Goal: Information Seeking & Learning: Learn about a topic

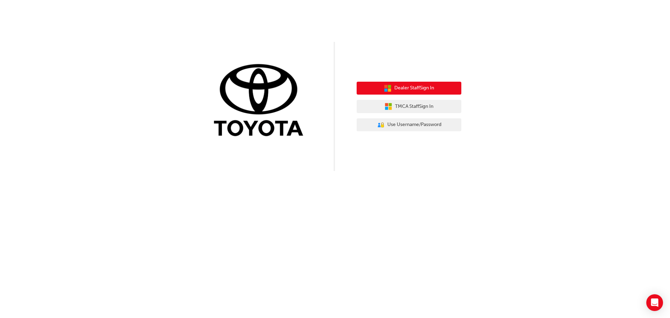
click at [388, 92] on button "Dealer Staff Sign In" at bounding box center [409, 88] width 105 height 13
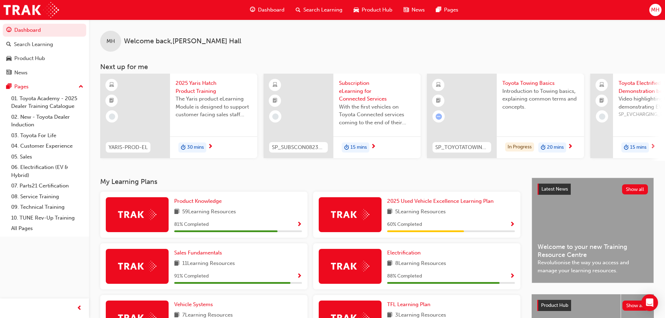
click at [165, 146] on div at bounding box center [135, 116] width 70 height 84
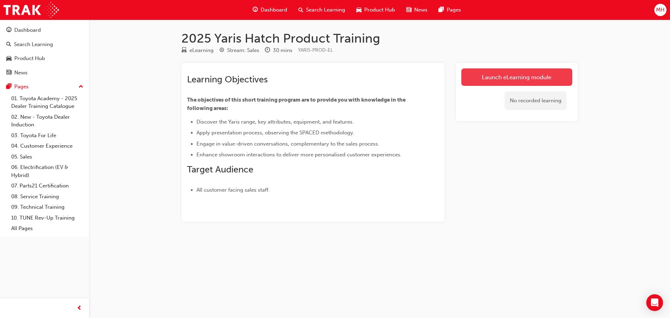
click at [495, 84] on link "Launch eLearning module" at bounding box center [516, 76] width 111 height 17
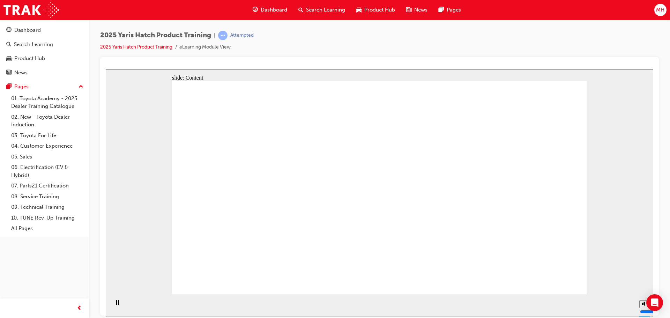
drag, startPoint x: 573, startPoint y: 283, endPoint x: 571, endPoint y: 278, distance: 5.8
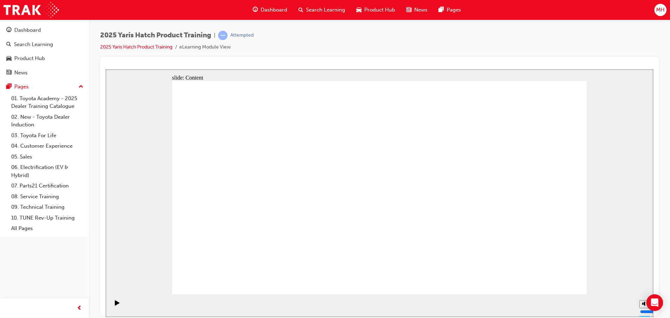
drag, startPoint x: 445, startPoint y: 225, endPoint x: 441, endPoint y: 170, distance: 55.3
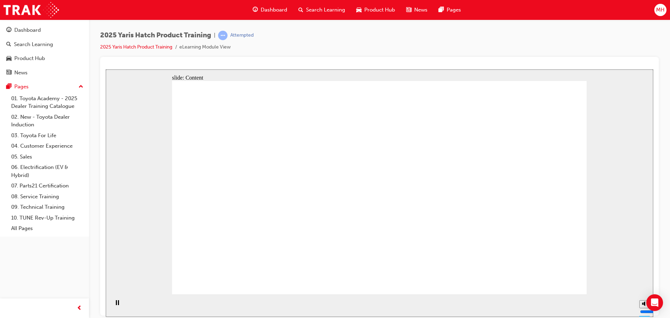
drag, startPoint x: 360, startPoint y: 153, endPoint x: 356, endPoint y: 153, distance: 4.9
drag, startPoint x: 232, startPoint y: 155, endPoint x: 241, endPoint y: 167, distance: 15.1
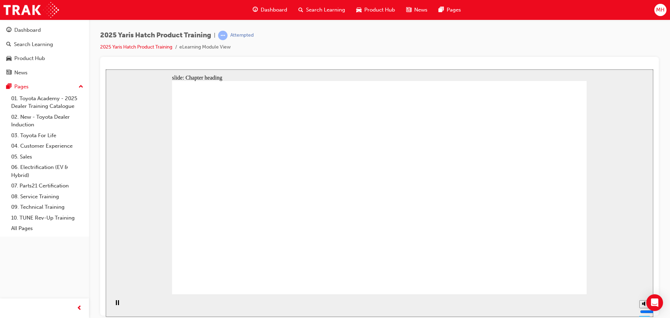
drag, startPoint x: 273, startPoint y: 211, endPoint x: 268, endPoint y: 211, distance: 4.5
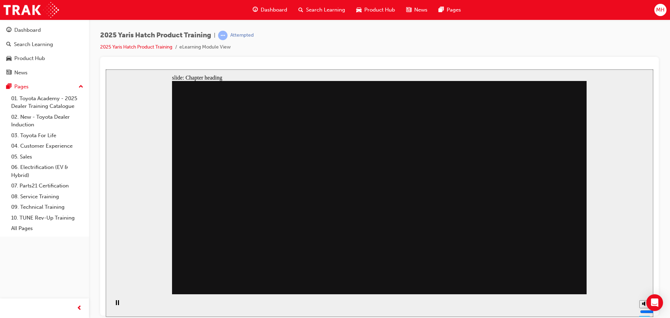
drag, startPoint x: 513, startPoint y: 137, endPoint x: 433, endPoint y: 177, distance: 89.3
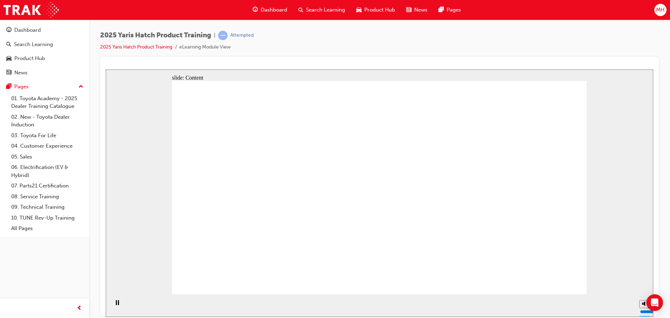
drag, startPoint x: 546, startPoint y: 276, endPoint x: 549, endPoint y: 280, distance: 5.2
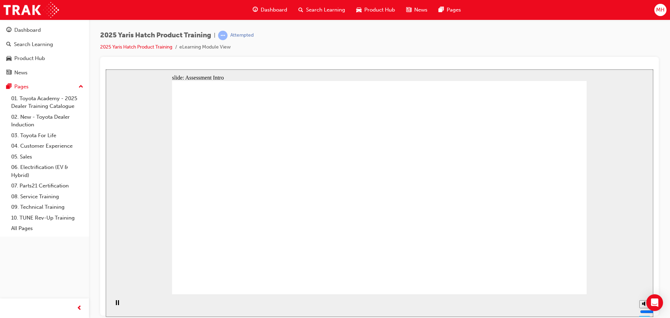
radio input "true"
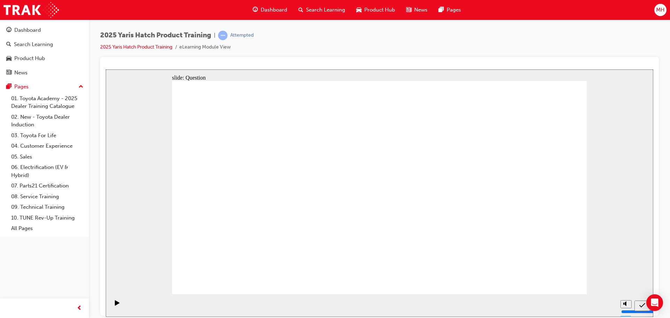
radio input "true"
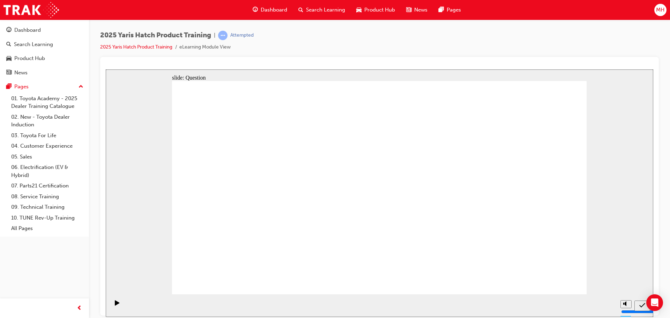
radio input "true"
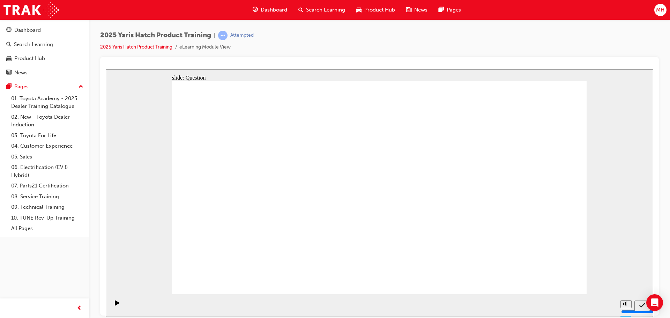
radio input "true"
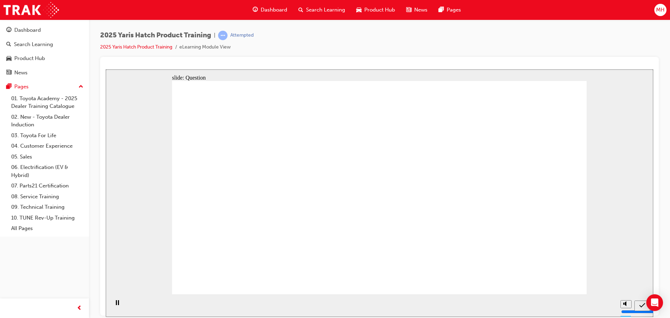
drag, startPoint x: 235, startPoint y: 169, endPoint x: 528, endPoint y: 243, distance: 302.3
drag, startPoint x: 373, startPoint y: 179, endPoint x: 450, endPoint y: 253, distance: 106.1
drag, startPoint x: 515, startPoint y: 180, endPoint x: 355, endPoint y: 242, distance: 171.6
drag, startPoint x: 415, startPoint y: 181, endPoint x: 301, endPoint y: 231, distance: 123.9
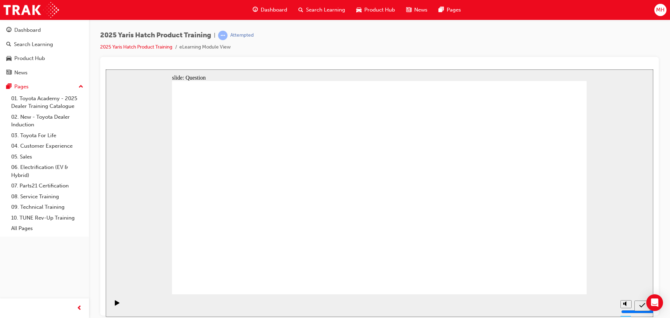
drag, startPoint x: 297, startPoint y: 187, endPoint x: 211, endPoint y: 241, distance: 101.4
drag, startPoint x: 568, startPoint y: 285, endPoint x: 562, endPoint y: 276, distance: 10.8
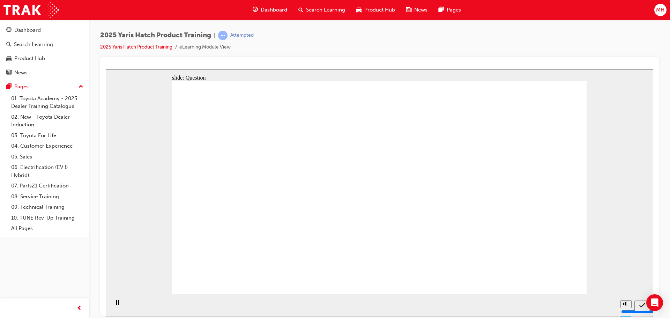
radio input "true"
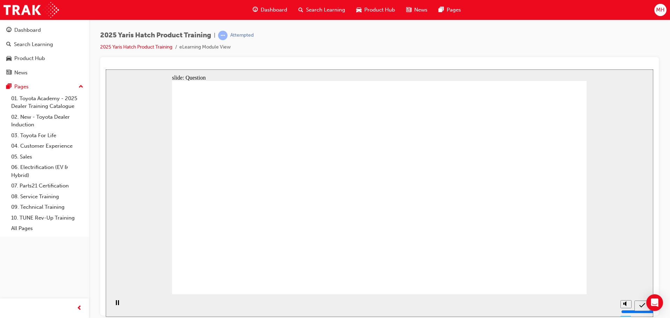
radio input "true"
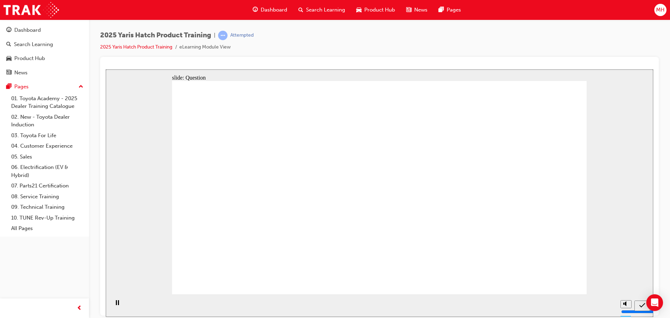
radio input "true"
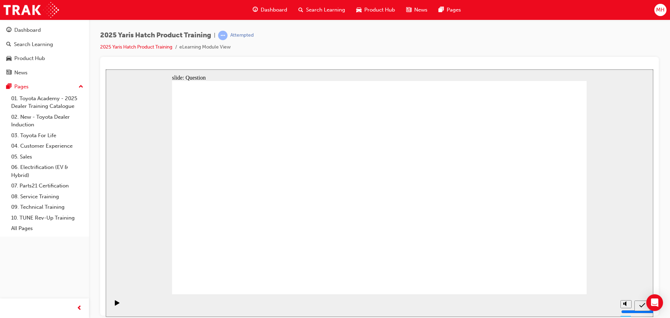
drag, startPoint x: 300, startPoint y: 166, endPoint x: 232, endPoint y: 229, distance: 91.6
drag, startPoint x: 457, startPoint y: 170, endPoint x: 319, endPoint y: 231, distance: 151.2
drag, startPoint x: 533, startPoint y: 174, endPoint x: 385, endPoint y: 241, distance: 162.2
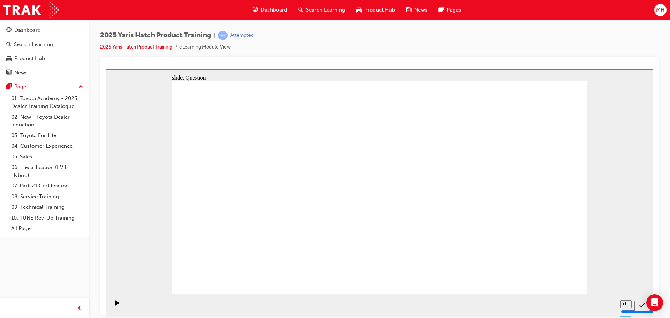
drag, startPoint x: 369, startPoint y: 180, endPoint x: 440, endPoint y: 249, distance: 98.9
drag, startPoint x: 236, startPoint y: 178, endPoint x: 528, endPoint y: 243, distance: 298.6
drag, startPoint x: 547, startPoint y: 267, endPoint x: 547, endPoint y: 271, distance: 4.2
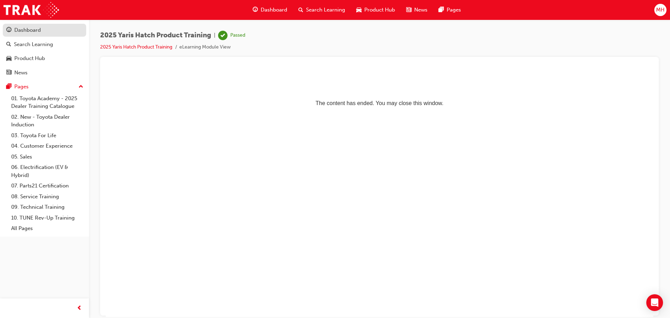
click at [38, 34] on div "Dashboard" at bounding box center [27, 30] width 27 height 8
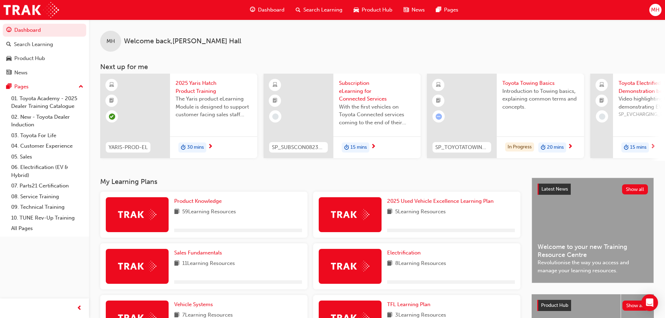
click at [343, 99] on span "Subscription eLearning for Connected Services" at bounding box center [377, 91] width 76 height 24
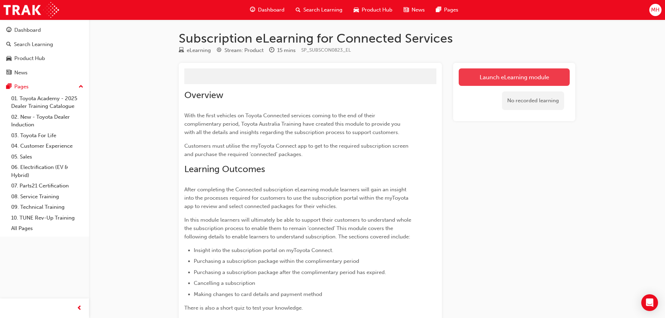
click at [503, 75] on link "Launch eLearning module" at bounding box center [513, 76] width 111 height 17
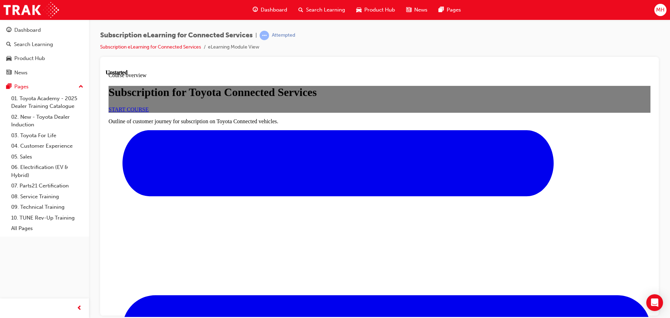
click at [149, 112] on span "START COURSE" at bounding box center [129, 109] width 40 height 6
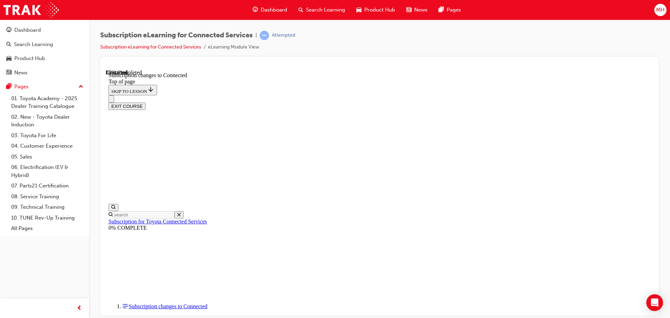
scroll to position [381, 0]
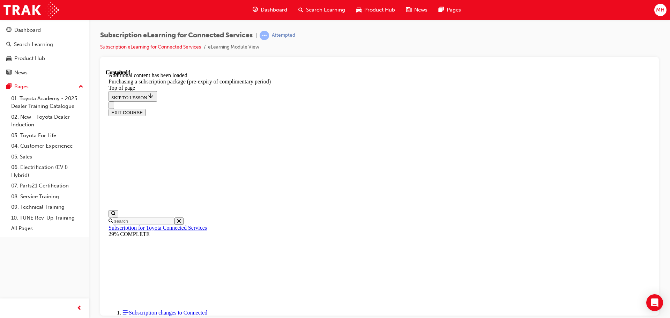
scroll to position [790, 0]
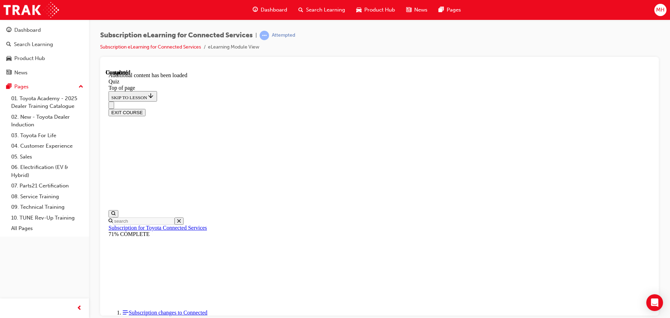
scroll to position [22, 0]
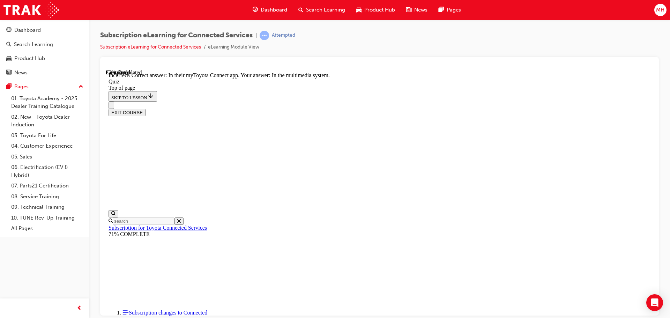
scroll to position [104, 0]
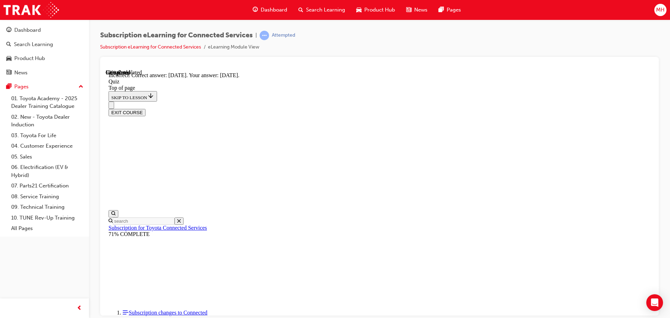
scroll to position [104, 0]
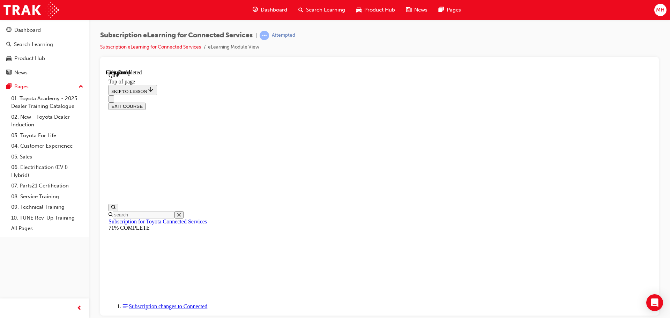
scroll to position [56, 0]
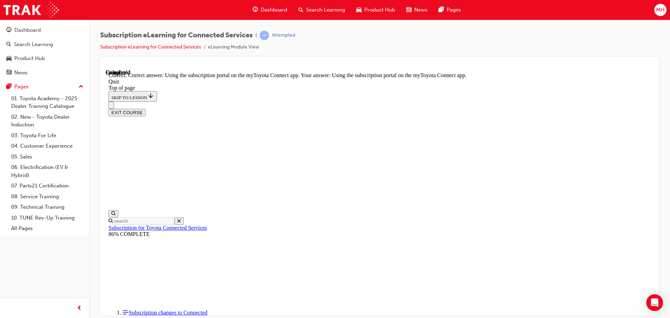
scroll to position [92, 0]
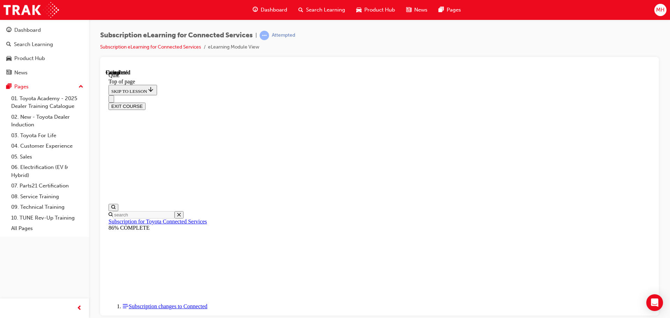
scroll to position [132, 0]
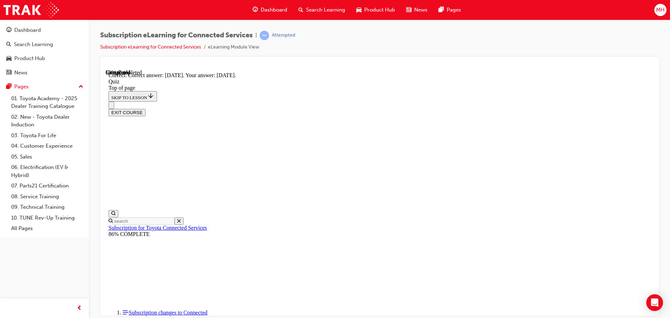
scroll to position [104, 0]
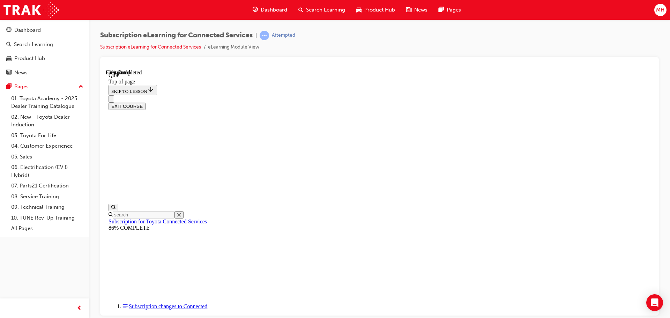
scroll to position [21, 0]
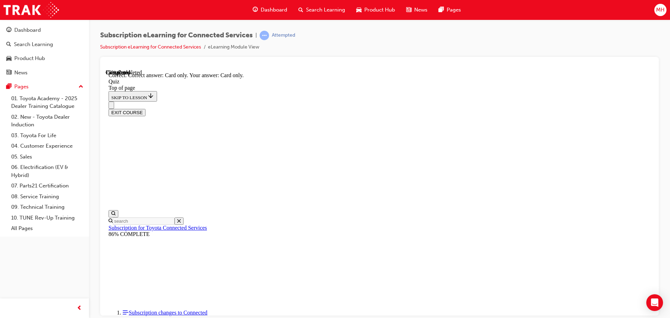
scroll to position [92, 0]
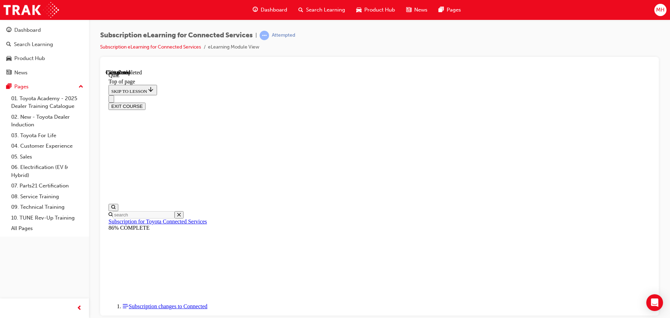
scroll to position [56, 0]
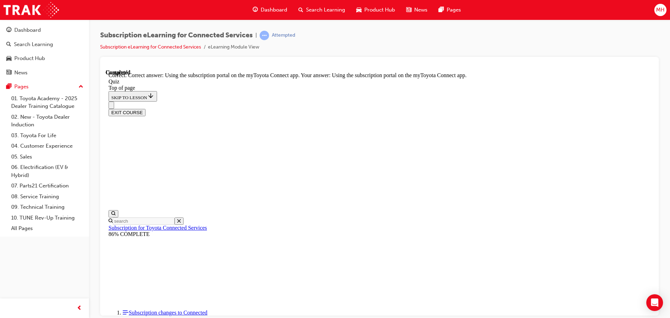
scroll to position [92, 0]
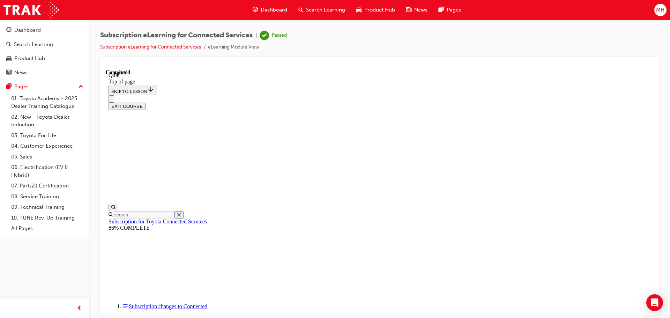
scroll to position [132, 0]
click at [145, 102] on button "EXIT COURSE" at bounding box center [127, 105] width 37 height 7
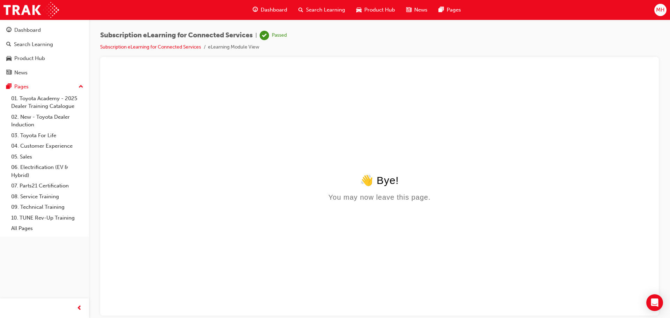
scroll to position [0, 0]
click at [261, 12] on span "Dashboard" at bounding box center [274, 10] width 27 height 8
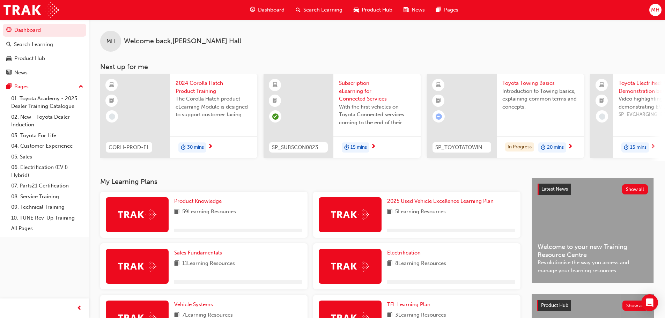
click at [518, 88] on span "Introduction to Towing basics, explaining common terms and concepts." at bounding box center [540, 99] width 76 height 24
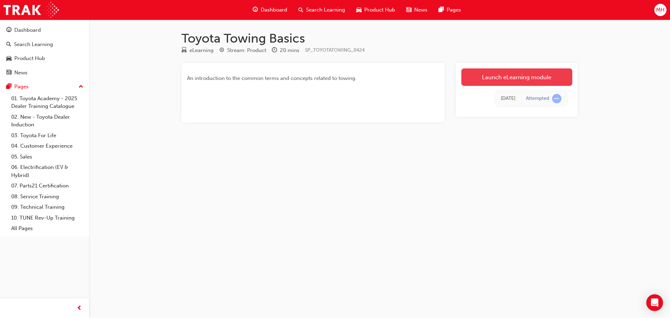
click at [484, 79] on link "Launch eLearning module" at bounding box center [516, 76] width 111 height 17
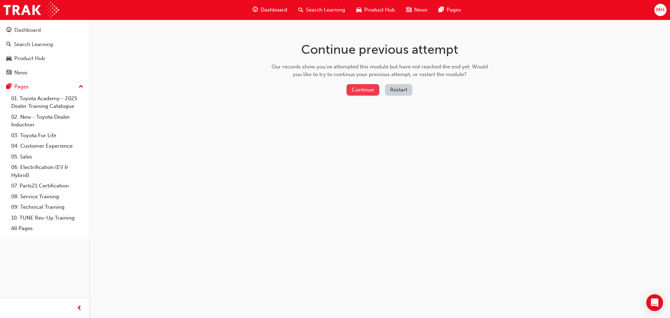
click at [369, 89] on button "Continue" at bounding box center [362, 90] width 33 height 12
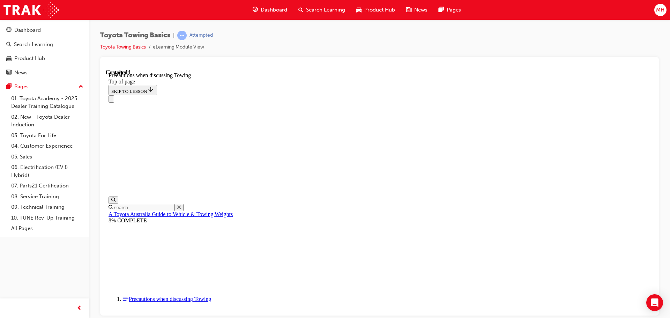
scroll to position [755, 0]
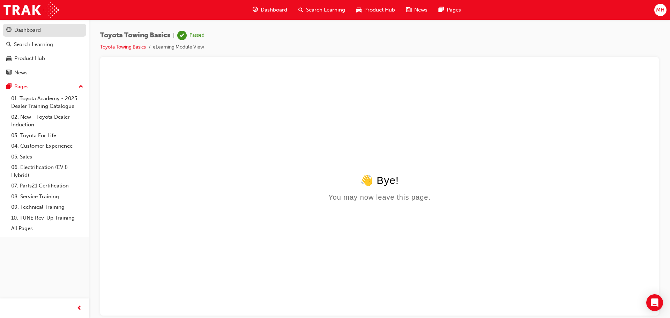
click at [32, 31] on div "Dashboard" at bounding box center [27, 30] width 27 height 8
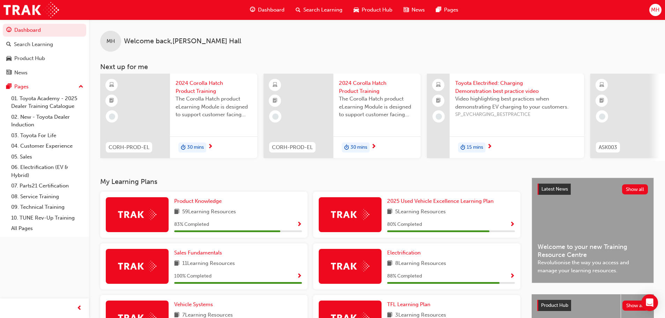
click at [193, 100] on span "The Corolla Hatch product eLearning Module is designed to support customer faci…" at bounding box center [214, 107] width 76 height 24
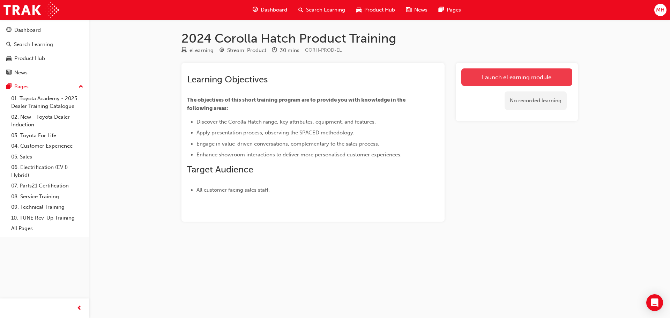
click at [541, 77] on link "Launch eLearning module" at bounding box center [516, 76] width 111 height 17
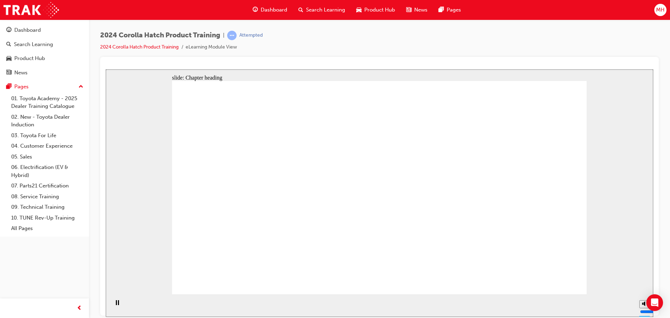
drag, startPoint x: 324, startPoint y: 151, endPoint x: 503, endPoint y: 249, distance: 203.9
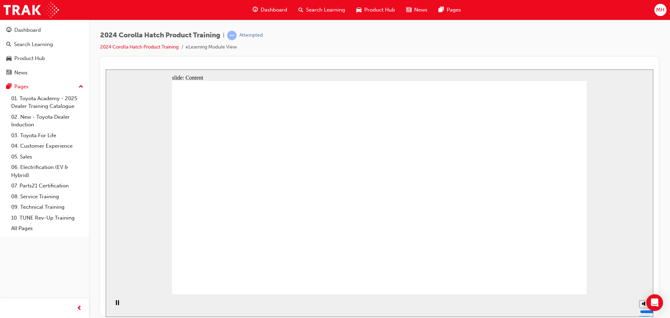
drag, startPoint x: 301, startPoint y: 161, endPoint x: 309, endPoint y: 203, distance: 42.6
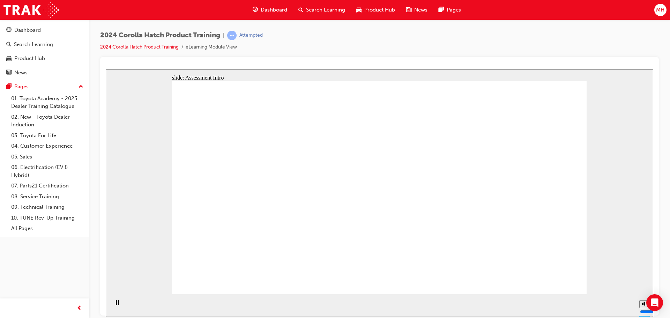
radio input "true"
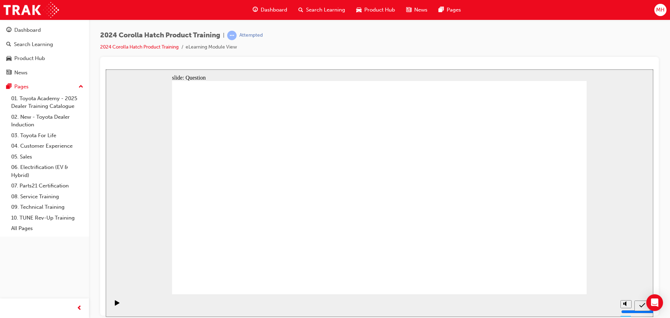
radio input "true"
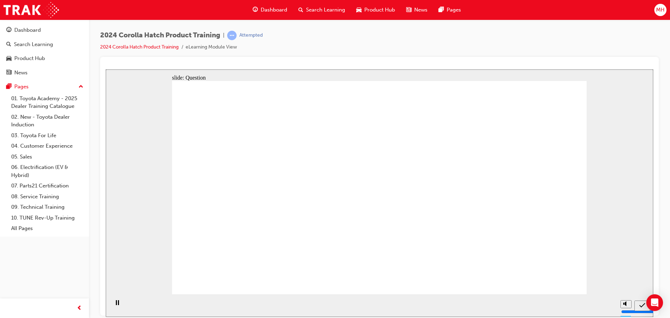
radio input "true"
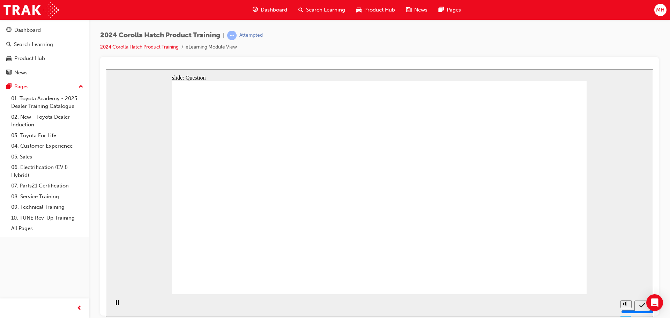
radio input "true"
drag, startPoint x: 322, startPoint y: 178, endPoint x: 251, endPoint y: 236, distance: 92.2
drag, startPoint x: 247, startPoint y: 186, endPoint x: 308, endPoint y: 241, distance: 82.8
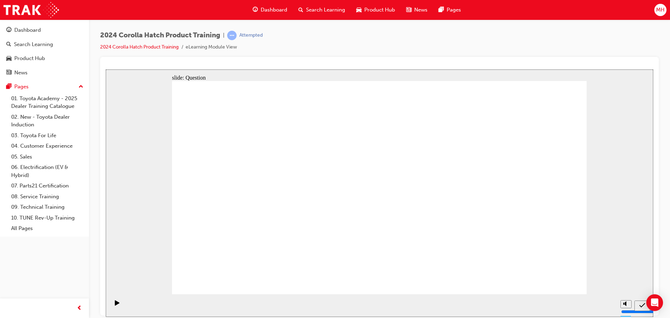
drag, startPoint x: 457, startPoint y: 173, endPoint x: 393, endPoint y: 231, distance: 86.5
drag, startPoint x: 388, startPoint y: 184, endPoint x: 453, endPoint y: 252, distance: 94.5
drag, startPoint x: 524, startPoint y: 190, endPoint x: 529, endPoint y: 249, distance: 59.1
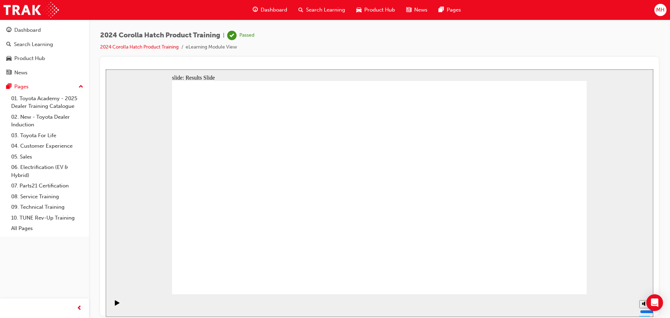
click at [277, 7] on span "Dashboard" at bounding box center [274, 10] width 27 height 8
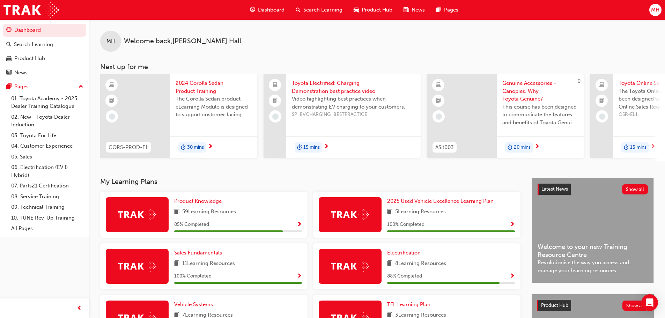
click at [189, 90] on span "2024 Corolla Sedan Product Training" at bounding box center [214, 87] width 76 height 16
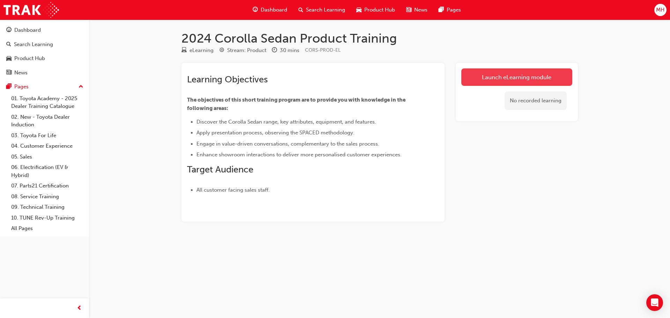
click at [517, 73] on link "Launch eLearning module" at bounding box center [516, 76] width 111 height 17
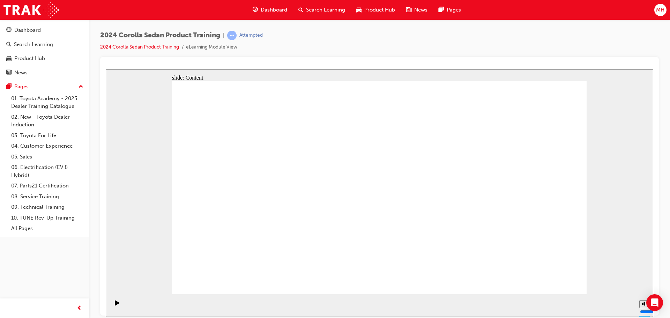
drag, startPoint x: 468, startPoint y: 240, endPoint x: 458, endPoint y: 242, distance: 10.4
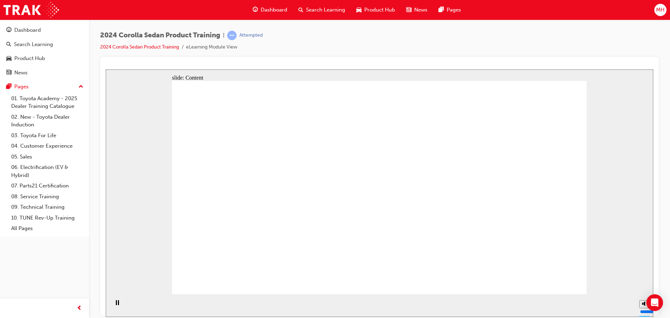
drag, startPoint x: 279, startPoint y: 157, endPoint x: 278, endPoint y: 172, distance: 15.8
drag, startPoint x: 278, startPoint y: 189, endPoint x: 255, endPoint y: 181, distance: 24.1
drag, startPoint x: 237, startPoint y: 180, endPoint x: 239, endPoint y: 187, distance: 8.2
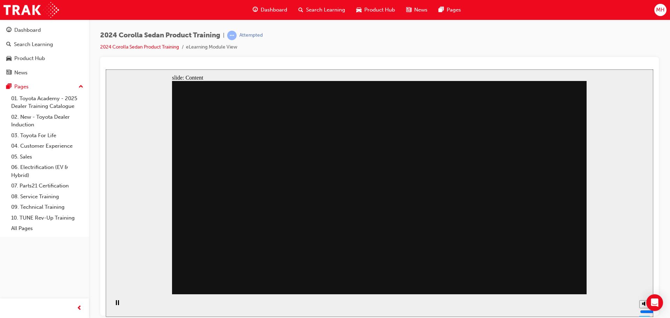
drag, startPoint x: 546, startPoint y: 275, endPoint x: 550, endPoint y: 276, distance: 3.6
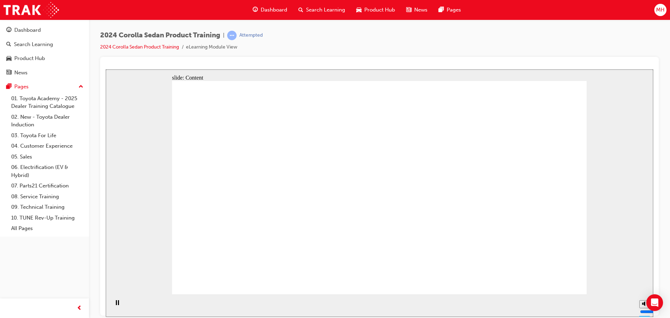
drag, startPoint x: 311, startPoint y: 202, endPoint x: 310, endPoint y: 223, distance: 21.6
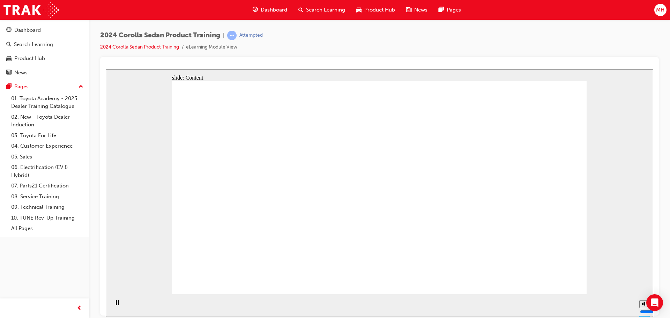
drag, startPoint x: 573, startPoint y: 277, endPoint x: 561, endPoint y: 277, distance: 12.2
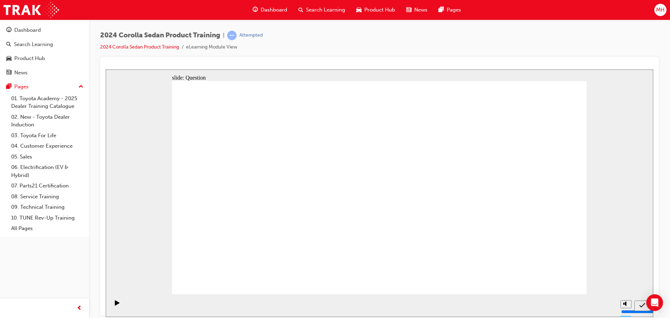
radio input "true"
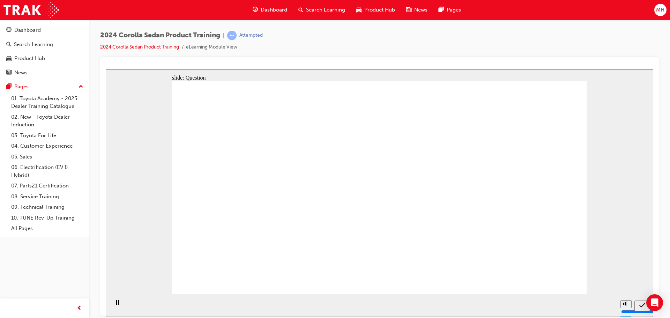
radio input "true"
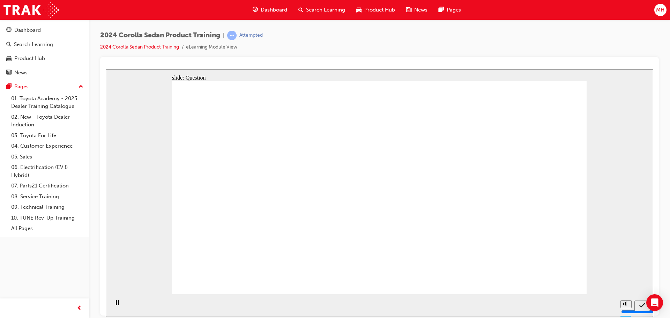
radio input "true"
drag, startPoint x: 547, startPoint y: 274, endPoint x: 561, endPoint y: 281, distance: 14.8
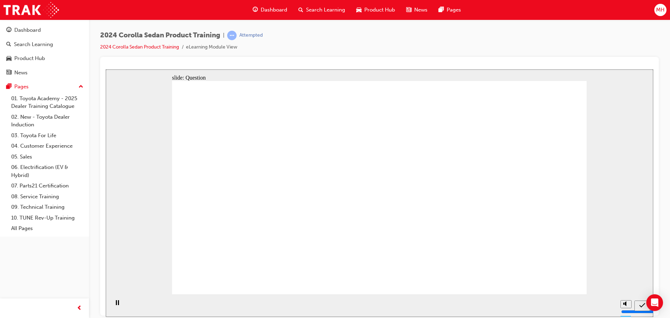
drag, startPoint x: 409, startPoint y: 175, endPoint x: 277, endPoint y: 234, distance: 145.4
drag, startPoint x: 463, startPoint y: 176, endPoint x: 330, endPoint y: 230, distance: 143.2
drag, startPoint x: 331, startPoint y: 175, endPoint x: 412, endPoint y: 237, distance: 102.2
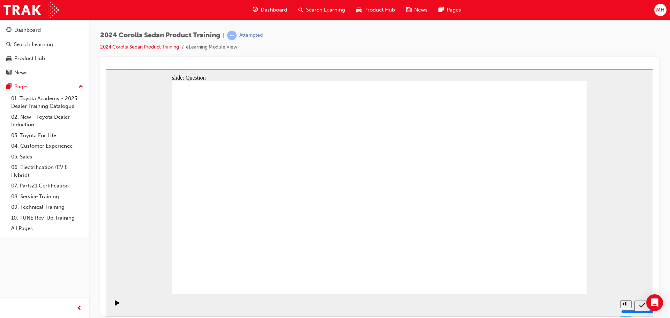
drag, startPoint x: 286, startPoint y: 178, endPoint x: 490, endPoint y: 252, distance: 217.3
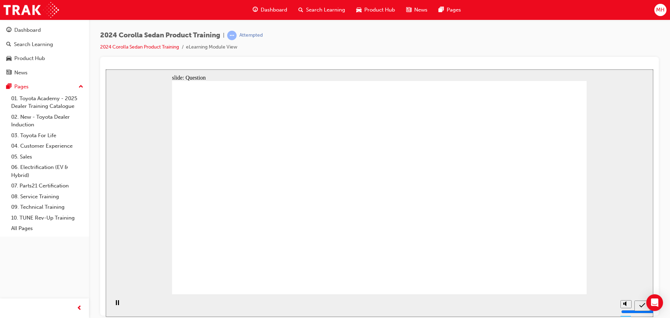
radio input "true"
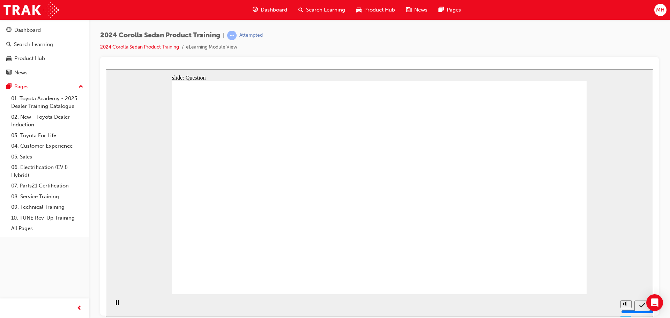
radio input "true"
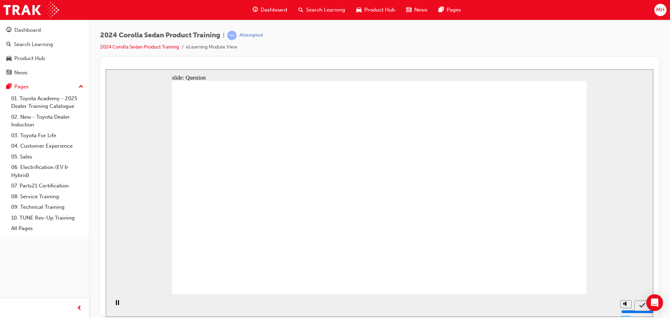
radio input "true"
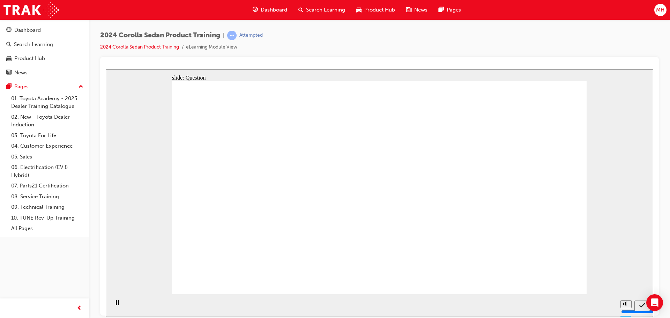
drag, startPoint x: 405, startPoint y: 174, endPoint x: 283, endPoint y: 236, distance: 137.3
drag, startPoint x: 480, startPoint y: 178, endPoint x: 312, endPoint y: 214, distance: 171.3
drag, startPoint x: 279, startPoint y: 185, endPoint x: 440, endPoint y: 212, distance: 163.1
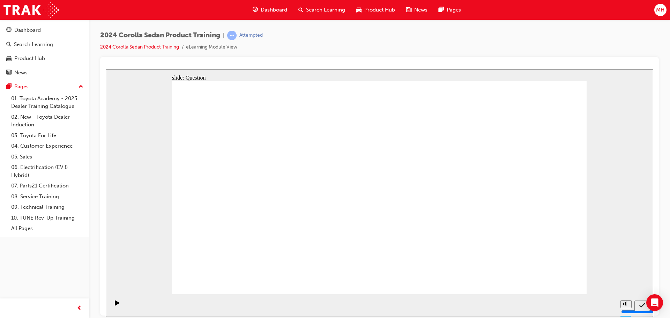
drag, startPoint x: 358, startPoint y: 178, endPoint x: 432, endPoint y: 230, distance: 90.7
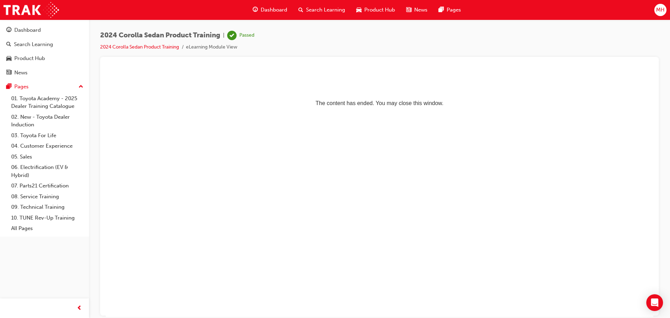
click at [267, 8] on span "Dashboard" at bounding box center [274, 10] width 27 height 8
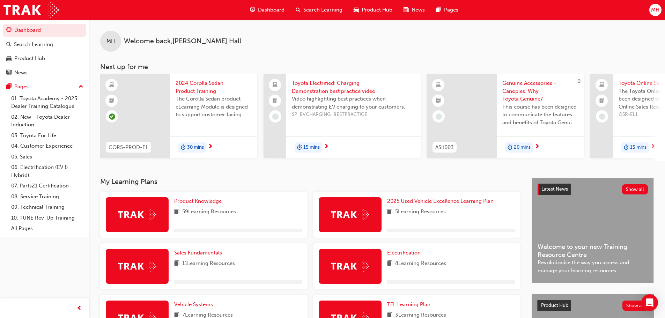
click at [305, 86] on span "Toyota Electrified: Charging Demonstration best practice video" at bounding box center [353, 87] width 123 height 16
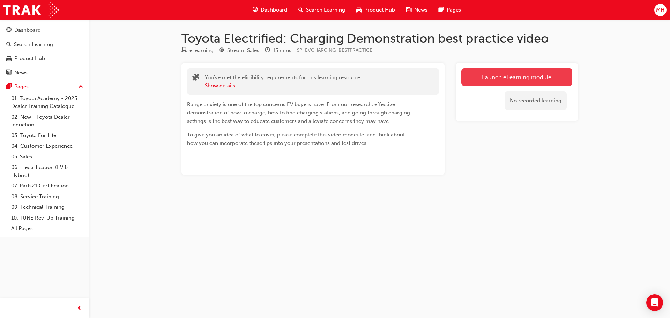
click at [488, 77] on link "Launch eLearning module" at bounding box center [516, 76] width 111 height 17
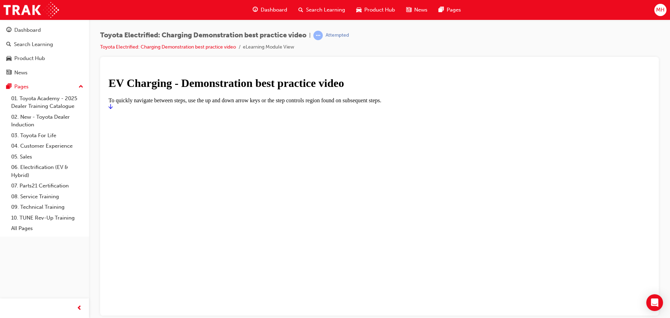
click at [477, 89] on h1 "EV Charging - Demonstration best practice video" at bounding box center [380, 82] width 542 height 13
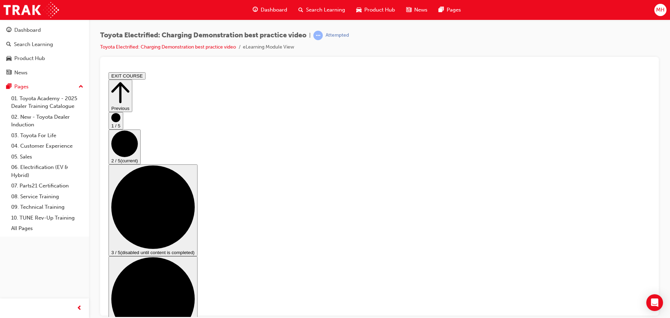
drag, startPoint x: 217, startPoint y: 281, endPoint x: 479, endPoint y: 284, distance: 261.7
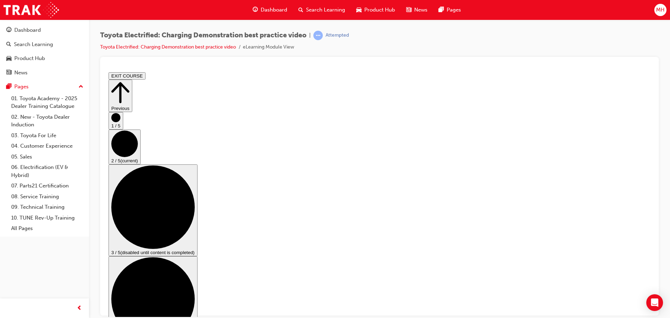
drag, startPoint x: 216, startPoint y: 283, endPoint x: 208, endPoint y: 283, distance: 7.7
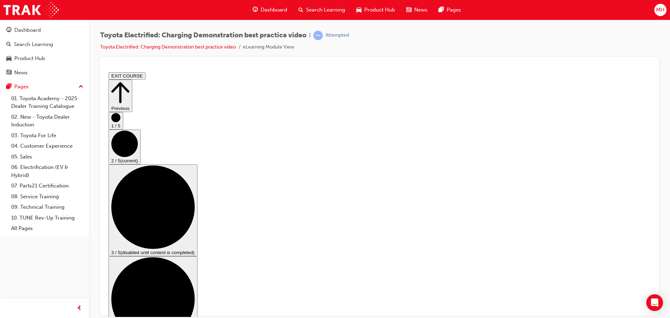
click at [129, 86] on icon "Step controls" at bounding box center [120, 92] width 18 height 24
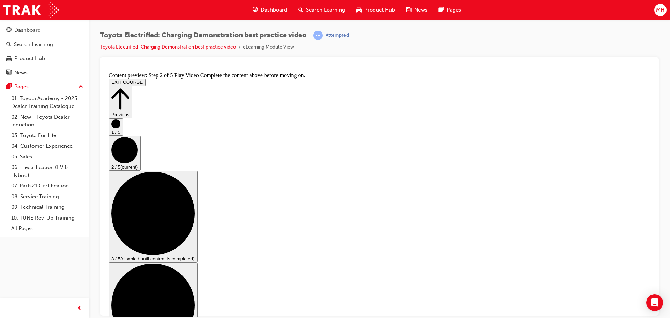
scroll to position [0, 0]
click at [132, 85] on button "Previous" at bounding box center [121, 101] width 24 height 32
click at [197, 195] on button "3 / 5 (disabled until content is completed)" at bounding box center [153, 216] width 89 height 92
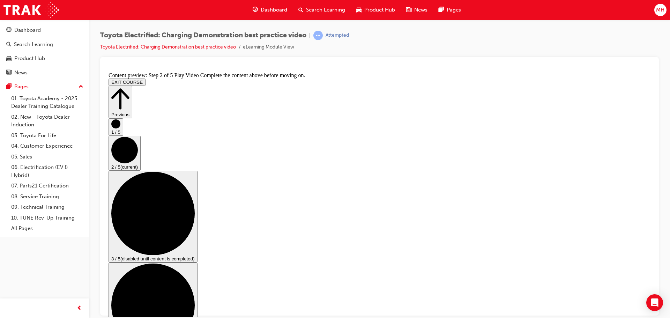
click at [141, 170] on button "2 / 5 (current)" at bounding box center [125, 152] width 32 height 35
click at [257, 9] on span "guage-icon" at bounding box center [255, 10] width 5 height 9
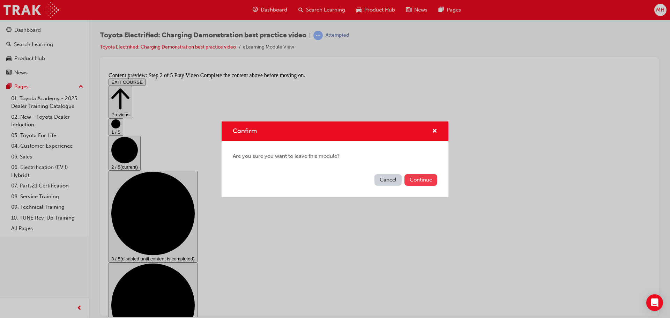
click at [429, 185] on button "Continue" at bounding box center [420, 180] width 33 height 12
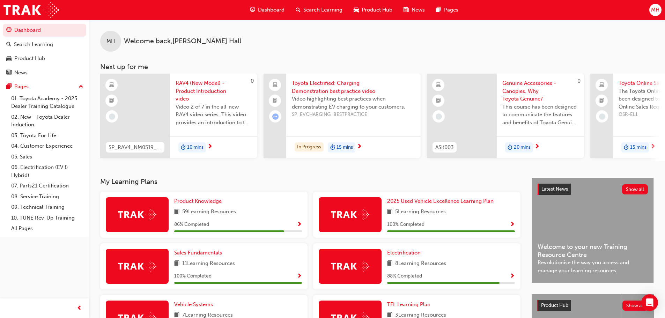
click at [195, 93] on span "RAV4 (New Model) - Product Introduction video" at bounding box center [214, 91] width 76 height 24
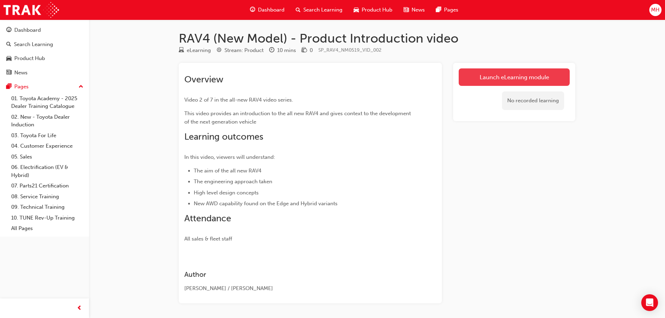
click at [477, 77] on link "Launch eLearning module" at bounding box center [513, 76] width 111 height 17
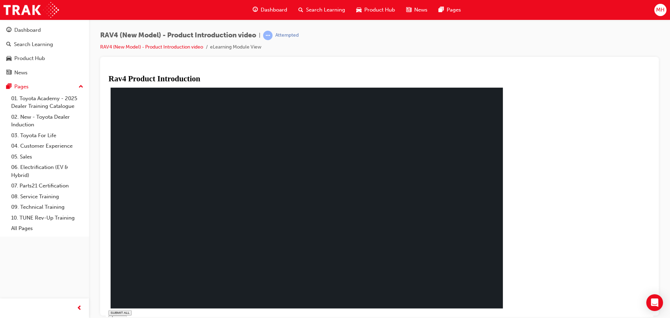
type input "0.005"
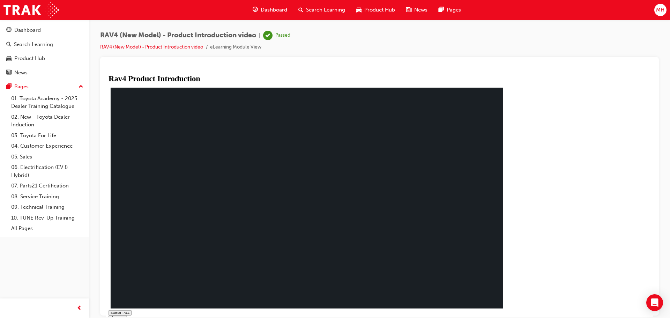
click at [21, 24] on link "Dashboard" at bounding box center [44, 30] width 83 height 13
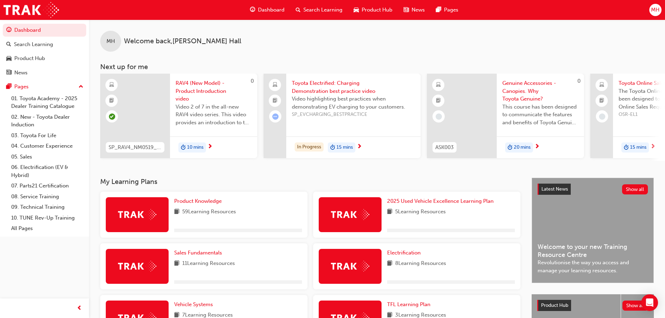
click at [319, 88] on span "Toyota Electrified: Charging Demonstration best practice video" at bounding box center [353, 87] width 123 height 16
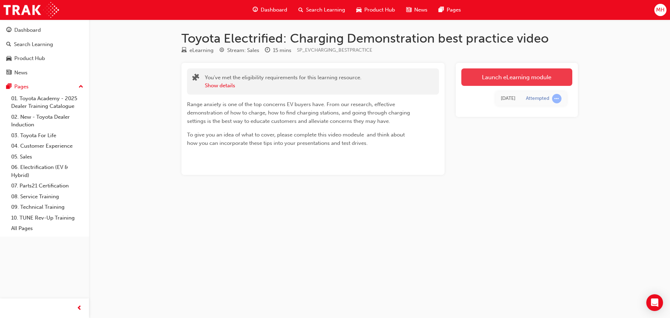
click at [481, 75] on link "Launch eLearning module" at bounding box center [516, 76] width 111 height 17
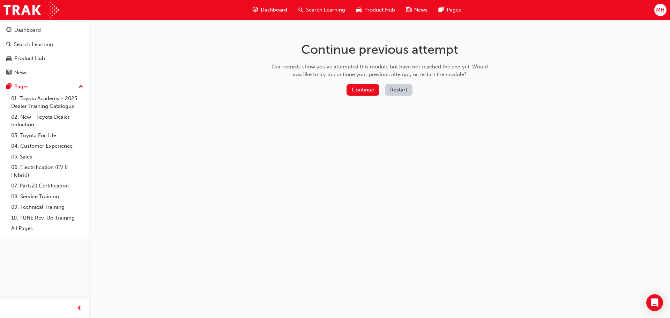
click at [397, 93] on button "Restart" at bounding box center [399, 90] width 28 height 12
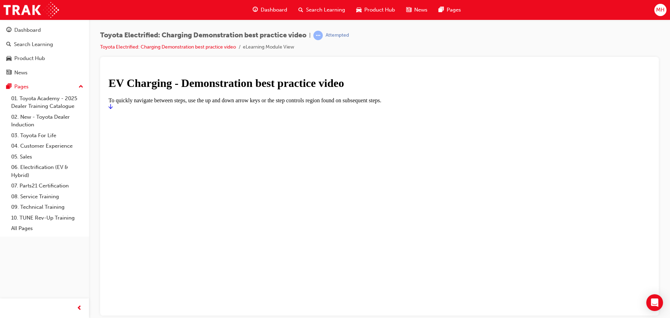
click at [113, 109] on icon "Start" at bounding box center [111, 106] width 4 height 6
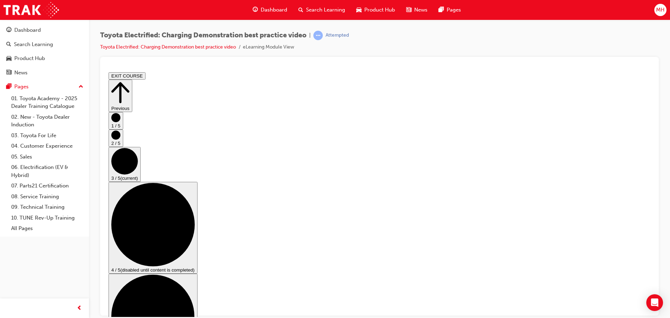
scroll to position [103, 0]
checkbox input "true"
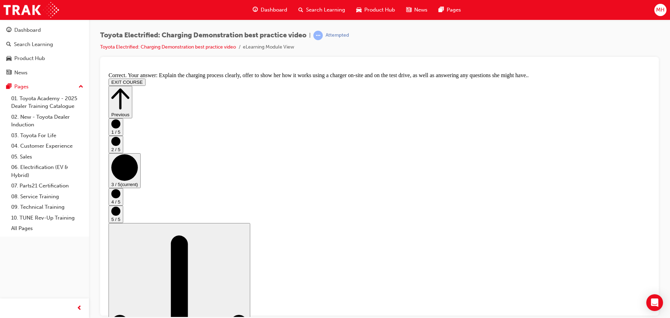
scroll to position [0, 0]
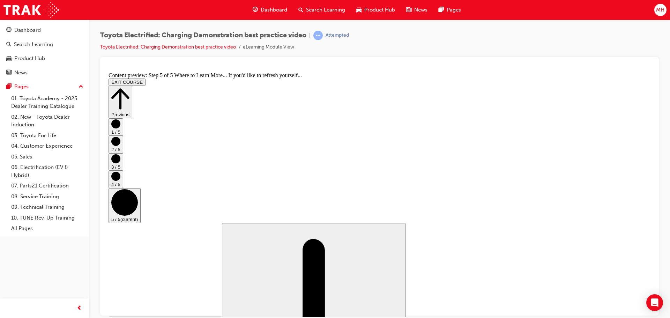
scroll to position [74, 0]
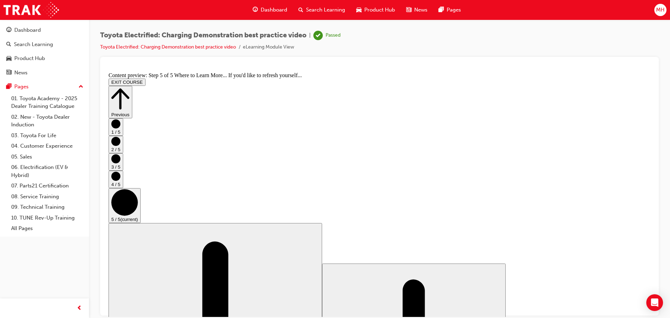
click at [261, 7] on span "Dashboard" at bounding box center [274, 10] width 27 height 8
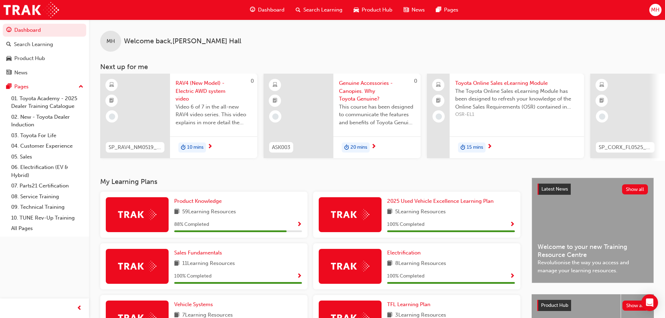
click at [187, 91] on span "RAV4 (New Model) - Electric AWD system video" at bounding box center [214, 91] width 76 height 24
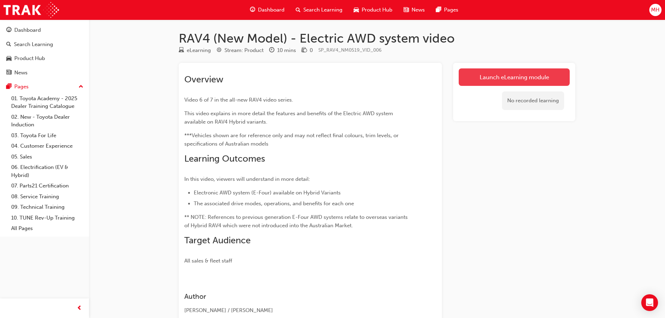
click at [485, 80] on link "Launch eLearning module" at bounding box center [513, 76] width 111 height 17
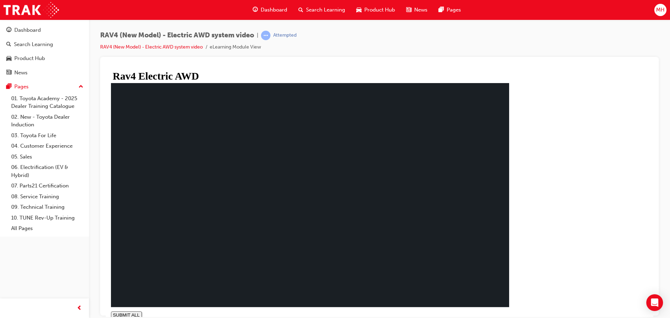
type input "0.004"
click at [509, 311] on div "SUBMIT ALL volume PREV NEXT SUBMIT FINISH" at bounding box center [310, 314] width 398 height 7
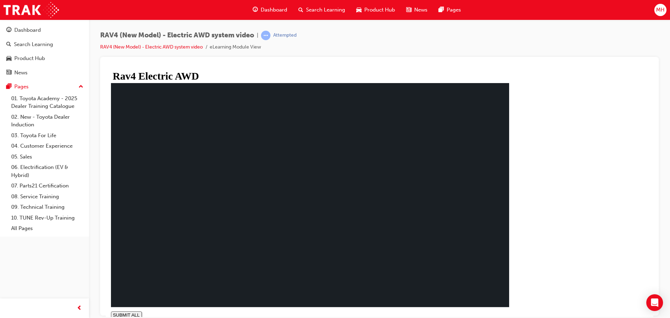
click at [271, 11] on span "Dashboard" at bounding box center [274, 10] width 27 height 8
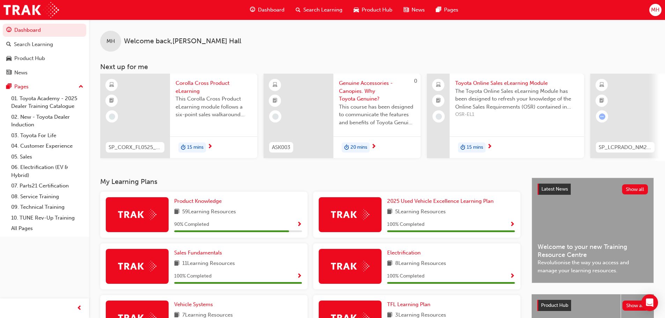
click at [192, 83] on span "Corolla Cross Product eLearning" at bounding box center [214, 87] width 76 height 16
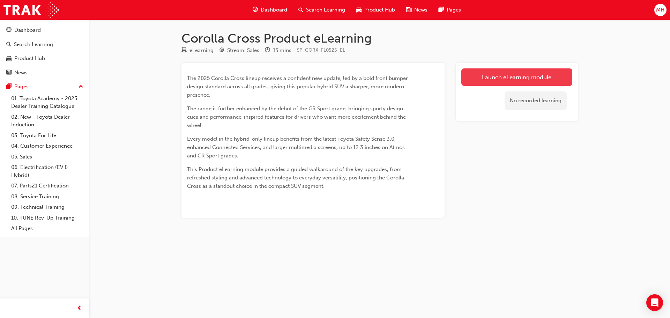
click at [517, 72] on link "Launch eLearning module" at bounding box center [516, 76] width 111 height 17
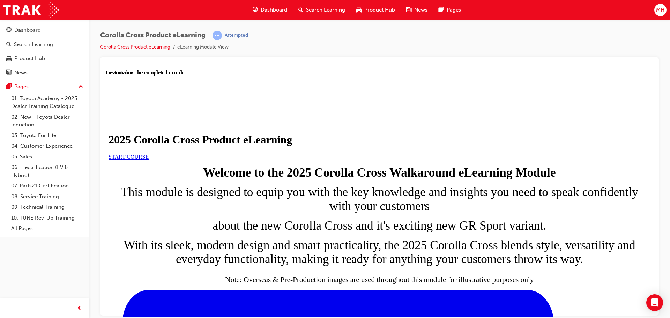
click at [149, 159] on span "START COURSE" at bounding box center [129, 157] width 40 height 6
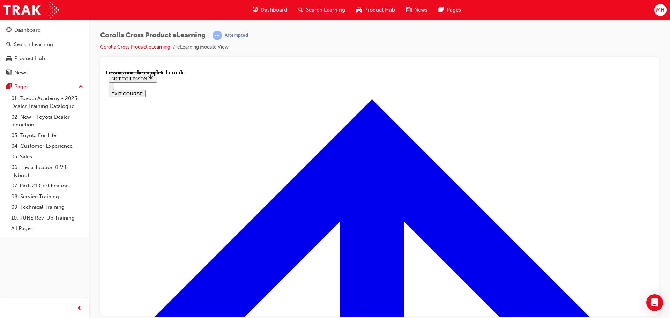
scroll to position [400, 0]
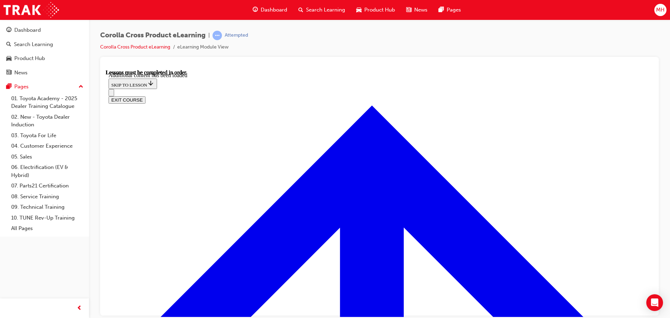
scroll to position [1174, 0]
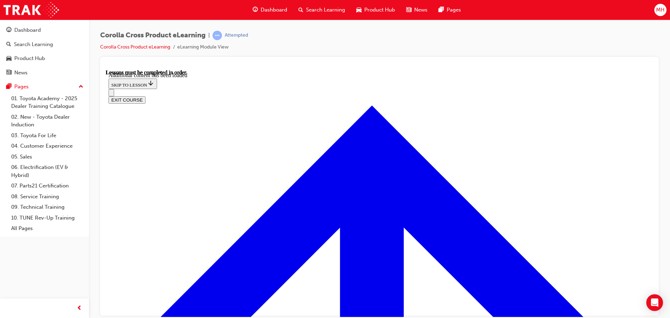
radio input "true"
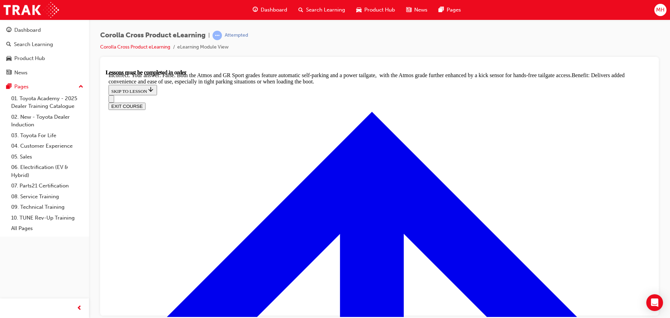
scroll to position [1507, 0]
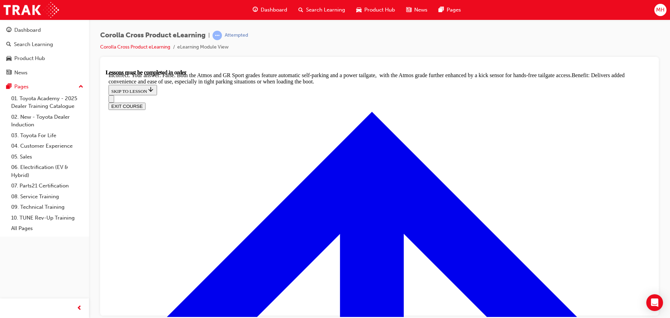
radio input "true"
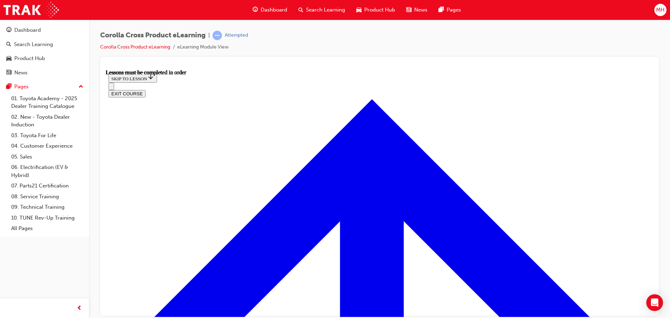
scroll to position [551, 0]
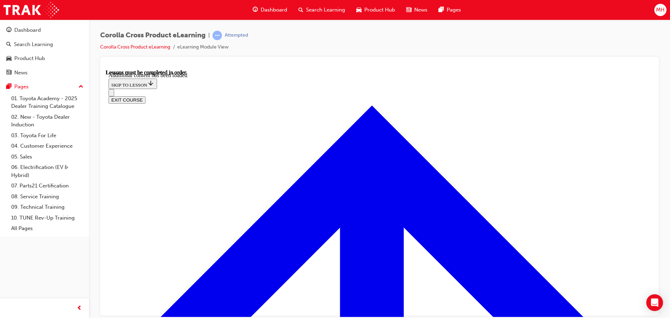
scroll to position [1037, 0]
radio input "true"
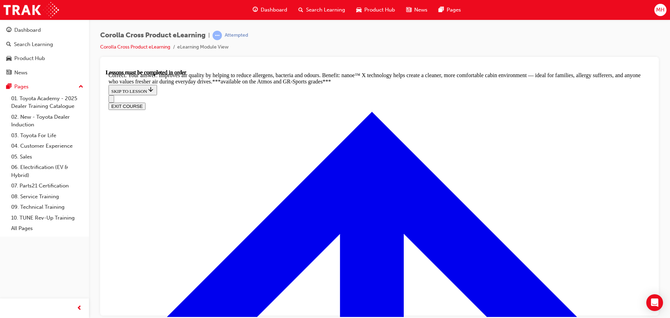
scroll to position [1362, 0]
radio input "true"
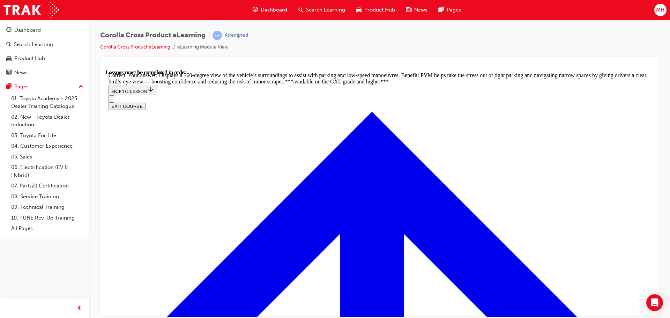
scroll to position [1536, 0]
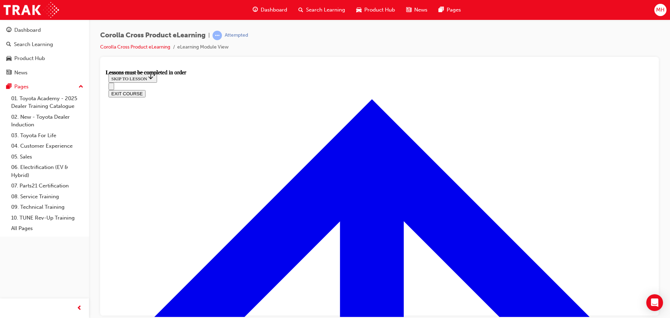
scroll to position [618, 0]
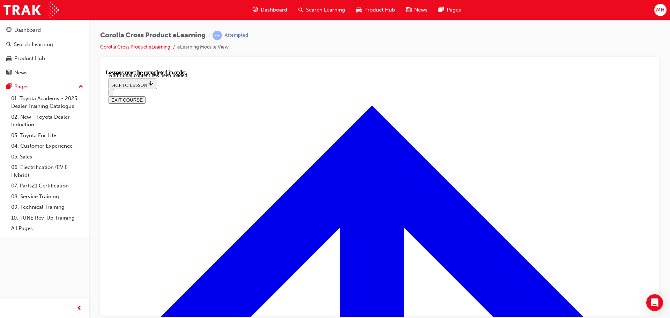
scroll to position [1047, 0]
radio input "true"
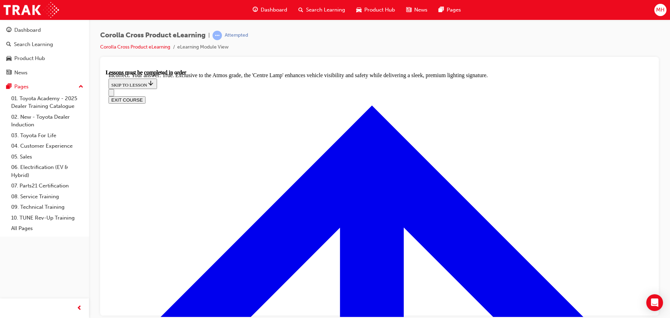
scroll to position [1187, 0]
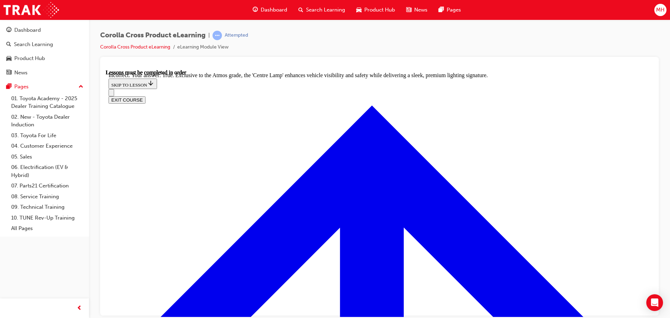
radio input "true"
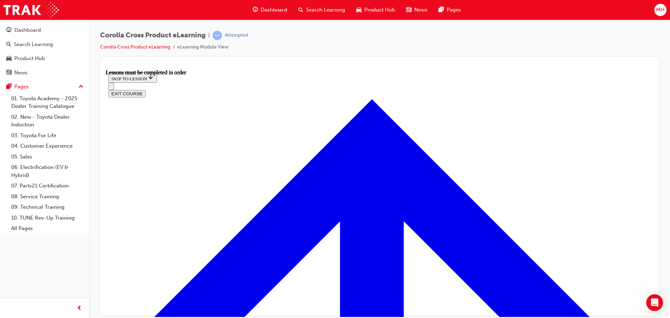
scroll to position [583, 0]
drag, startPoint x: 302, startPoint y: 157, endPoint x: 301, endPoint y: 198, distance: 40.8
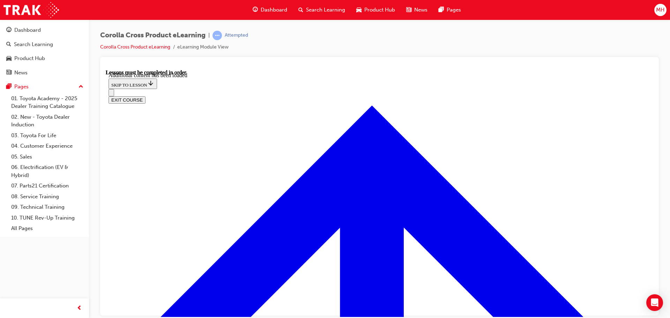
scroll to position [853, 0]
radio input "true"
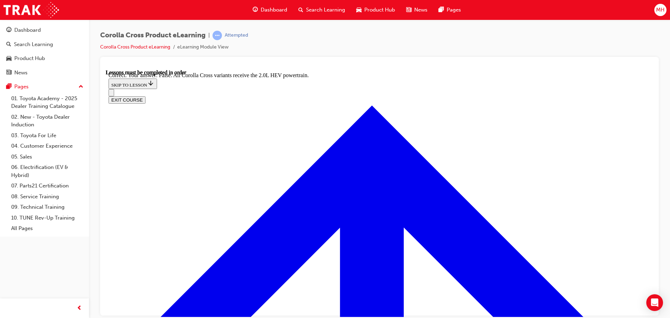
scroll to position [979, 0]
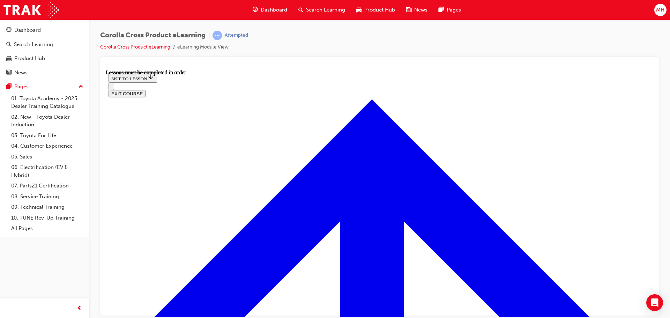
scroll to position [583, 0]
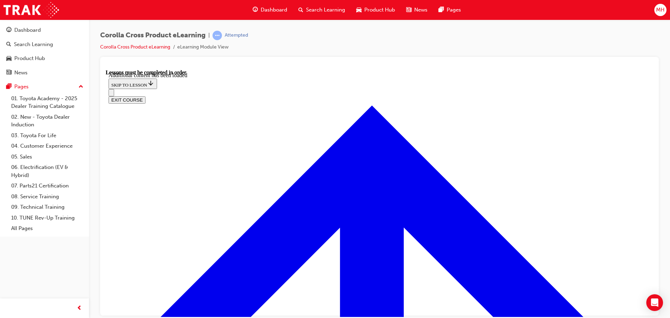
scroll to position [871, 0]
radio input "true"
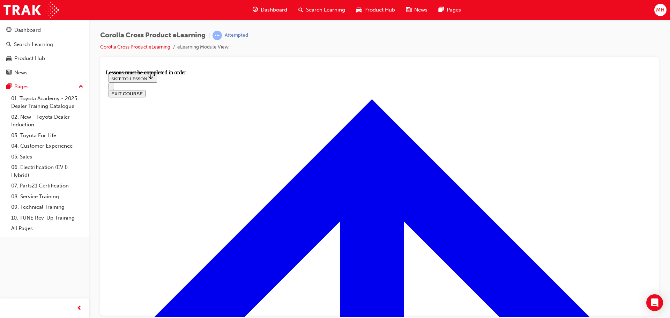
scroll to position [618, 0]
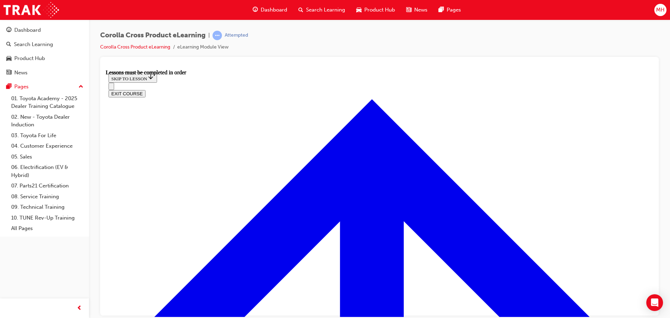
drag, startPoint x: 209, startPoint y: 174, endPoint x: 214, endPoint y: 177, distance: 5.3
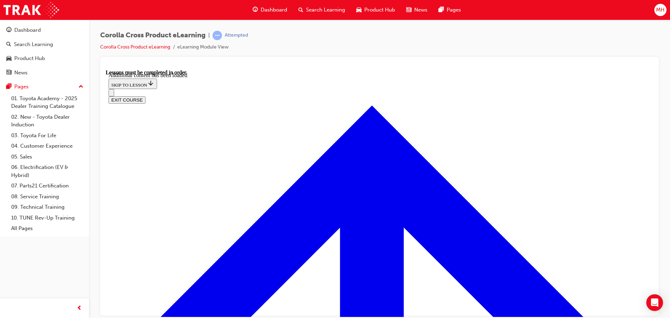
scroll to position [1114, 0]
radio input "true"
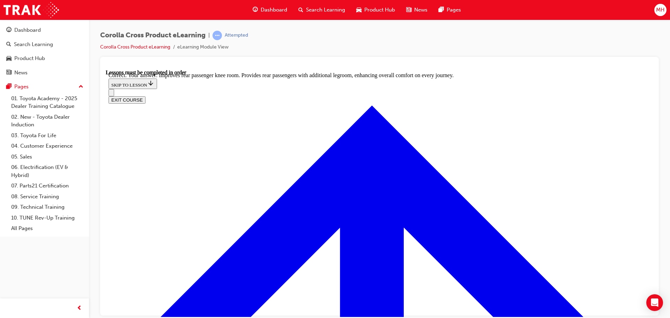
scroll to position [1304, 0]
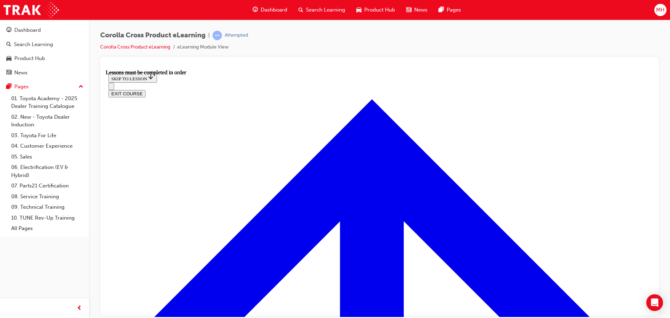
scroll to position [687, 0]
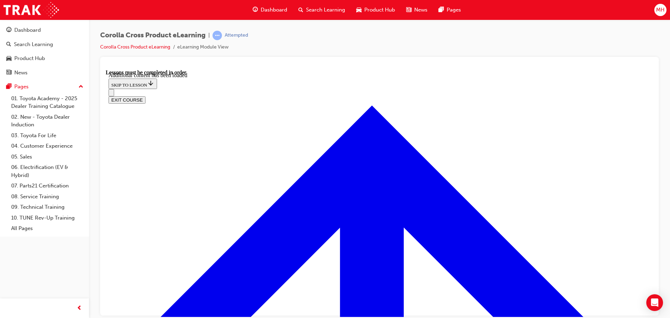
scroll to position [1005, 0]
radio input "true"
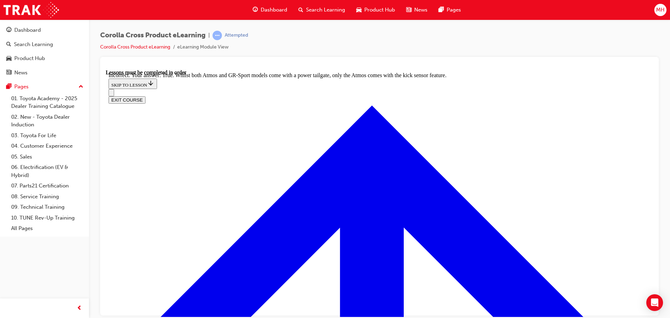
scroll to position [1110, 0]
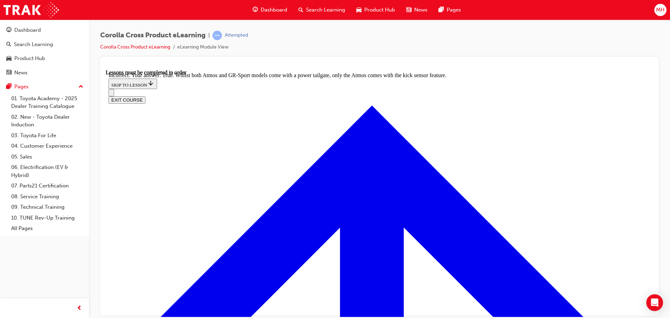
radio input "true"
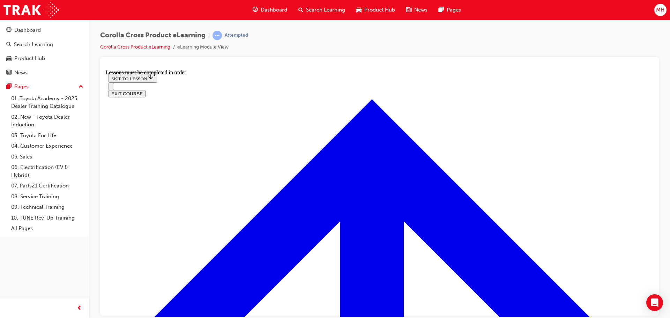
scroll to position [792, 0]
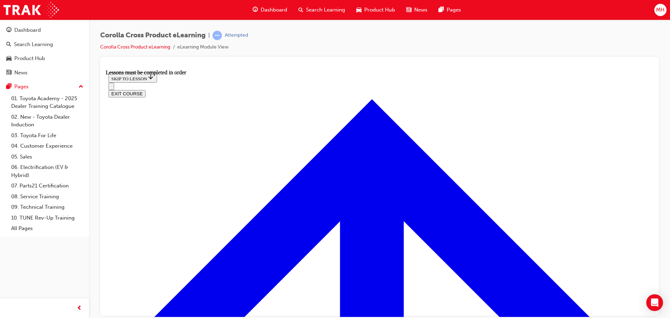
scroll to position [652, 0]
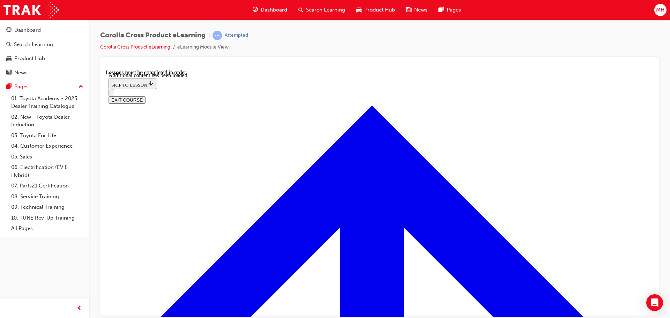
scroll to position [1677, 0]
checkbox input "true"
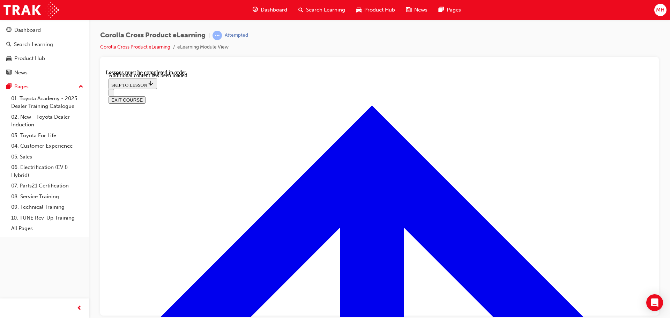
checkbox input "true"
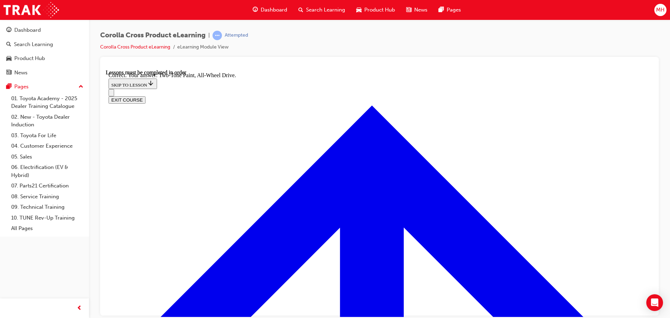
radio input "true"
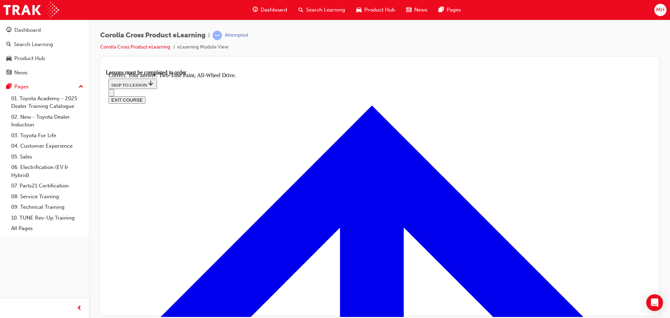
radio input "true"
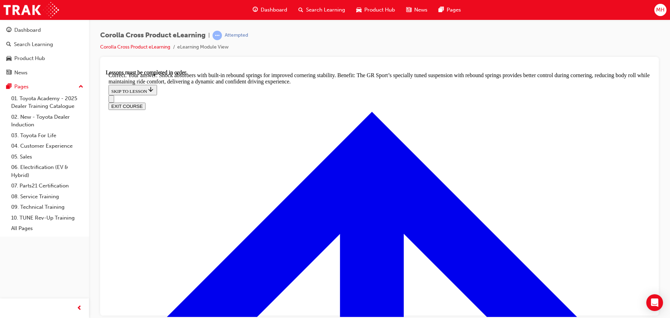
scroll to position [2228, 0]
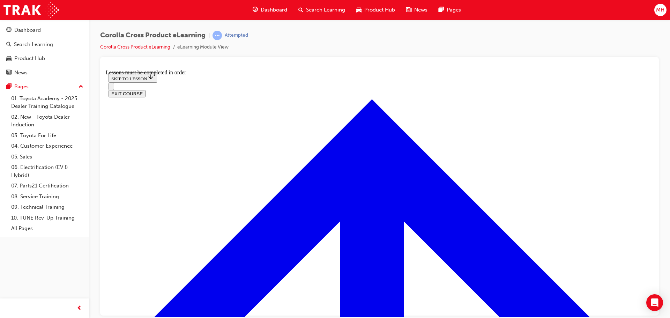
scroll to position [338, 0]
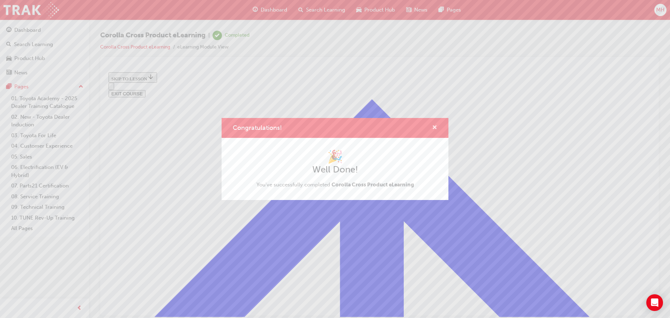
click at [433, 126] on span "cross-icon" at bounding box center [434, 128] width 5 height 6
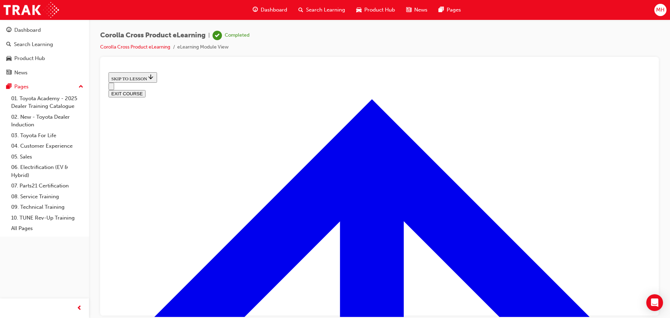
click at [145, 90] on button "EXIT COURSE" at bounding box center [127, 93] width 37 height 7
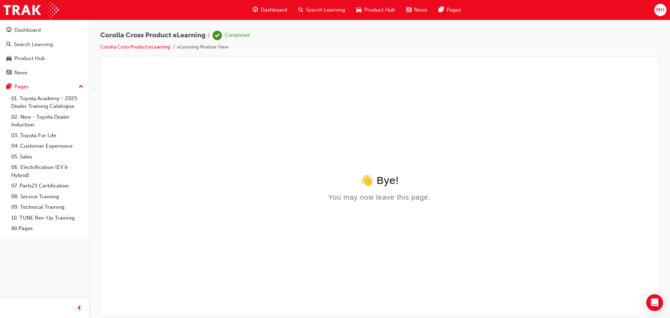
scroll to position [0, 0]
click at [273, 9] on span "Dashboard" at bounding box center [274, 10] width 27 height 8
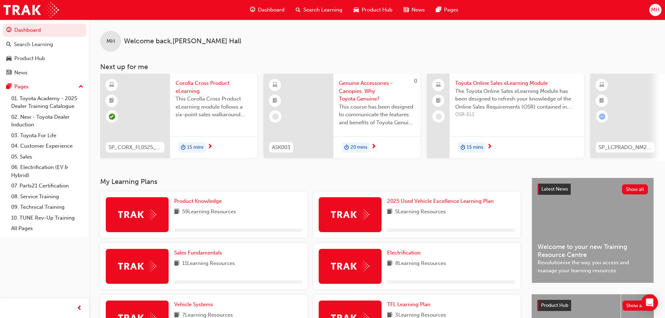
click at [346, 91] on span "Genuine Accessories - Canopies. Why Toyota Genuine?" at bounding box center [377, 91] width 76 height 24
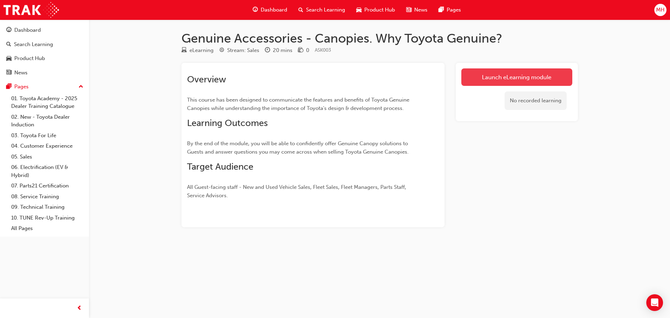
click at [478, 73] on link "Launch eLearning module" at bounding box center [516, 76] width 111 height 17
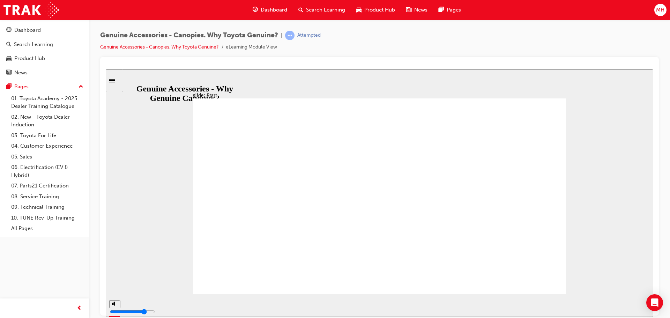
type input "15500"
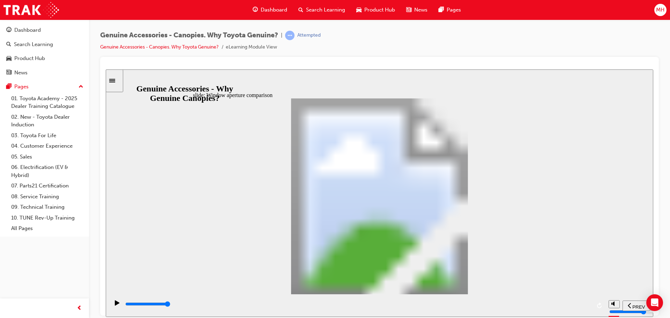
click at [397, 301] on div "playback controls" at bounding box center [358, 305] width 466 height 10
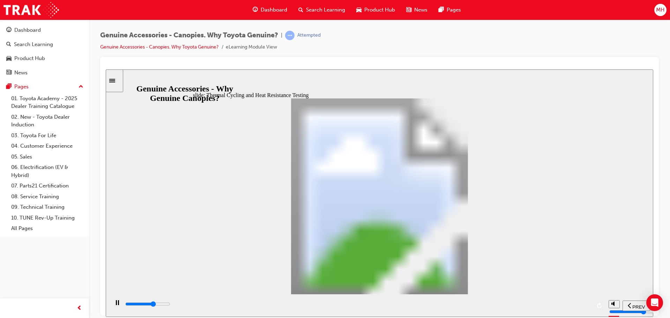
drag, startPoint x: 391, startPoint y: 300, endPoint x: 520, endPoint y: 112, distance: 227.6
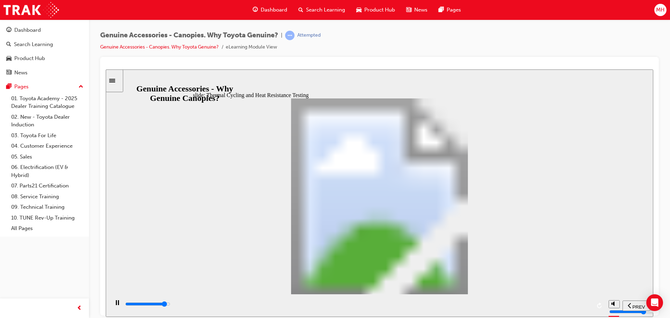
drag, startPoint x: 760, startPoint y: 376, endPoint x: 646, endPoint y: 253, distance: 168.1
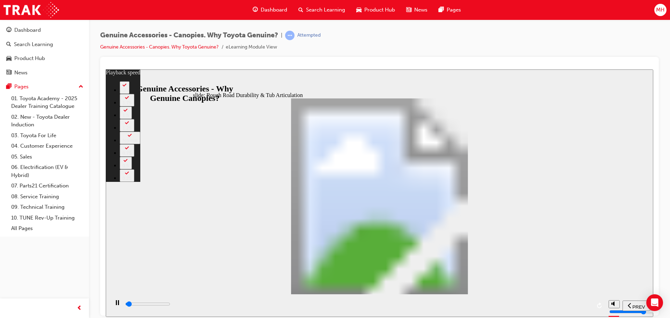
type input "1100"
type input "0"
type input "1100"
type input "0"
type input "1100"
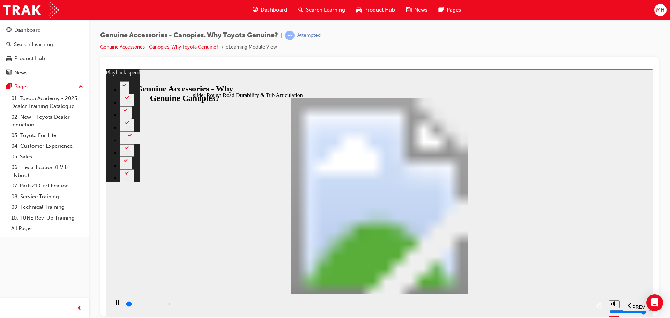
type input "0"
type input "1100"
type input "0"
type input "1100"
type input "0"
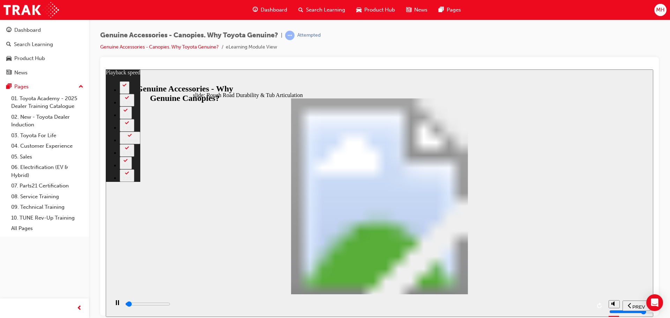
type input "1200"
type input "0"
type input "1200"
type input "0"
type input "1200"
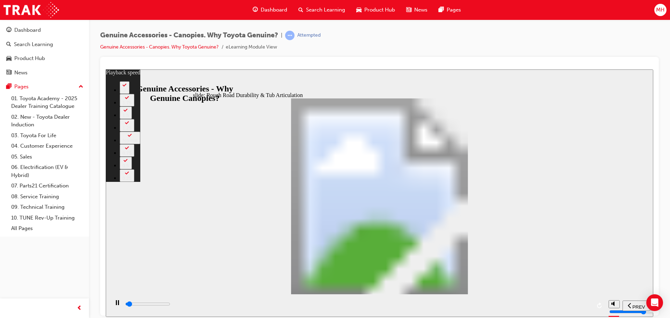
type input "0"
type input "1200"
type input "0"
type input "1200"
type input "0"
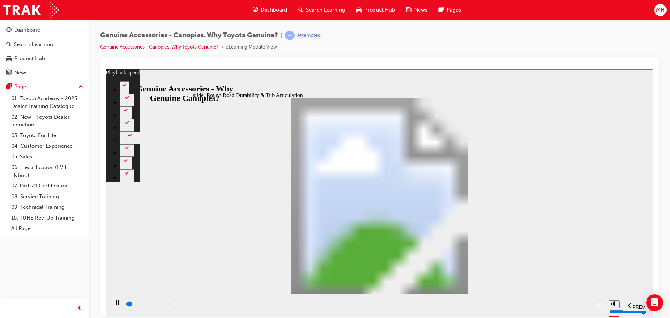
type input "1300"
type input "0"
type input "1300"
type input "0"
type input "1300"
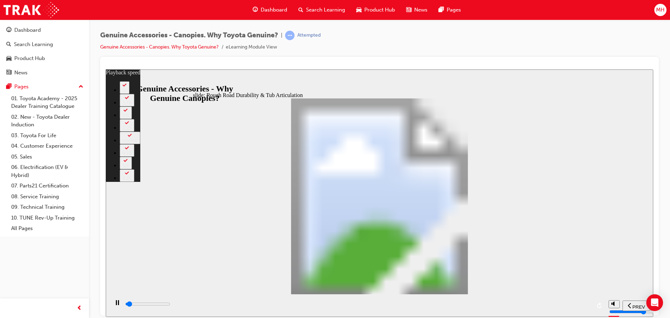
type input "0"
type input "1300"
type input "0"
type input "1300"
type input "0"
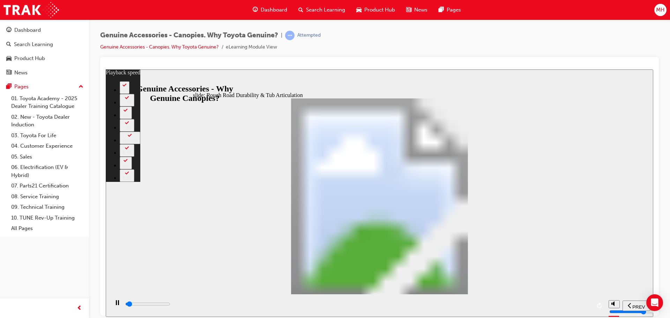
type input "1400"
type input "0"
type input "1400"
type input "0"
type input "1400"
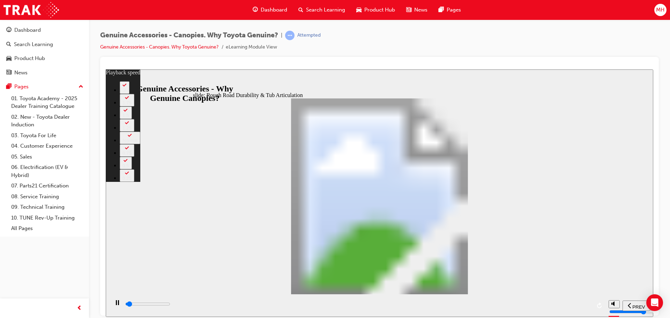
type input "0"
type input "1400"
type input "0"
type input "1400"
type input "0"
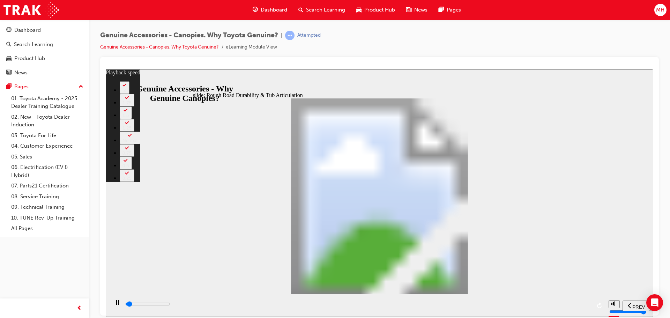
type input "1500"
type input "0"
type input "1500"
type input "0"
type input "1500"
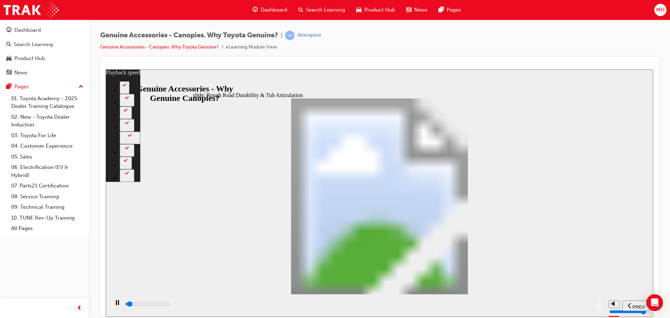
type input "0"
type input "1500"
type input "0"
type input "1500"
type input "0"
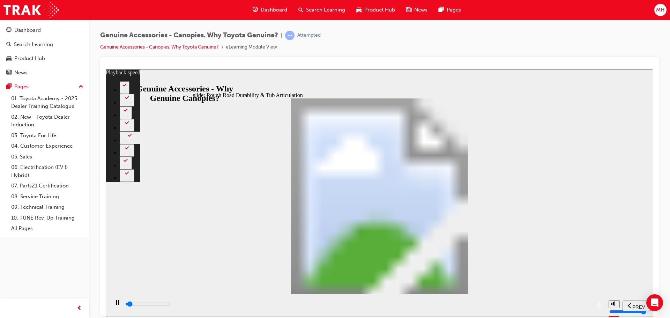
type input "1600"
type input "0"
type input "1600"
type input "1"
type input "1600"
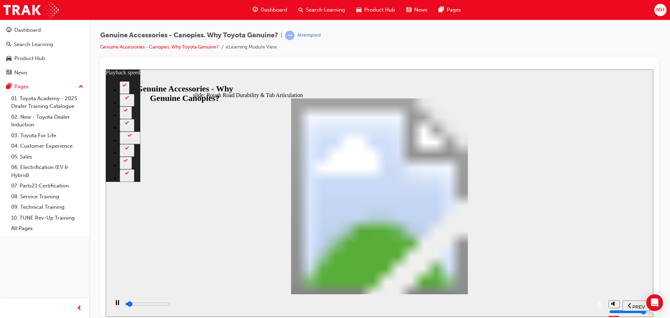
type input "1"
type input "1600"
type input "1"
type input "1600"
type input "1"
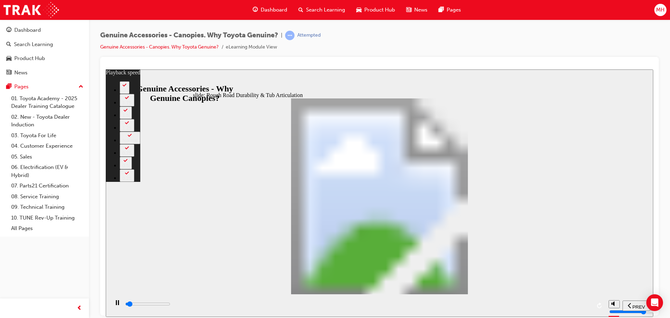
type input "1700"
type input "1"
type input "1700"
type input "1"
type input "1700"
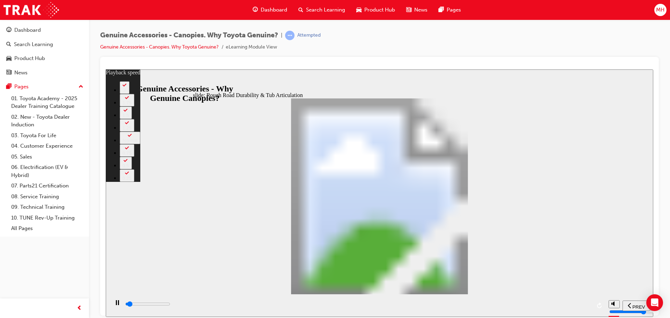
type input "1"
type input "1700"
type input "1"
type input "1700"
type input "1"
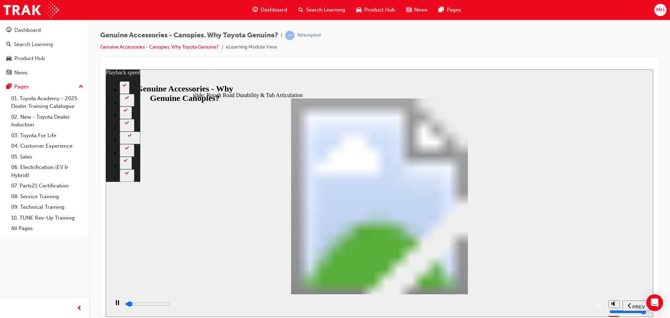
type input "1800"
type input "1"
type input "1800"
type input "1"
type input "1800"
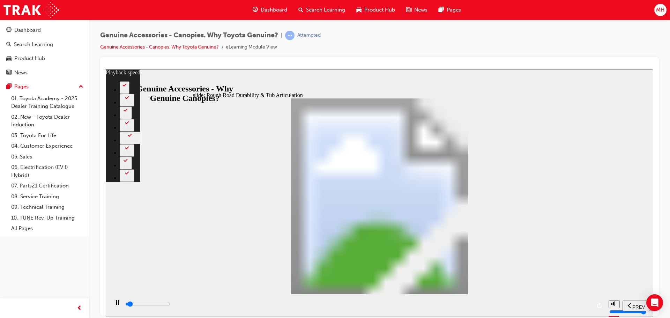
type input "1"
type input "1800"
type input "1"
type input "1800"
type input "1"
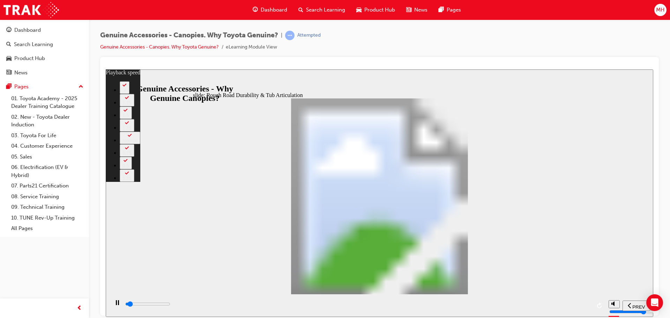
type input "1900"
type input "1"
type input "1900"
type input "1"
type input "1900"
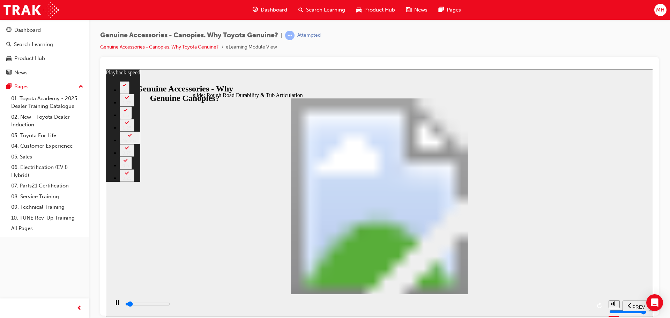
type input "1"
type input "1900"
type input "1"
type input "1900"
type input "1"
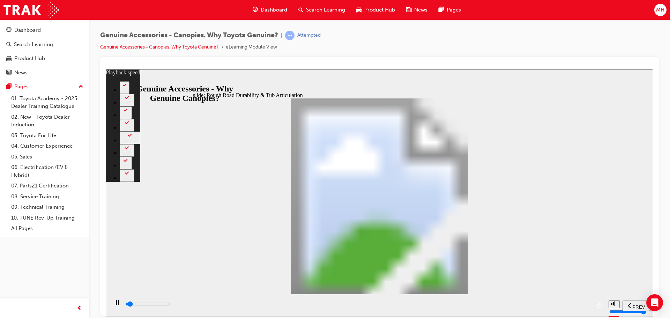
type input "2000"
type input "1"
type input "2000"
type input "1"
type input "2000"
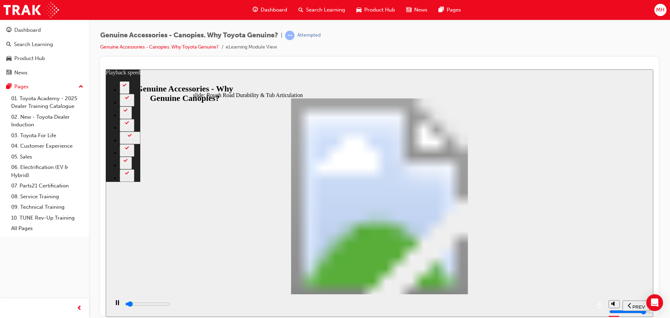
type input "1"
type input "2000"
type input "1"
type input "2000"
type input "1"
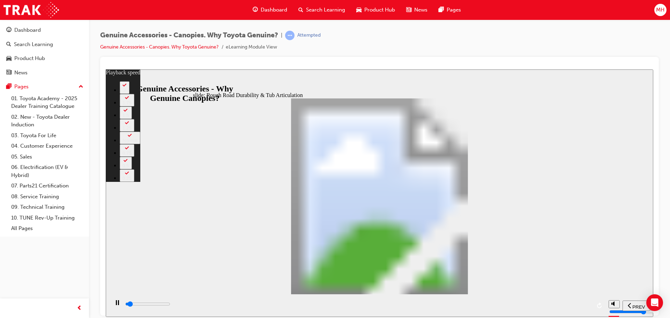
type input "2100"
type input "1"
type input "2100"
type input "1"
type input "2100"
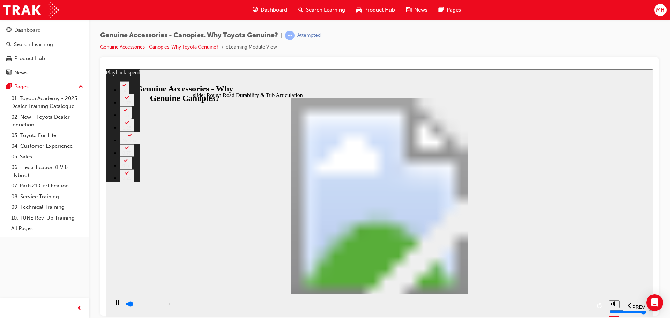
type input "1"
type input "2100"
type input "1"
type input "2100"
type input "1"
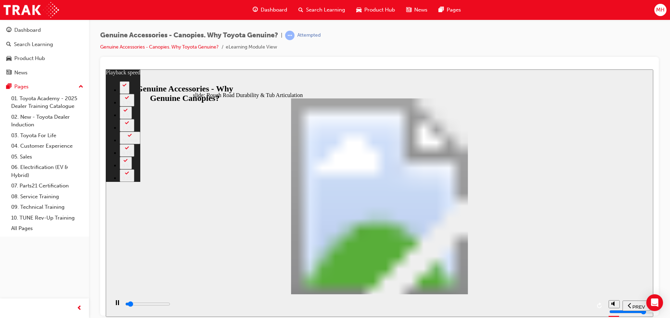
type input "2100"
type input "1"
type input "2200"
type input "1"
type input "2200"
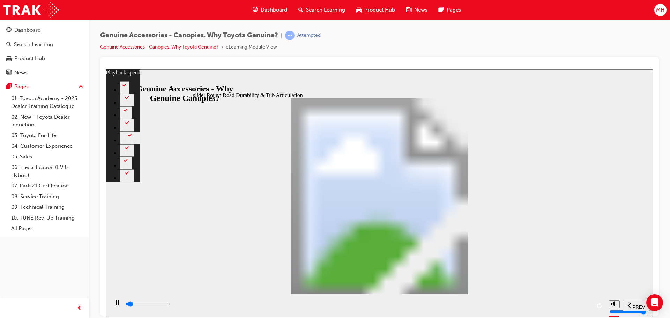
type input "1"
type input "2200"
type input "1"
type input "2200"
type input "1"
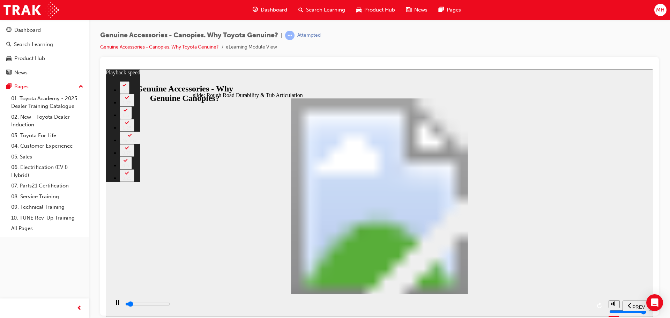
type input "2200"
type input "1"
type input "2200"
type input "1"
type input "2300"
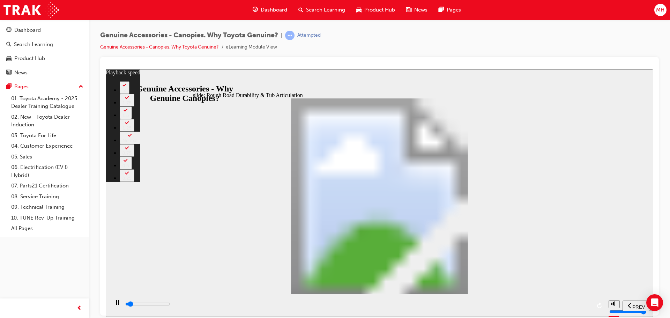
type input "1"
type input "2400"
type input "1"
type input "2600"
type input "2"
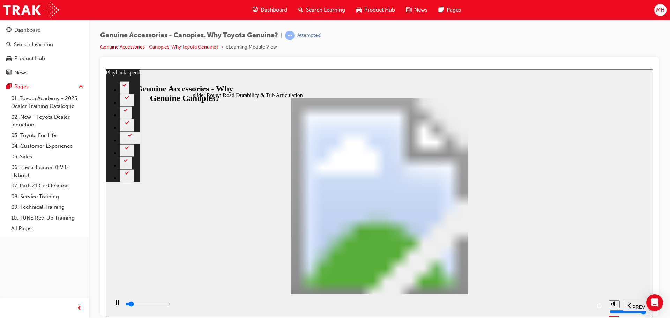
type input "2900"
type input "2"
type input "3200"
type input "2"
type input "3400"
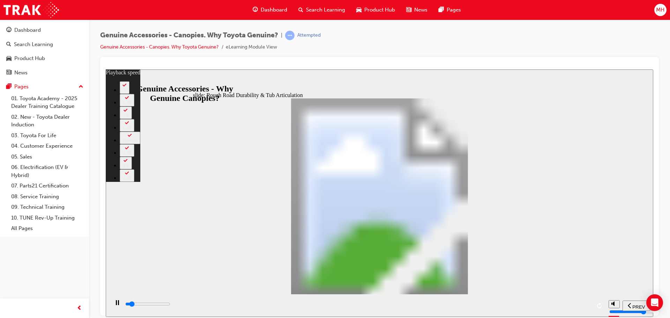
type input "2"
type input "3700"
type input "3"
type input "4000"
type input "3"
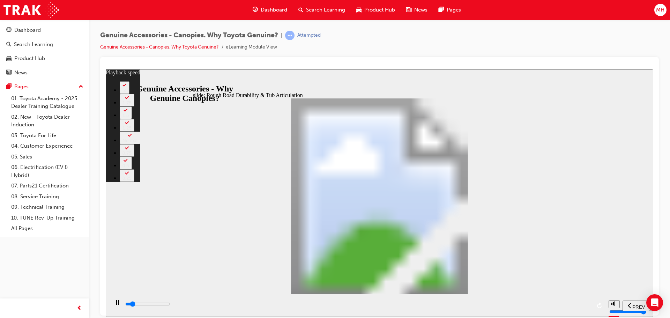
type input "4000"
type input "3"
type input "4200"
type input "3"
type input "4500"
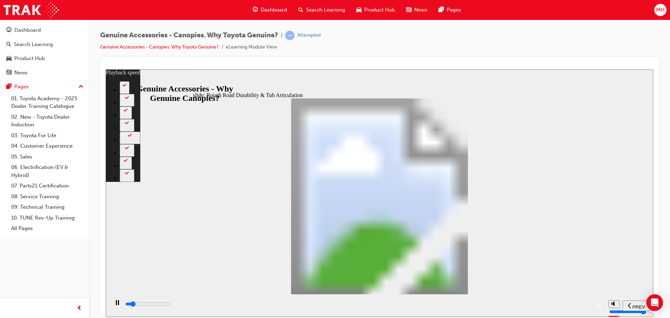
type input "3"
type input "4800"
type input "4"
type input "5000"
type input "4"
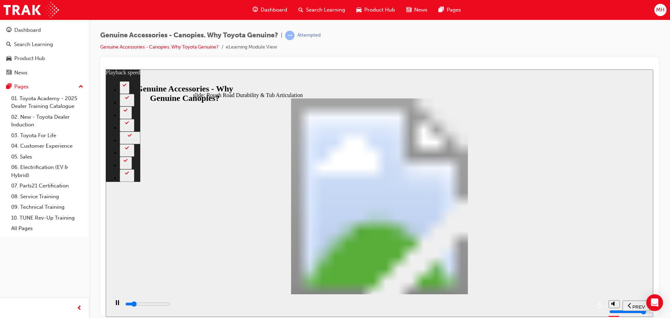
type input "5300"
type input "4"
type input "5600"
type input "4"
type input "5700"
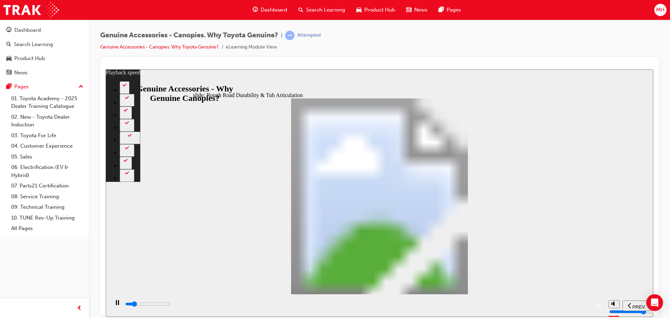
type input "4"
type input "5800"
type input "5"
type input "6100"
type input "5"
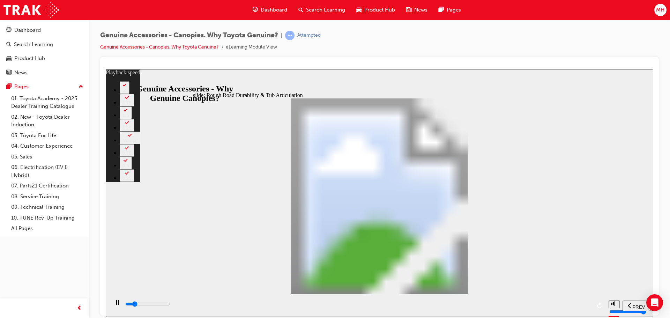
type input "6400"
type input "5"
type input "6600"
type input "5"
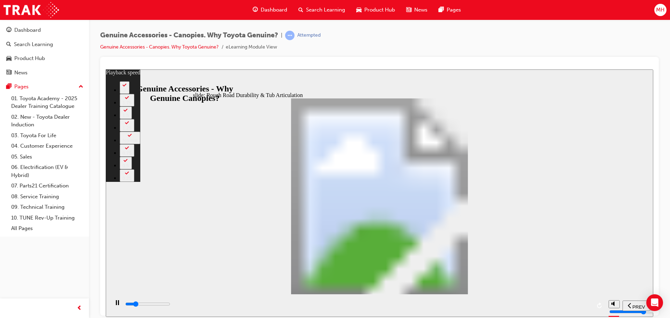
type input "6900"
type input "6"
type input "7100"
type input "6"
type input "7200"
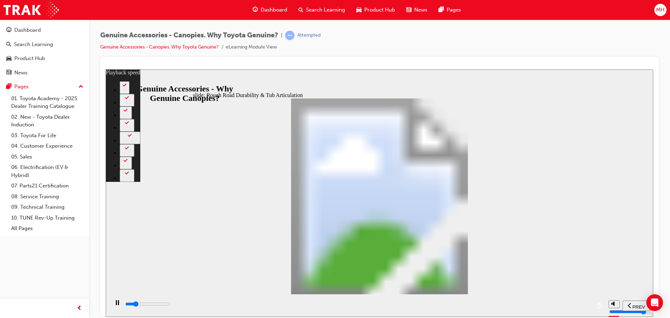
type input "6"
type input "7400"
type input "6"
type input "7700"
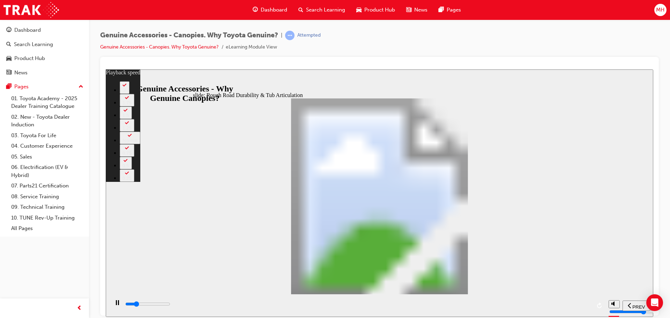
type input "7"
type input "8000"
type input "7"
type input "8200"
type input "7"
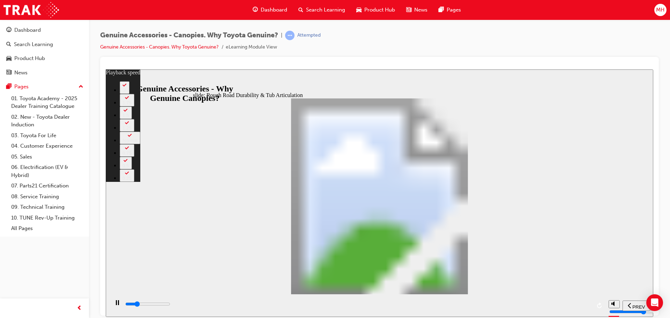
type input "8300"
type input "7"
type input "8500"
type input "7"
type input "8700"
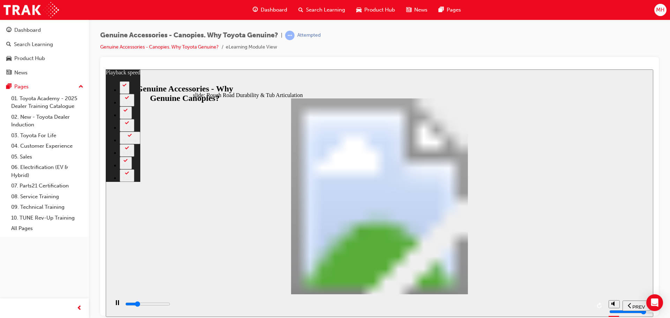
type input "8"
type input "9000"
type input "8"
type input "9300"
type input "8"
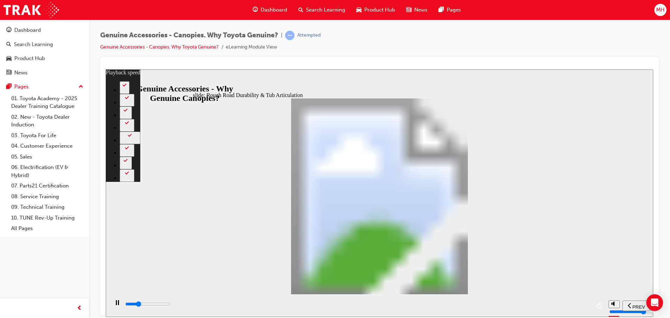
type input "9500"
type input "8"
type input "9800"
type input "9"
type input "9900"
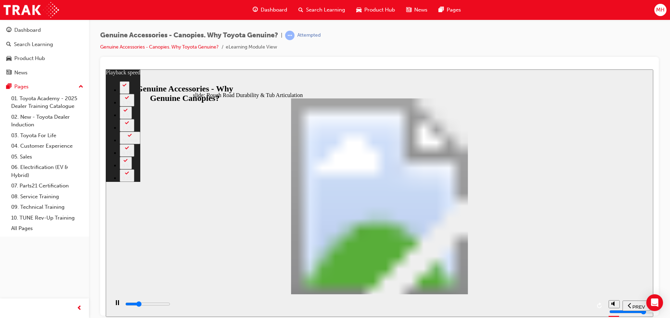
type input "9"
type input "9900"
type input "8"
type input "10400"
type input "65"
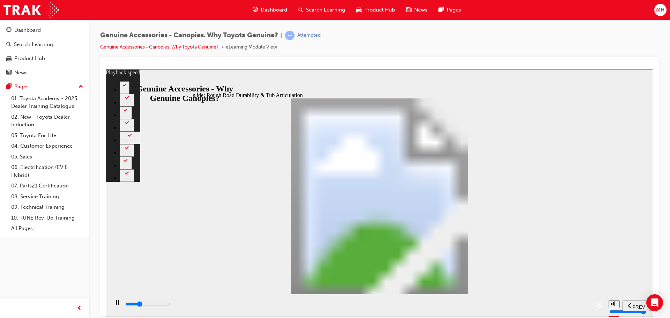
type input "10700"
type input "72"
drag, startPoint x: 217, startPoint y: 244, endPoint x: 359, endPoint y: 248, distance: 142.7
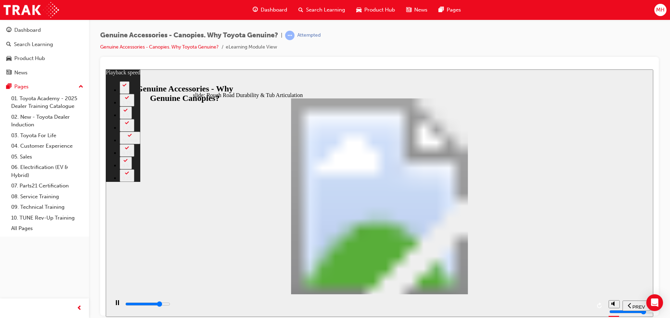
drag, startPoint x: 385, startPoint y: 207, endPoint x: 385, endPoint y: 195, distance: 12.2
drag, startPoint x: 385, startPoint y: 176, endPoint x: 354, endPoint y: 181, distance: 30.8
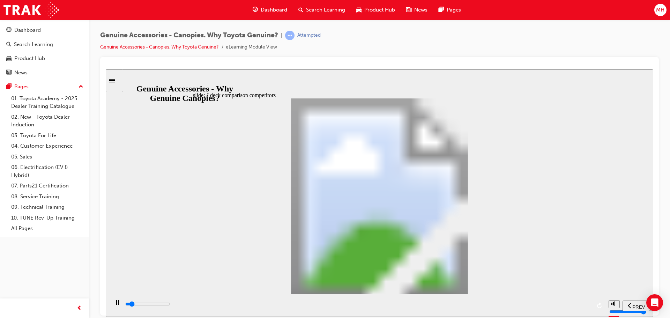
drag, startPoint x: 400, startPoint y: 173, endPoint x: 402, endPoint y: 177, distance: 4.2
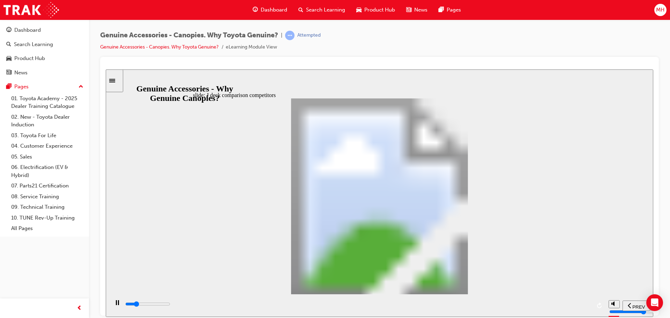
drag, startPoint x: 388, startPoint y: 247, endPoint x: 379, endPoint y: 245, distance: 9.3
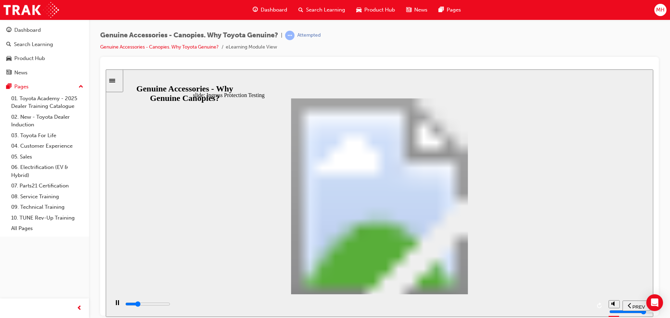
drag, startPoint x: 372, startPoint y: 306, endPoint x: 581, endPoint y: 303, distance: 209.4
click at [581, 303] on div "playback controls" at bounding box center [358, 304] width 466 height 8
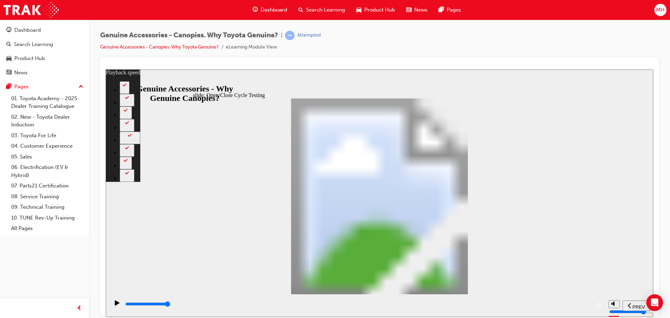
drag, startPoint x: 138, startPoint y: 306, endPoint x: 604, endPoint y: 303, distance: 466.5
click at [604, 303] on div "playback controls" at bounding box center [357, 305] width 496 height 23
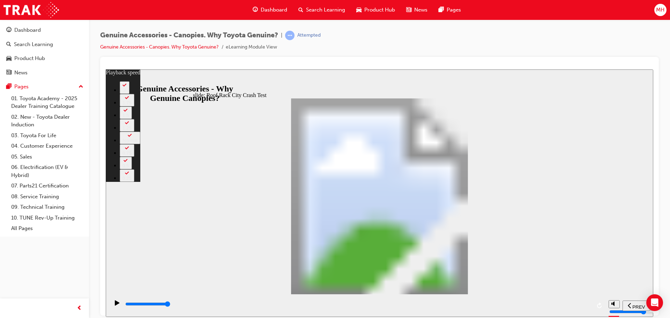
drag, startPoint x: 132, startPoint y: 304, endPoint x: 613, endPoint y: 293, distance: 481.3
click at [613, 294] on section "PREV NEXT SUBMIT" at bounding box center [379, 305] width 547 height 23
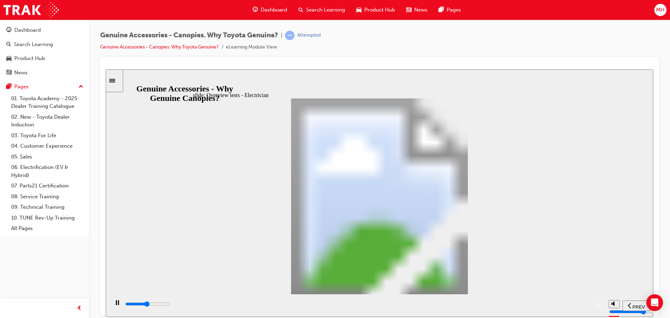
drag, startPoint x: 240, startPoint y: 303, endPoint x: 620, endPoint y: 290, distance: 380.5
click at [621, 291] on div "slide: Conclusion Kate So… Rectangle Validated through: The Roof Rack City Cras…" at bounding box center [379, 192] width 547 height 247
drag, startPoint x: 217, startPoint y: 304, endPoint x: 596, endPoint y: 284, distance: 379.4
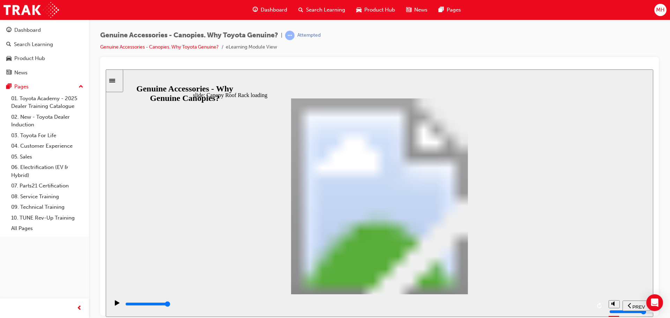
click at [596, 284] on div "slide: Canopy Roof Rack loading Also… Rectangle Loads on the roof cannot be att…" at bounding box center [379, 192] width 547 height 247
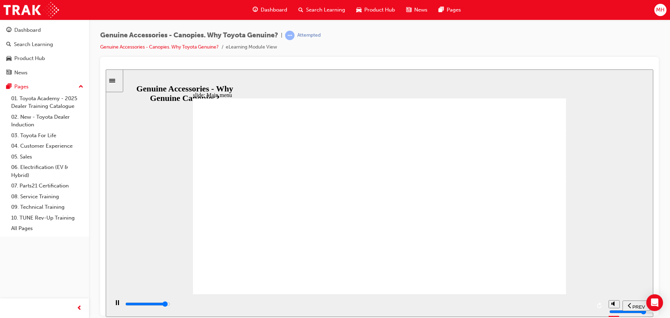
drag, startPoint x: 369, startPoint y: 316, endPoint x: 770, endPoint y: 375, distance: 404.6
click at [653, 306] on html "​false false​ slide: Optional Extras for A and J Deck Applicability – Canopy Op…" at bounding box center [379, 192] width 547 height 247
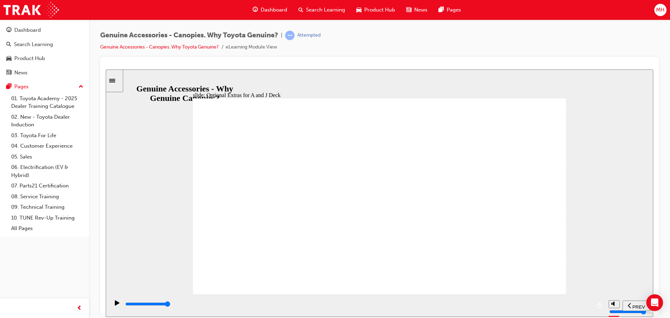
click at [170, 305] on input "slide progress" at bounding box center [147, 304] width 45 height 6
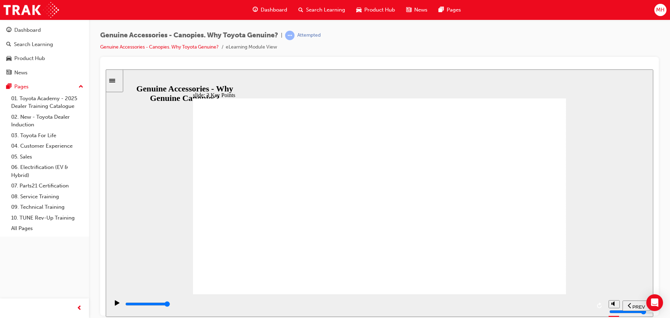
click at [170, 305] on input "slide progress" at bounding box center [147, 304] width 45 height 6
click at [581, 304] on div "playback controls" at bounding box center [358, 304] width 466 height 8
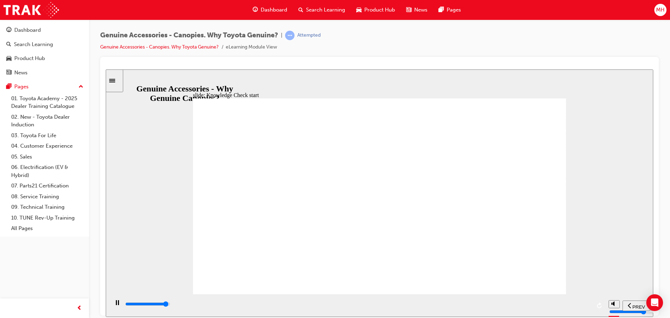
click at [573, 303] on div "playback controls" at bounding box center [358, 304] width 466 height 8
drag, startPoint x: 379, startPoint y: 248, endPoint x: 390, endPoint y: 245, distance: 11.1
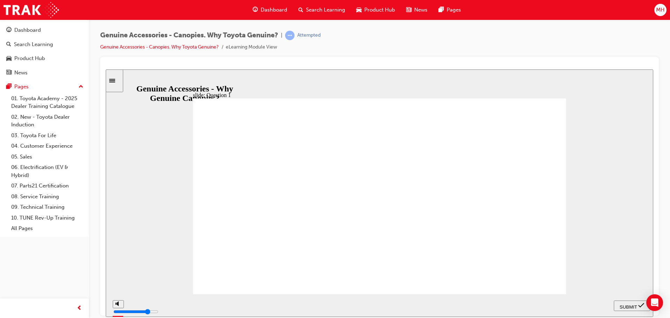
click at [622, 302] on div "SUBMIT" at bounding box center [632, 305] width 31 height 7
click at [622, 309] on div "SUBMIT" at bounding box center [632, 305] width 31 height 7
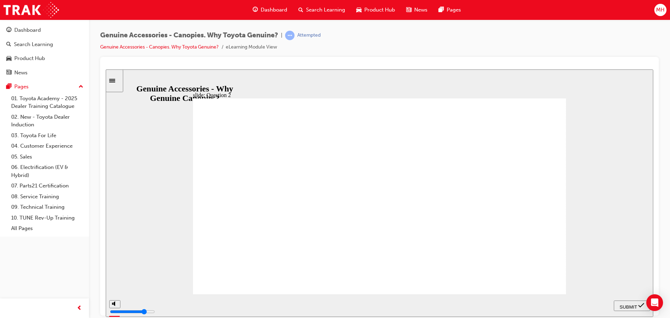
click at [621, 306] on span "SUBMIT" at bounding box center [628, 306] width 17 height 5
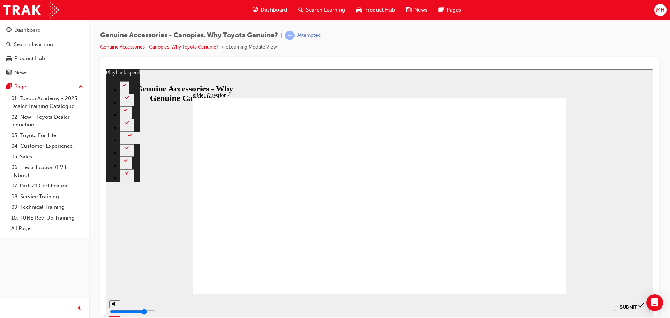
click at [621, 306] on span "SUBMIT" at bounding box center [628, 306] width 17 height 5
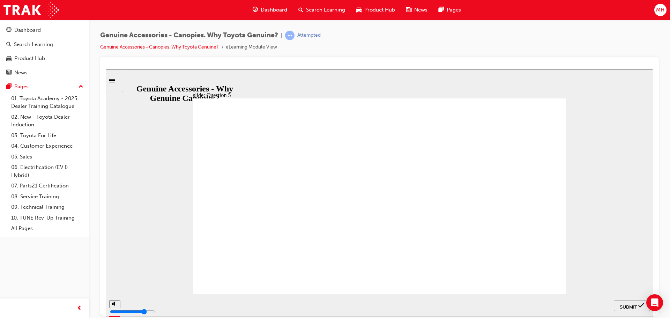
click at [635, 302] on div "SUBMIT" at bounding box center [632, 305] width 31 height 7
click at [623, 304] on span "SUBMIT" at bounding box center [628, 306] width 17 height 5
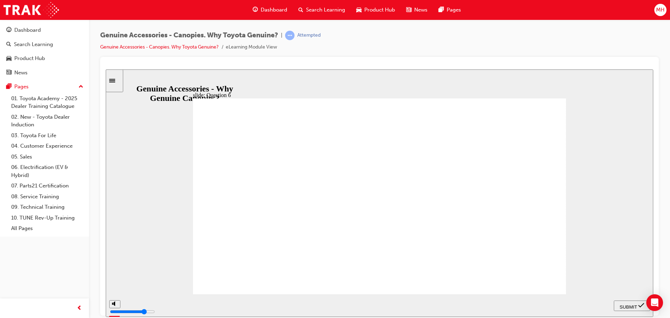
click at [639, 307] on div "SUBMIT" at bounding box center [632, 305] width 31 height 7
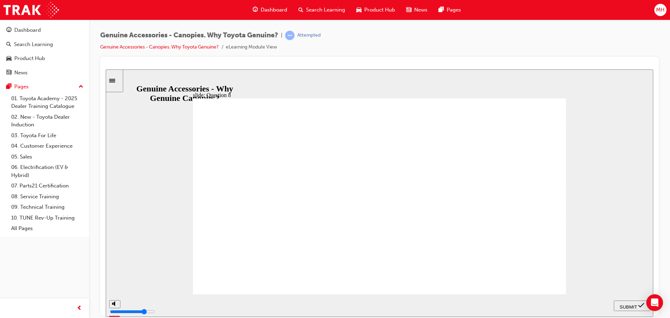
radio input "true"
click at [627, 306] on span "SUBMIT" at bounding box center [628, 306] width 17 height 5
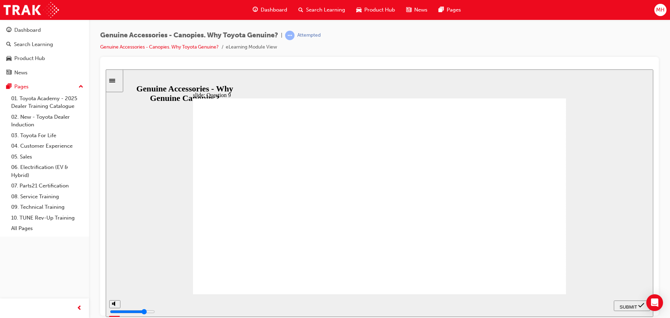
radio input "true"
click at [620, 306] on span "SUBMIT" at bounding box center [628, 306] width 17 height 5
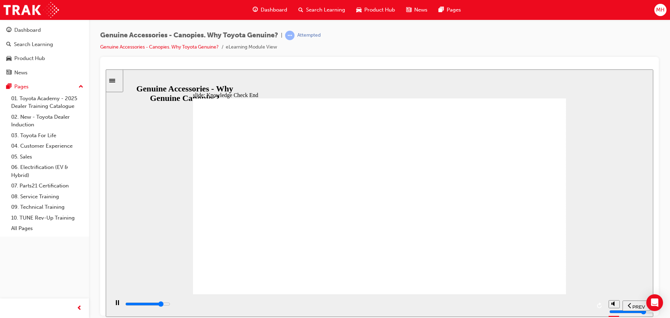
click at [170, 305] on input "slide progress" at bounding box center [147, 304] width 45 height 6
type input "11500"
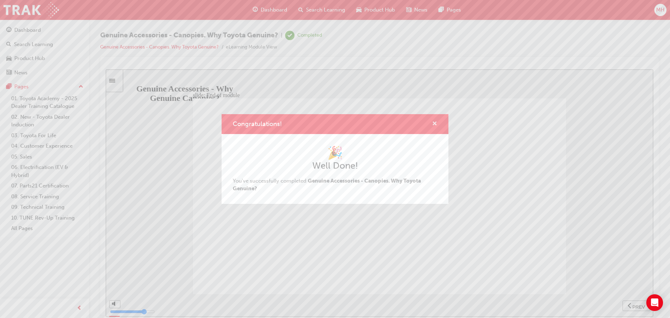
click at [434, 122] on span "cross-icon" at bounding box center [434, 124] width 5 height 6
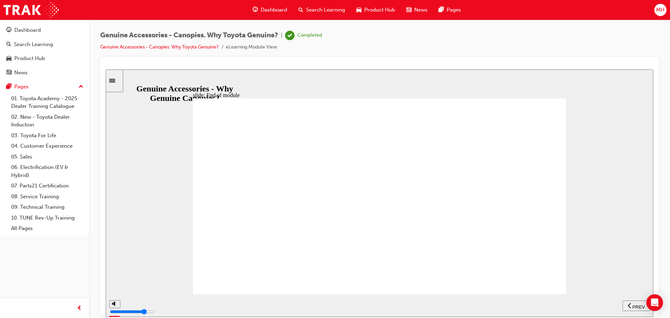
click at [284, 7] on span "Dashboard" at bounding box center [274, 10] width 27 height 8
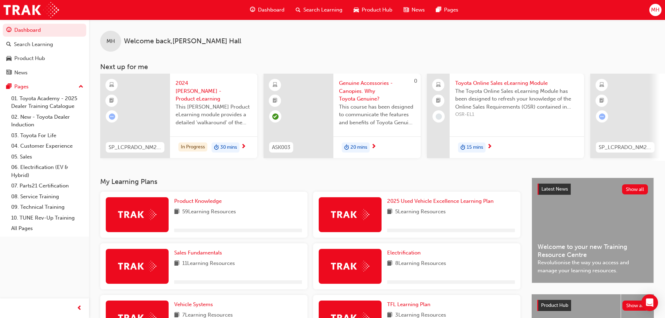
click at [184, 88] on span "2024 [PERSON_NAME] - Product eLearning" at bounding box center [214, 91] width 76 height 24
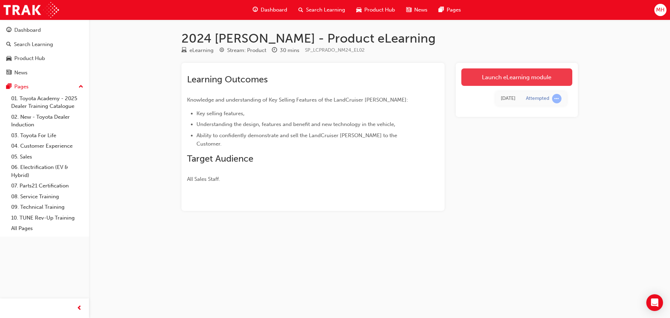
click at [516, 78] on link "Launch eLearning module" at bounding box center [516, 76] width 111 height 17
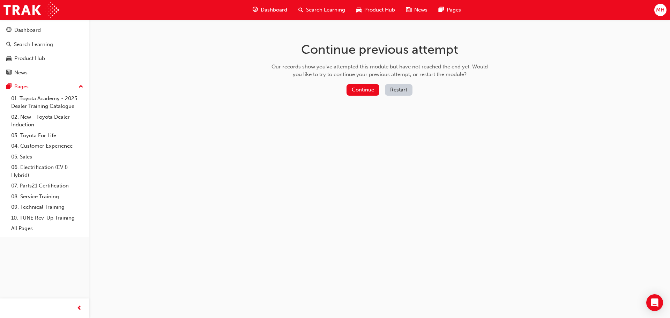
click at [352, 96] on div "Continue Restart" at bounding box center [379, 91] width 221 height 14
click at [354, 93] on button "Continue" at bounding box center [362, 90] width 33 height 12
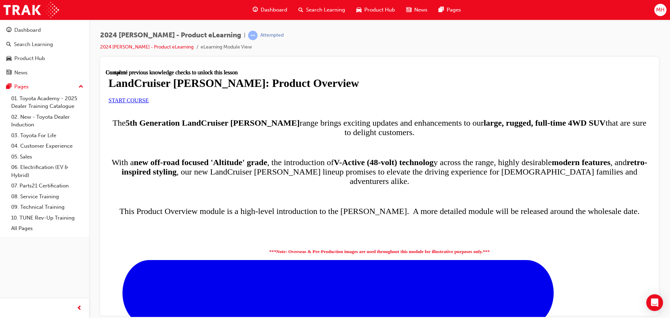
click at [149, 103] on span "START COURSE" at bounding box center [129, 100] width 40 height 6
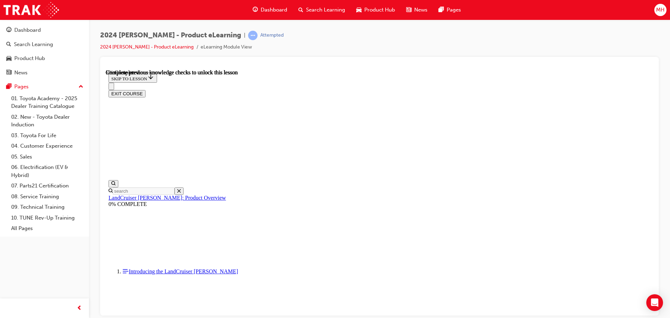
scroll to position [1, 0]
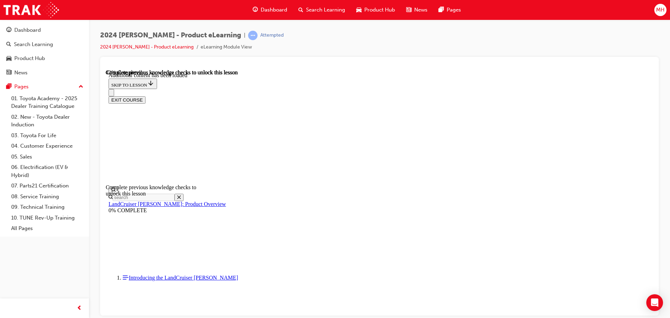
scroll to position [895, 0]
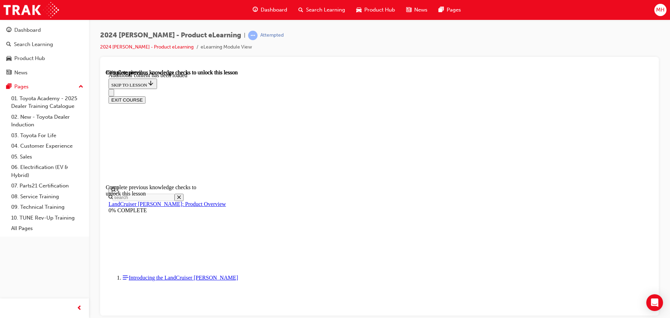
radio input "true"
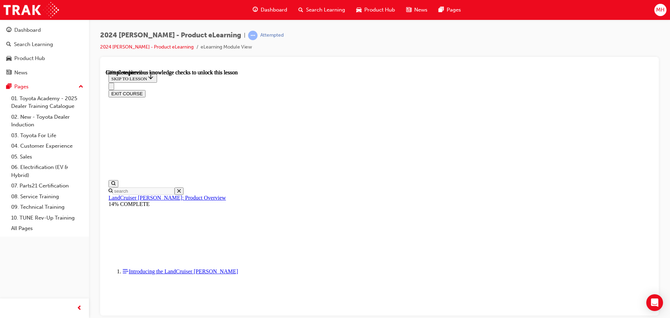
scroll to position [1008, 0]
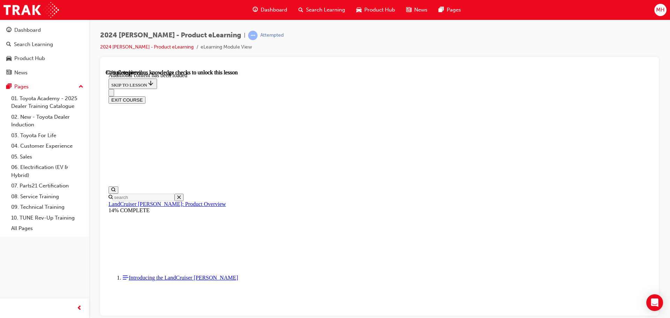
scroll to position [1215, 0]
radio input "true"
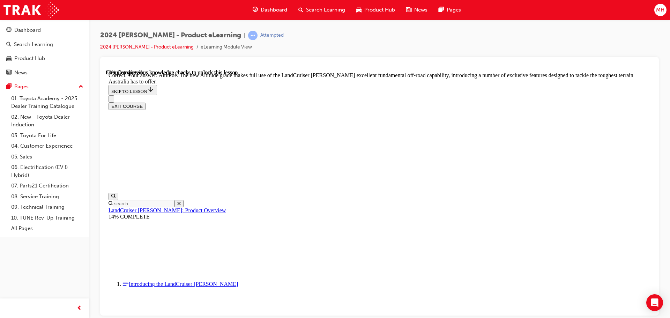
scroll to position [1599, 0]
checkbox input "true"
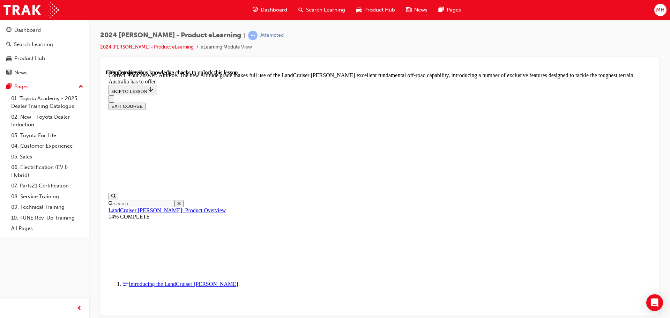
checkbox input "true"
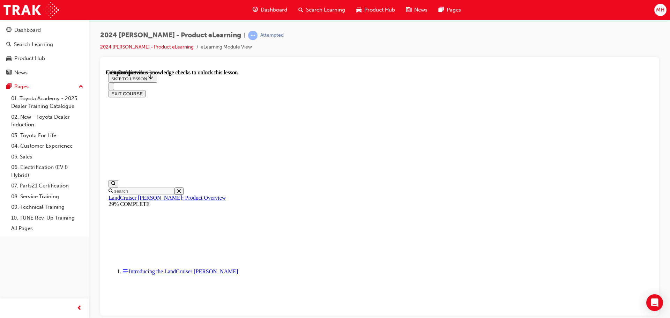
scroll to position [1590, 0]
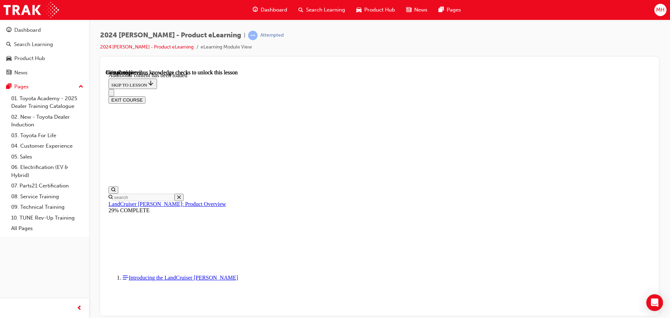
scroll to position [1763, 0]
radio input "true"
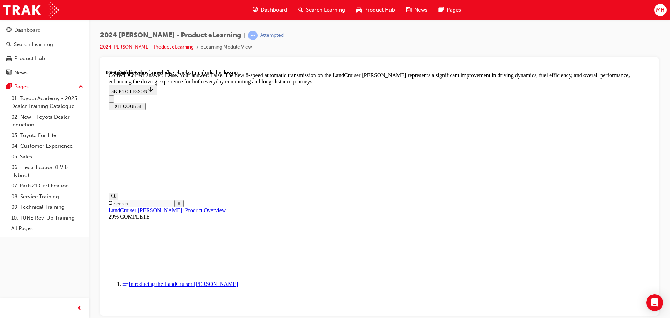
scroll to position [2042, 0]
radio input "true"
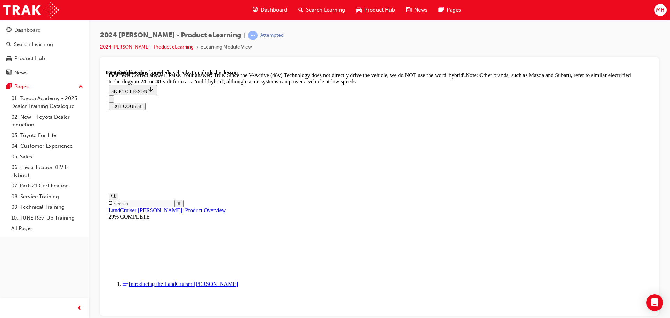
scroll to position [2286, 0]
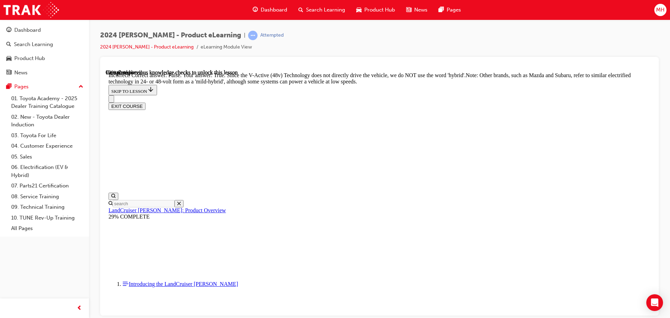
radio input "true"
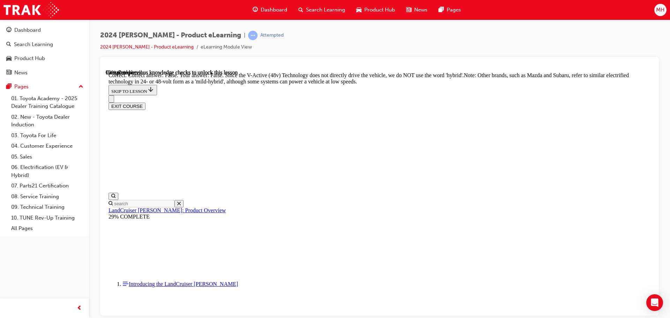
radio input "true"
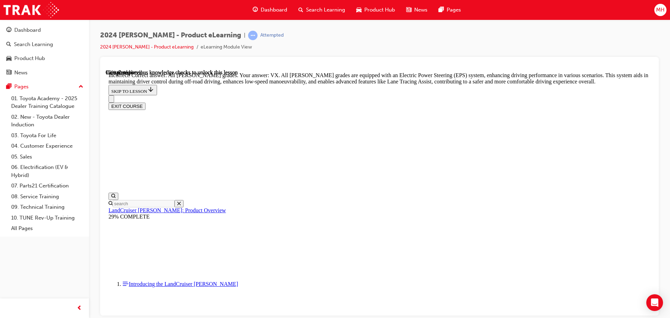
scroll to position [2580, 0]
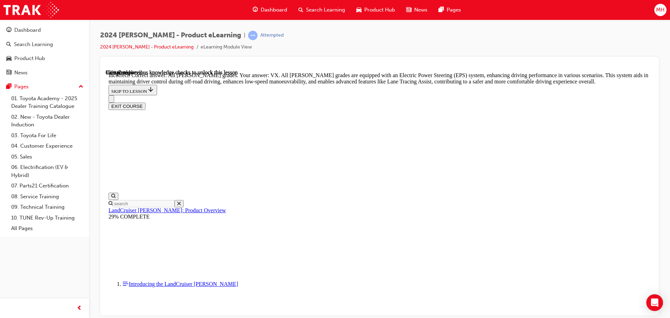
radio input "true"
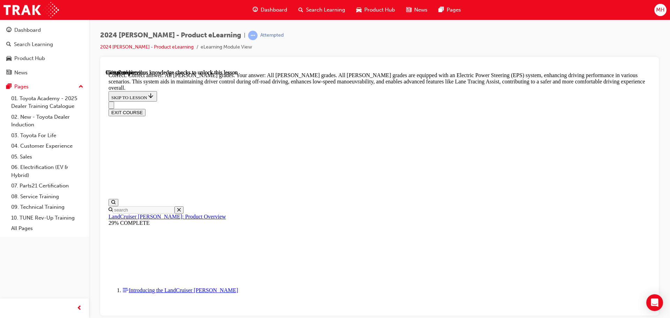
scroll to position [2616, 0]
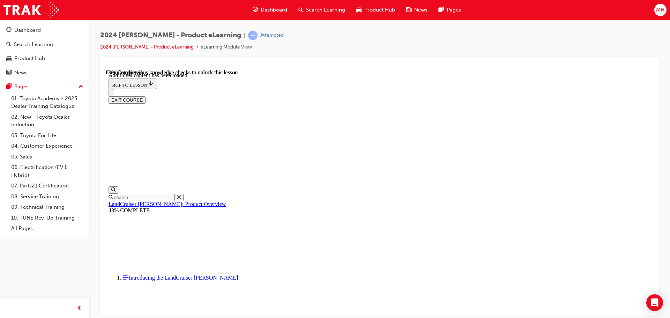
scroll to position [2496, 0]
checkbox input "true"
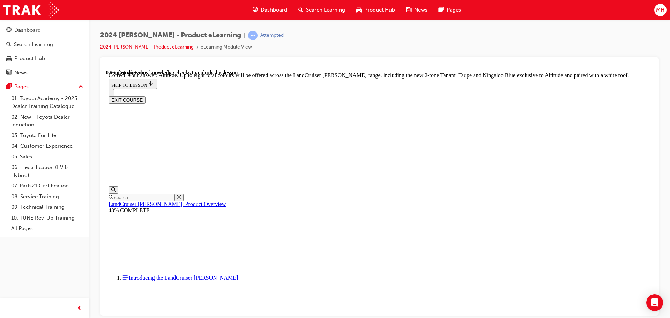
scroll to position [2845, 0]
checkbox input "true"
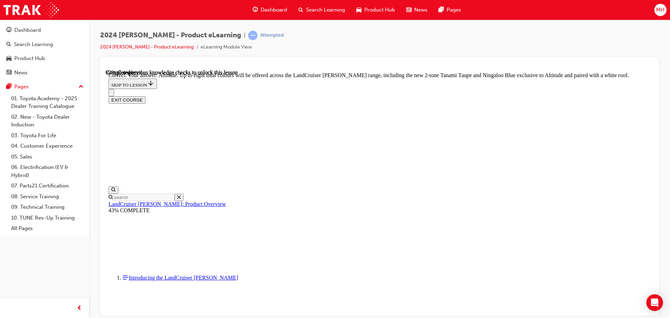
checkbox input "true"
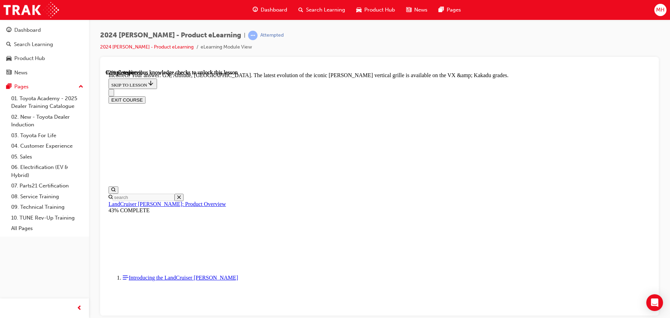
checkbox input "false"
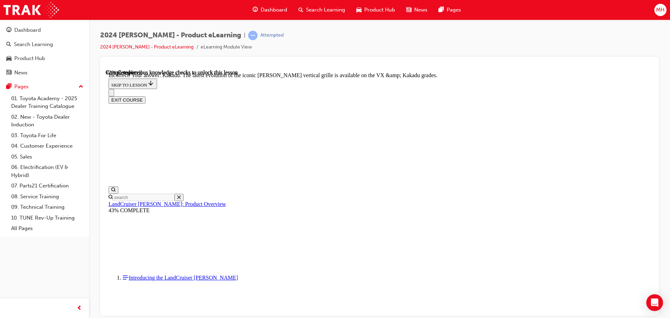
scroll to position [2792, 0]
drag, startPoint x: 346, startPoint y: 238, endPoint x: 348, endPoint y: 243, distance: 5.1
checkbox input "true"
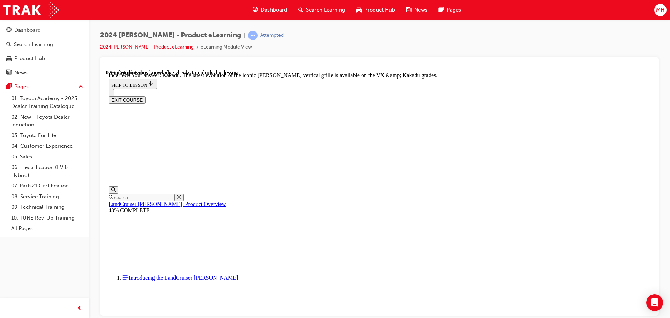
drag, startPoint x: 353, startPoint y: 285, endPoint x: 349, endPoint y: 273, distance: 12.8
checkbox input "true"
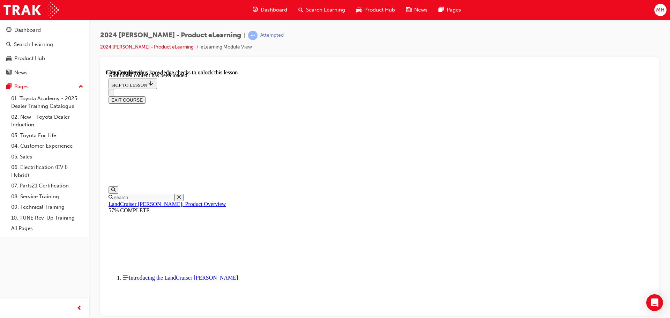
scroll to position [1807, 0]
radio input "true"
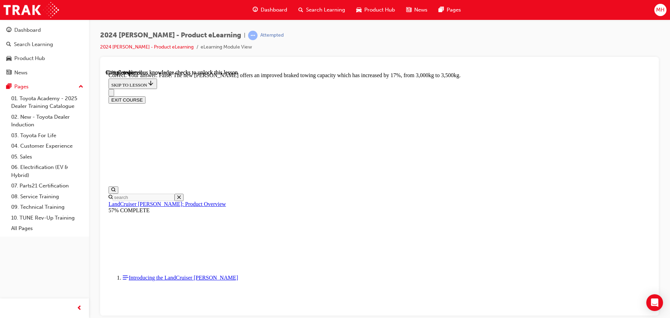
scroll to position [2121, 0]
radio input "true"
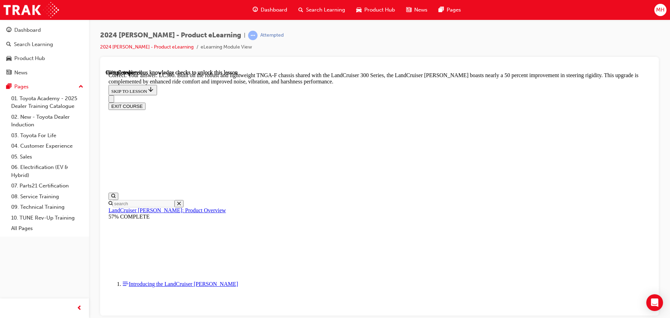
scroll to position [2288, 0]
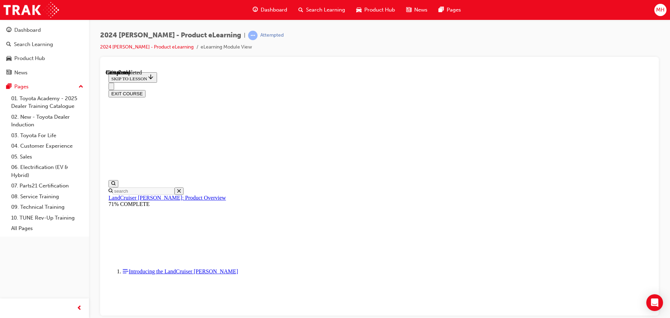
scroll to position [780, 0]
click at [145, 90] on button "EXIT COURSE" at bounding box center [127, 93] width 37 height 7
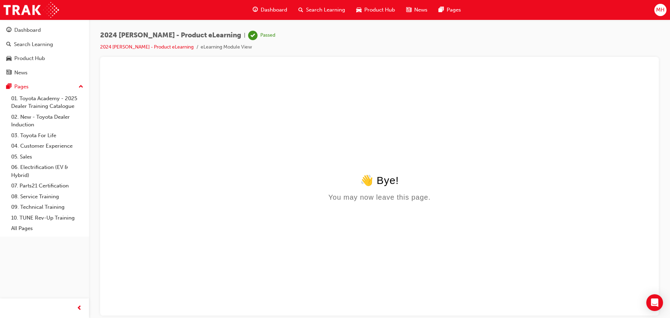
scroll to position [0, 0]
click at [275, 14] on span "Dashboard" at bounding box center [274, 10] width 27 height 8
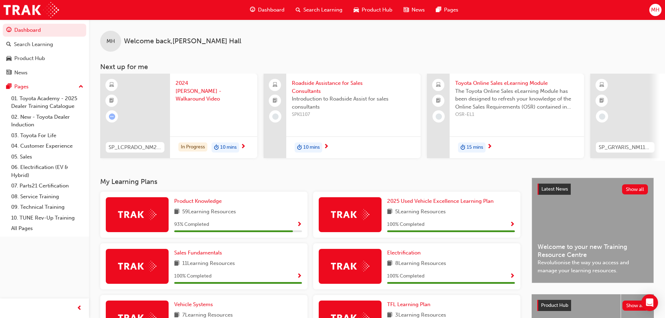
click at [186, 84] on span "2024 [PERSON_NAME] - Walkaround Video" at bounding box center [214, 91] width 76 height 24
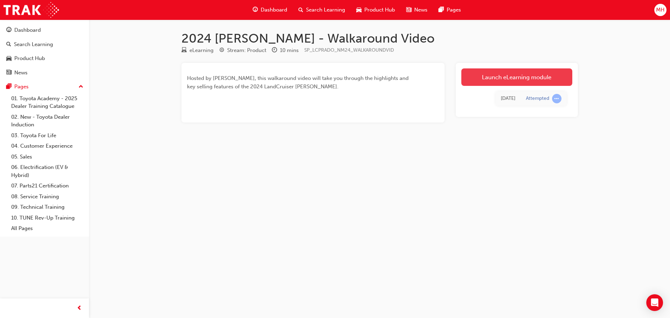
click at [492, 74] on link "Launch eLearning module" at bounding box center [516, 76] width 111 height 17
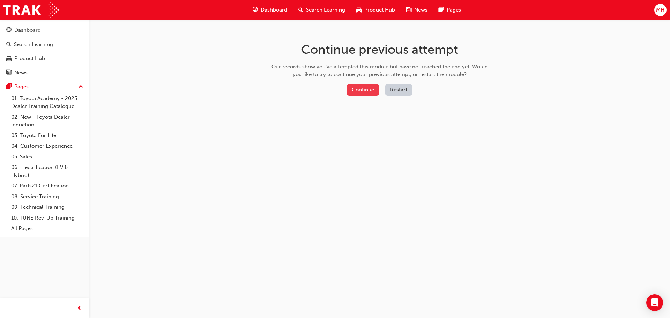
click at [373, 89] on button "Continue" at bounding box center [362, 90] width 33 height 12
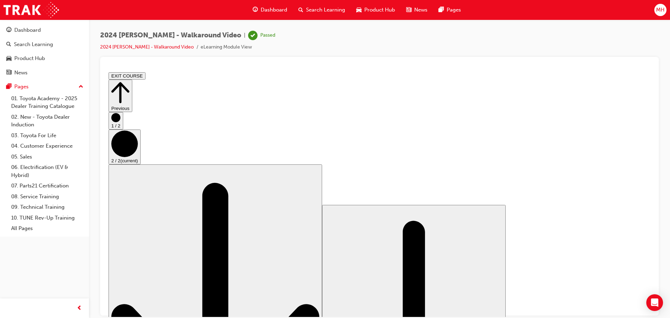
click at [277, 8] on span "Dashboard" at bounding box center [274, 10] width 27 height 8
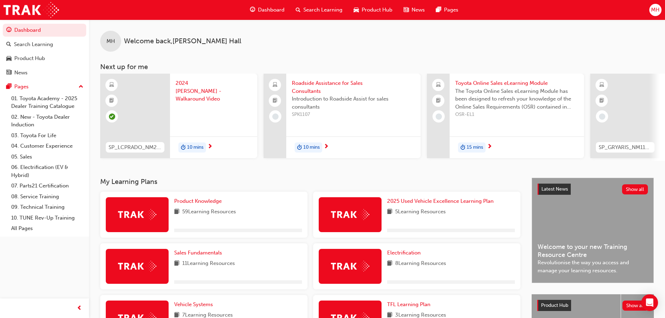
click at [333, 82] on span "Roadside Assistance for Sales Consultants" at bounding box center [353, 87] width 123 height 16
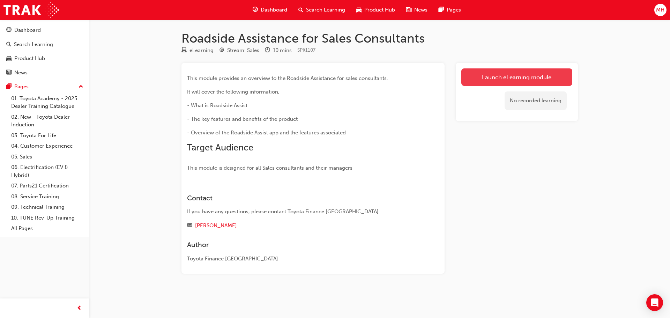
click at [498, 81] on link "Launch eLearning module" at bounding box center [516, 76] width 111 height 17
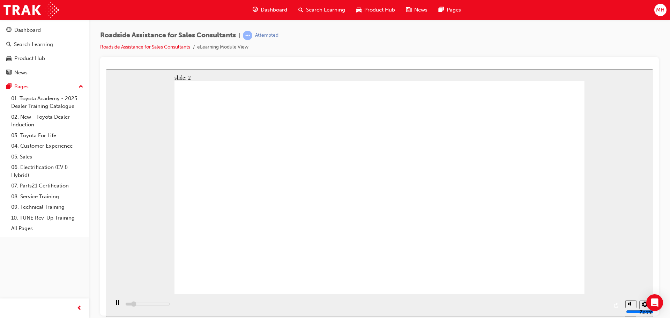
drag, startPoint x: 287, startPoint y: 109, endPoint x: 196, endPoint y: 139, distance: 95.9
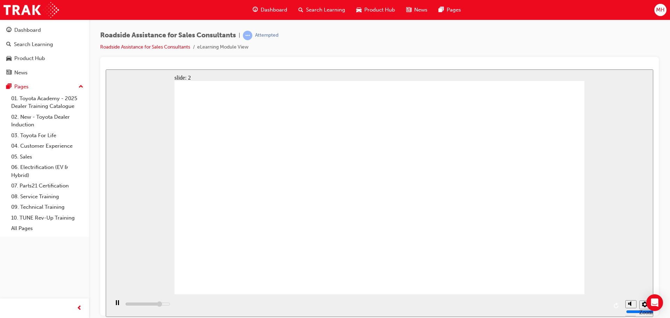
drag, startPoint x: 197, startPoint y: 207, endPoint x: 208, endPoint y: 230, distance: 25.2
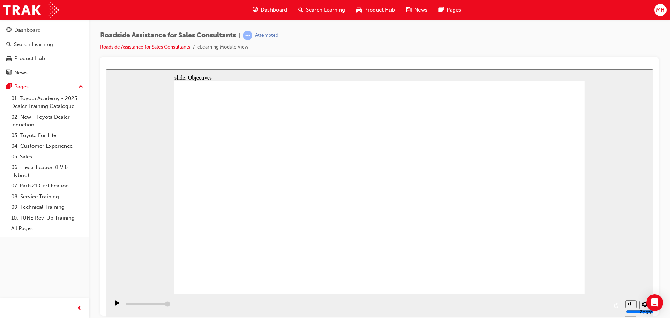
type input "23000"
checkbox input "true"
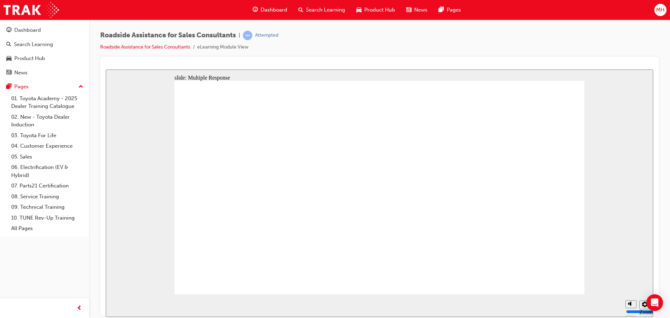
checkbox input "true"
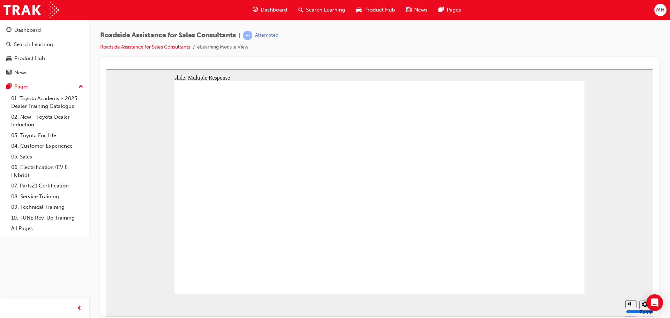
checkbox input "true"
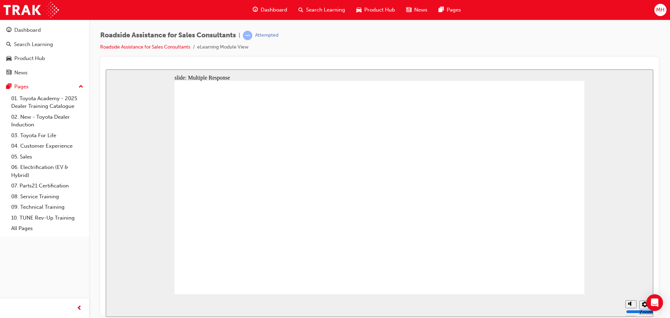
checkbox input "true"
type input "23000"
click at [274, 7] on span "Dashboard" at bounding box center [274, 10] width 27 height 8
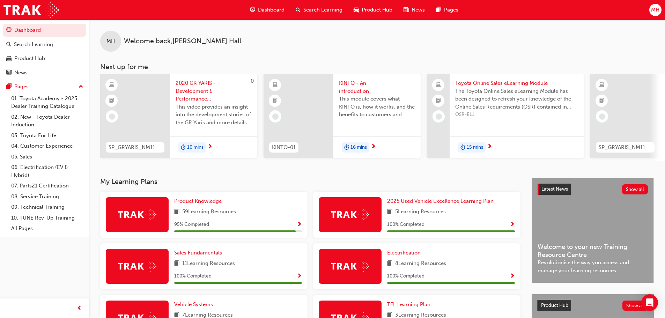
click at [194, 97] on span "2020 GR YARIS - Development & Performance overview" at bounding box center [214, 91] width 76 height 24
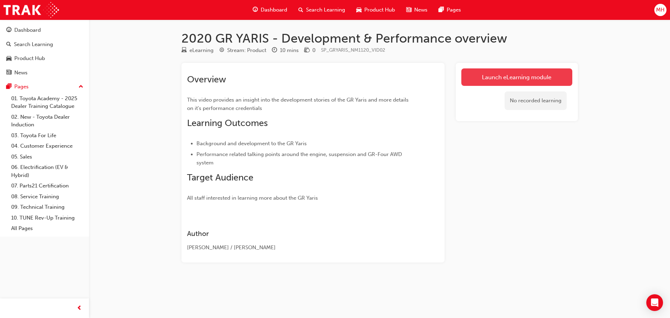
click at [513, 76] on link "Launch eLearning module" at bounding box center [516, 76] width 111 height 17
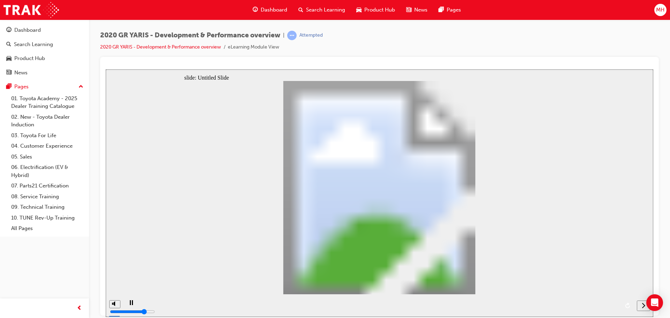
drag, startPoint x: 152, startPoint y: 304, endPoint x: 527, endPoint y: 266, distance: 377.0
click at [466, 279] on div "slide: Untitled Slide GR Yaris 2020 Overview GR Yaris 2020 Overview Back to top" at bounding box center [379, 192] width 547 height 247
click at [610, 304] on div "playback controls" at bounding box center [378, 305] width 510 height 23
click at [643, 305] on icon "next" at bounding box center [643, 305] width 3 height 6
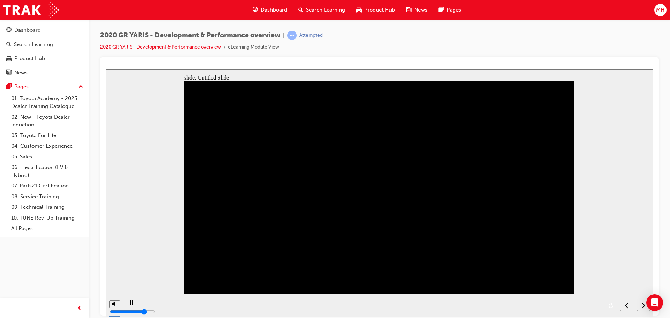
click at [643, 305] on icon "next" at bounding box center [643, 305] width 3 height 6
click at [643, 305] on nav "slide navigation" at bounding box center [635, 305] width 30 height 23
click at [644, 309] on button "next" at bounding box center [643, 305] width 13 height 10
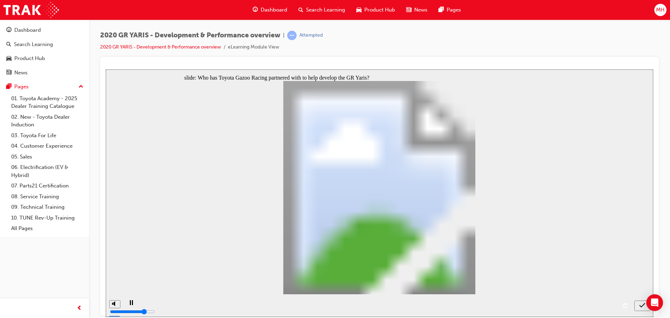
radio input "true"
click at [641, 306] on icon "submit" at bounding box center [642, 305] width 6 height 5
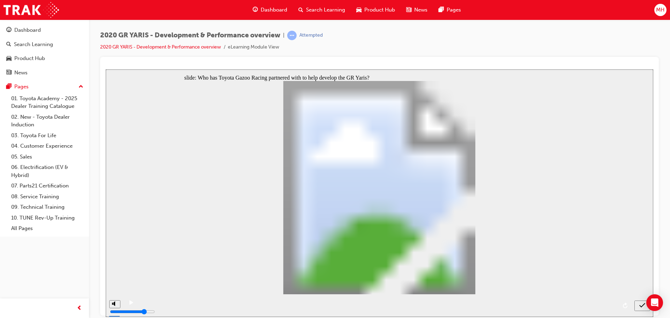
radio input "false"
radio input "true"
click at [640, 306] on icon "submit" at bounding box center [642, 305] width 6 height 6
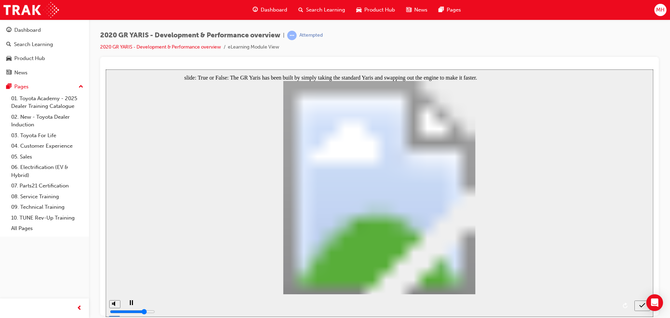
radio input "true"
click at [637, 305] on div "submit" at bounding box center [642, 305] width 10 height 7
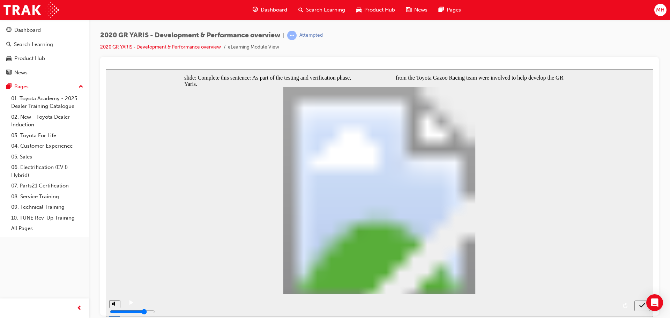
radio input "true"
click at [638, 306] on div "submit" at bounding box center [642, 305] width 10 height 7
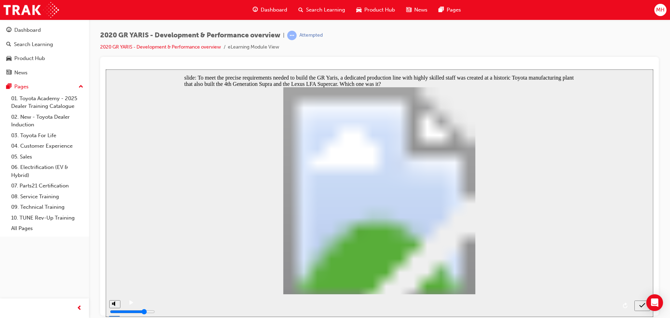
click at [643, 309] on button "submit" at bounding box center [642, 305] width 16 height 10
radio input "false"
radio input "true"
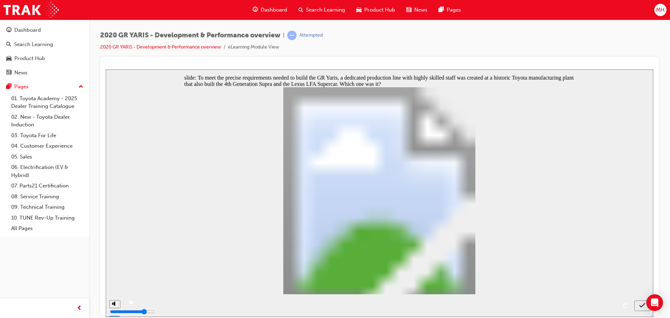
click at [638, 306] on div "submit" at bounding box center [642, 305] width 10 height 7
drag, startPoint x: 270, startPoint y: 251, endPoint x: 274, endPoint y: 264, distance: 13.8
radio input "true"
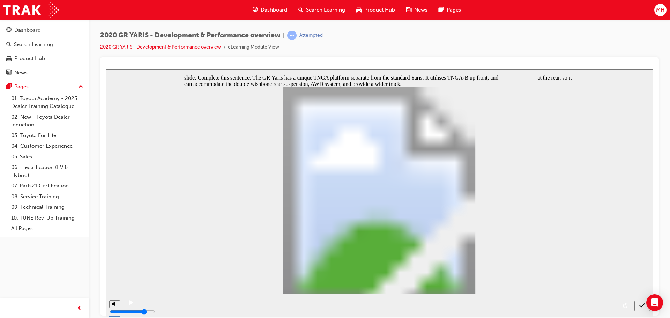
click at [640, 307] on icon "submit" at bounding box center [642, 305] width 6 height 6
drag, startPoint x: 391, startPoint y: 253, endPoint x: 386, endPoint y: 248, distance: 7.4
drag, startPoint x: 205, startPoint y: 180, endPoint x: 227, endPoint y: 192, distance: 24.8
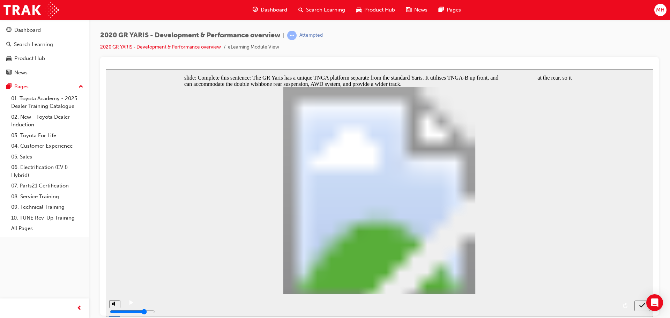
radio input "true"
click at [641, 308] on button "submit" at bounding box center [642, 305] width 16 height 10
radio input "true"
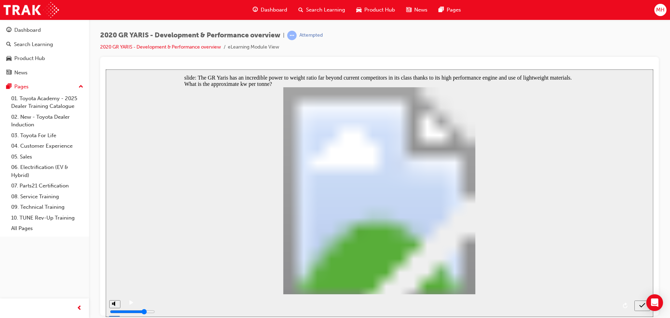
click at [639, 305] on div "submit" at bounding box center [642, 305] width 10 height 7
radio input "true"
click at [641, 307] on icon "submit" at bounding box center [642, 305] width 6 height 6
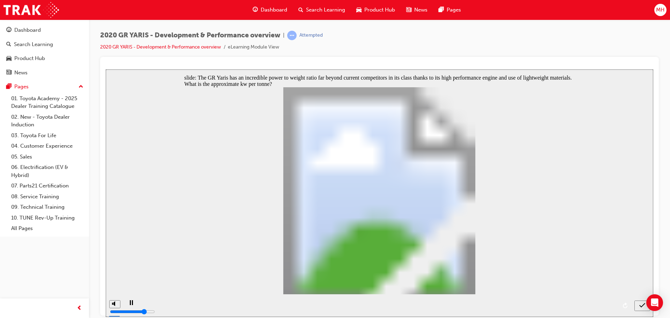
checkbox input "true"
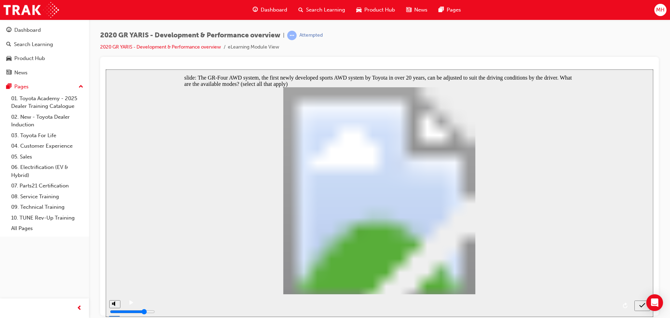
checkbox input "true"
click at [639, 305] on icon "submit" at bounding box center [642, 305] width 6 height 6
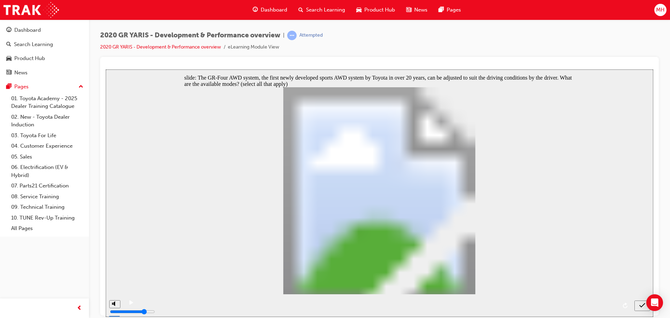
checkbox input "false"
click at [642, 305] on icon "submit" at bounding box center [642, 305] width 6 height 6
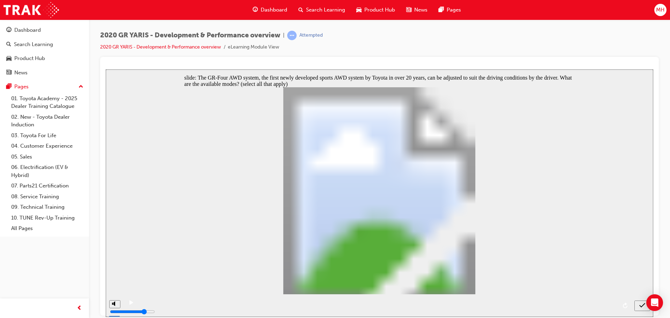
checkbox input "false"
drag, startPoint x: 243, startPoint y: 187, endPoint x: 244, endPoint y: 180, distance: 7.1
checkbox input "true"
click at [641, 306] on icon "submit" at bounding box center [642, 305] width 6 height 6
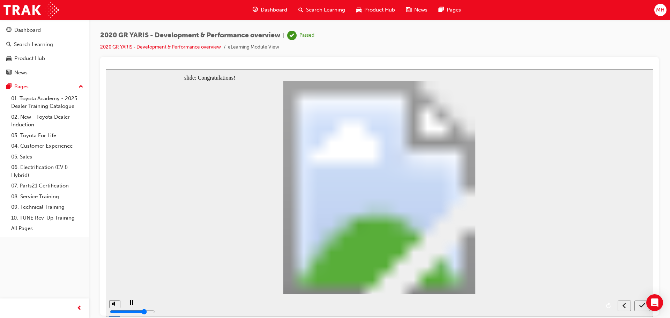
click at [641, 306] on icon "submit" at bounding box center [642, 305] width 6 height 6
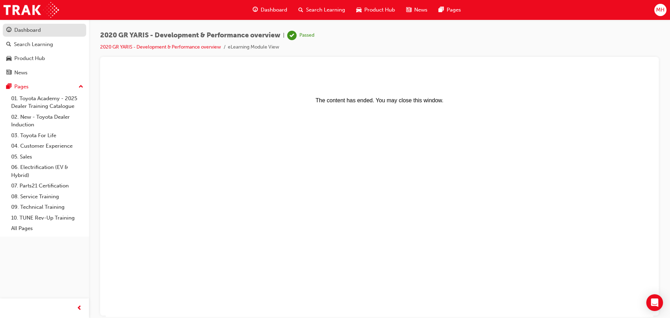
click at [33, 31] on div "Dashboard" at bounding box center [27, 30] width 27 height 8
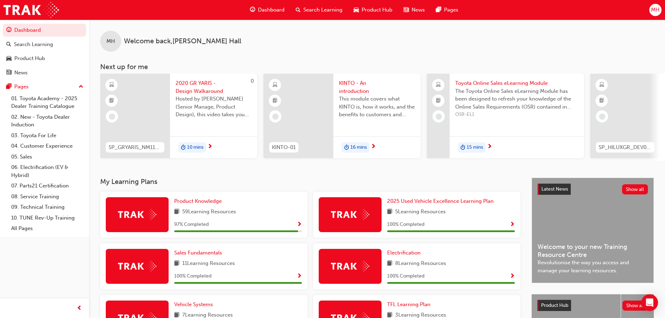
click at [354, 88] on span "KINTO - An introduction" at bounding box center [377, 87] width 76 height 16
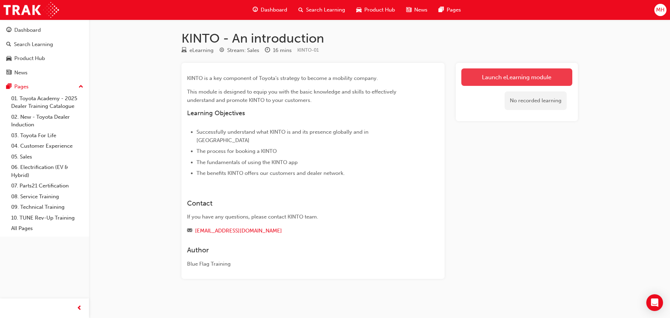
click at [495, 75] on link "Launch eLearning module" at bounding box center [516, 76] width 111 height 17
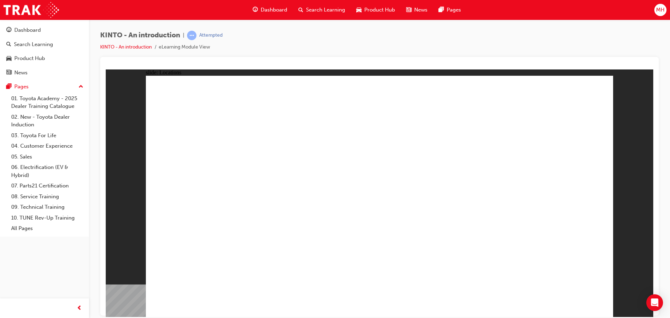
drag, startPoint x: 341, startPoint y: 181, endPoint x: 314, endPoint y: 166, distance: 30.0
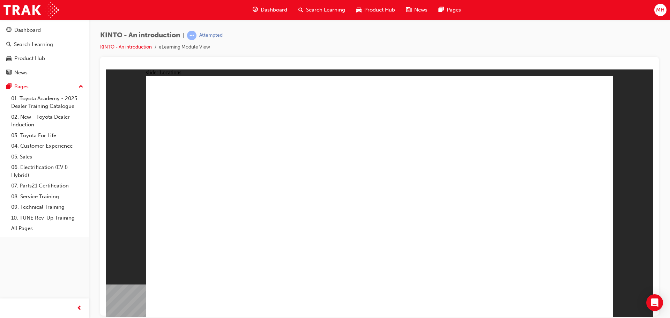
drag, startPoint x: 352, startPoint y: 171, endPoint x: 353, endPoint y: 181, distance: 10.5
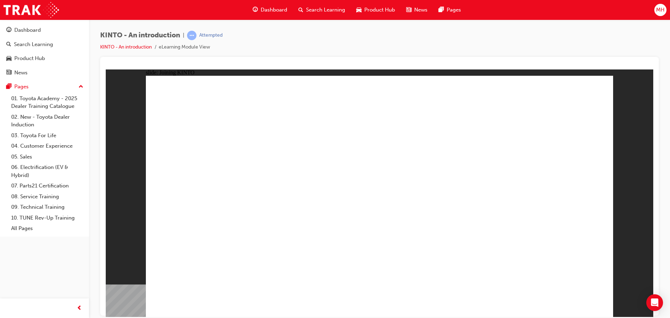
drag, startPoint x: 356, startPoint y: 229, endPoint x: 354, endPoint y: 237, distance: 8.5
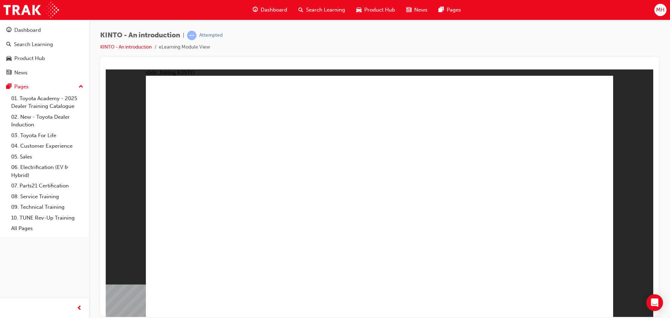
drag, startPoint x: 251, startPoint y: 174, endPoint x: 259, endPoint y: 174, distance: 8.7
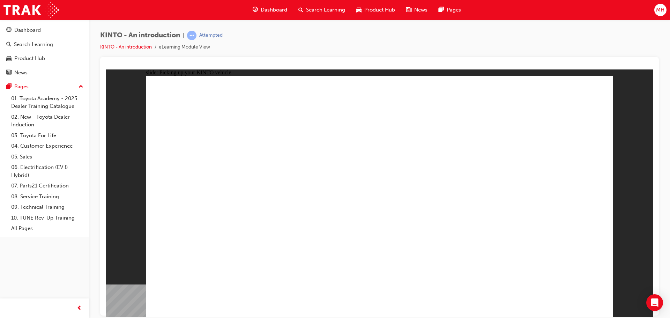
drag, startPoint x: 463, startPoint y: 218, endPoint x: 461, endPoint y: 241, distance: 23.1
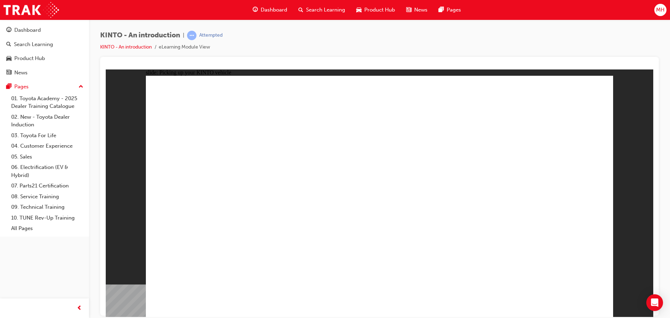
drag, startPoint x: 318, startPoint y: 142, endPoint x: 330, endPoint y: 151, distance: 14.9
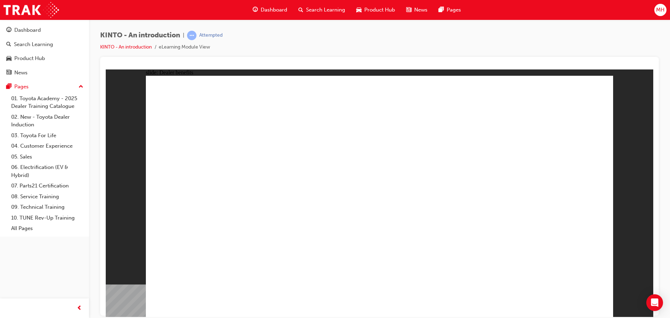
drag, startPoint x: 352, startPoint y: 174, endPoint x: 351, endPoint y: 207, distance: 32.8
drag, startPoint x: 350, startPoint y: 222, endPoint x: 350, endPoint y: 233, distance: 10.5
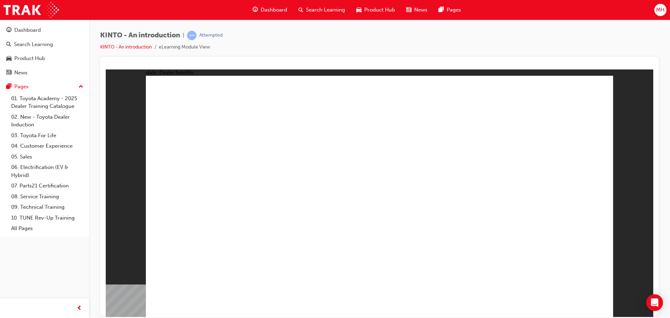
drag, startPoint x: 237, startPoint y: 120, endPoint x: 432, endPoint y: 163, distance: 199.6
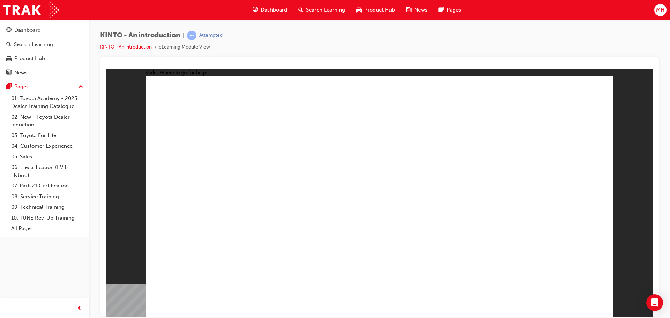
drag, startPoint x: 598, startPoint y: 87, endPoint x: 591, endPoint y: 93, distance: 8.9
drag, startPoint x: 246, startPoint y: 122, endPoint x: 220, endPoint y: 271, distance: 151.0
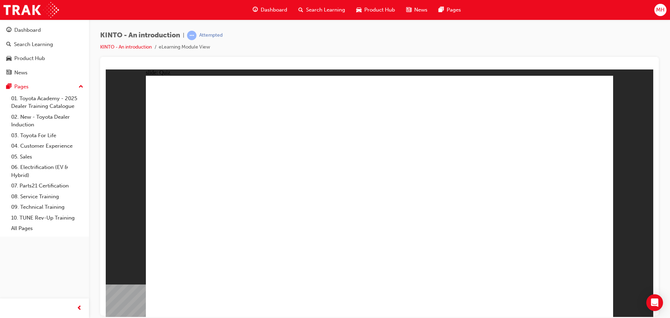
radio input "true"
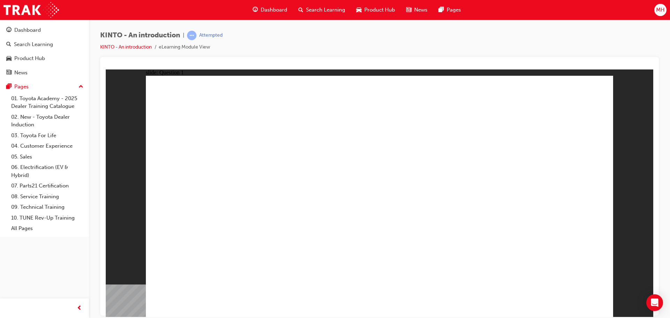
checkbox input "true"
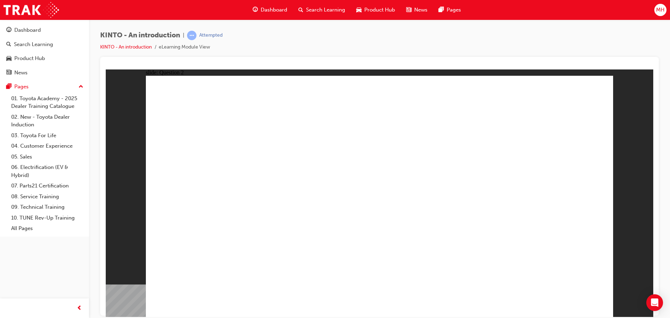
radio input "true"
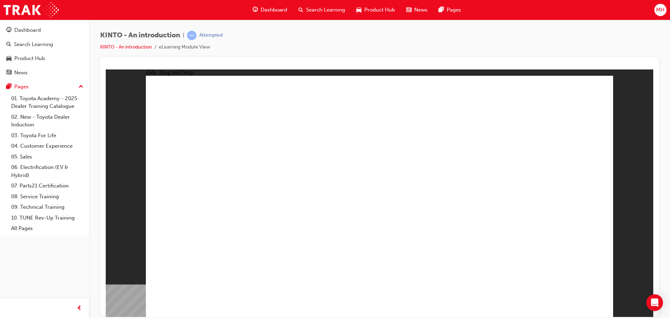
drag, startPoint x: 489, startPoint y: 207, endPoint x: 249, endPoint y: 256, distance: 245.2
drag, startPoint x: 403, startPoint y: 209, endPoint x: 330, endPoint y: 261, distance: 89.4
drag, startPoint x: 220, startPoint y: 208, endPoint x: 388, endPoint y: 267, distance: 177.8
drag, startPoint x: 567, startPoint y: 209, endPoint x: 459, endPoint y: 256, distance: 117.1
drag, startPoint x: 308, startPoint y: 202, endPoint x: 562, endPoint y: 258, distance: 260.4
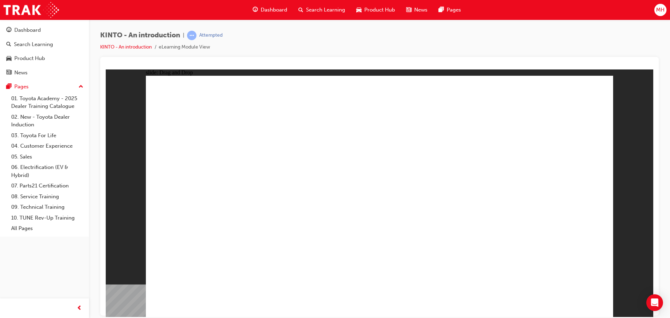
radio input "true"
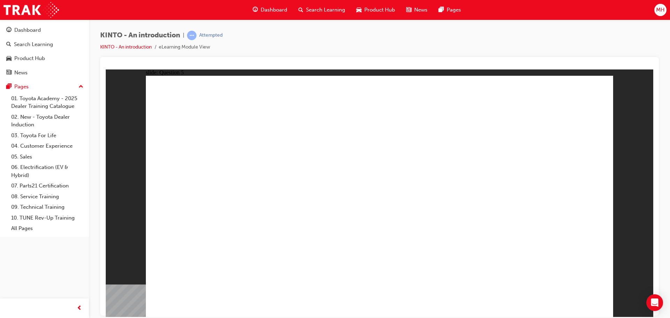
click at [23, 33] on div "Dashboard" at bounding box center [27, 30] width 27 height 8
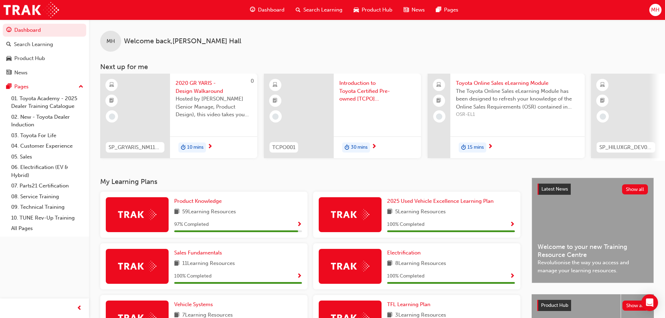
click at [185, 91] on span "2020 GR YARIS - Design Walkaround" at bounding box center [214, 87] width 76 height 16
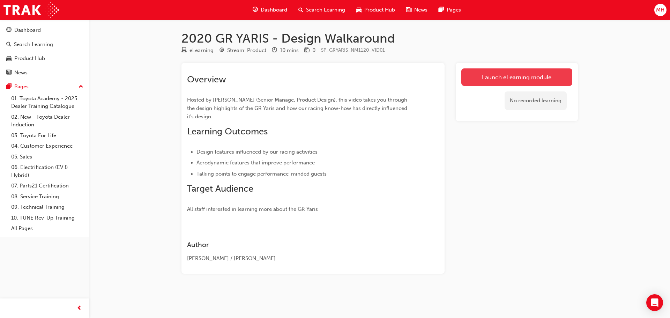
click at [483, 69] on link "Launch eLearning module" at bounding box center [516, 76] width 111 height 17
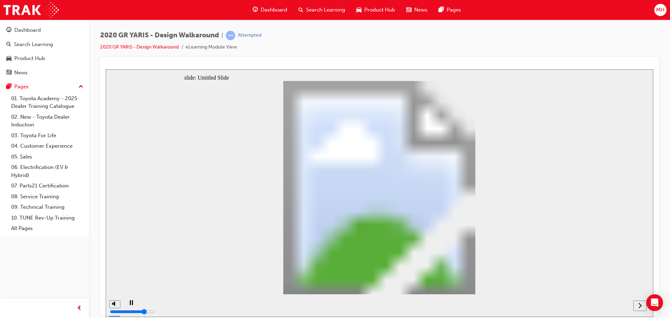
click at [639, 305] on icon "next" at bounding box center [639, 305] width 3 height 6
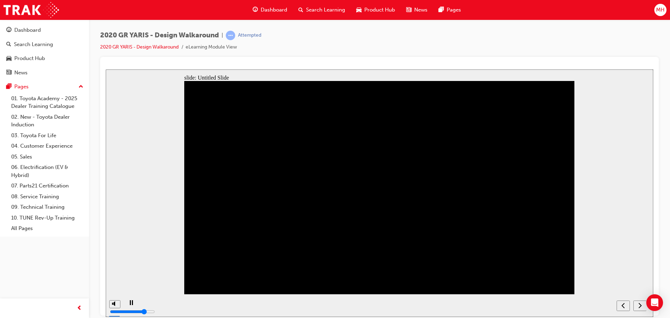
click at [639, 305] on icon "next" at bounding box center [639, 305] width 3 height 6
